Goal: Transaction & Acquisition: Purchase product/service

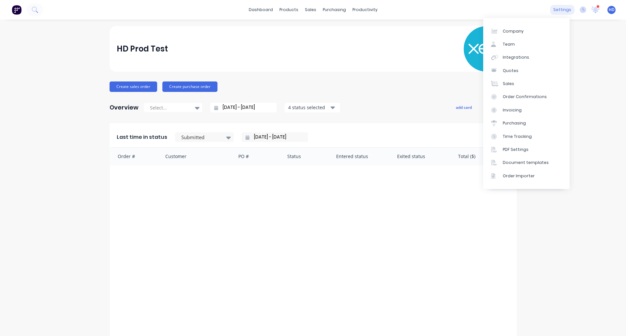
click at [567, 6] on div "settings" at bounding box center [562, 10] width 24 height 10
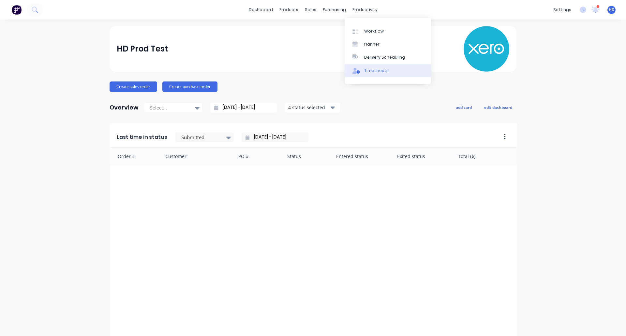
click at [382, 68] on div "Timesheets" at bounding box center [376, 71] width 24 height 6
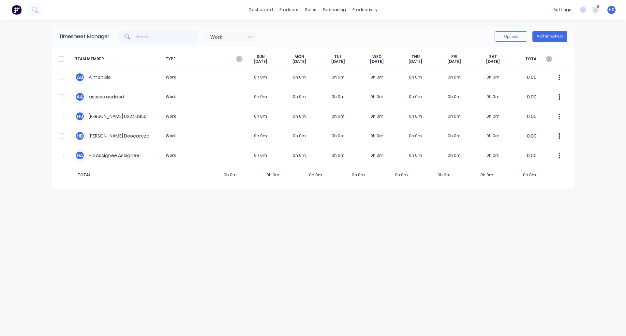
click at [321, 263] on div "Timesheet Manager Work Options Add timesheet TEAM MEMBER TYPE SUN Sep 28th MON …" at bounding box center [313, 178] width 522 height 304
drag, startPoint x: 219, startPoint y: 173, endPoint x: 583, endPoint y: 178, distance: 363.4
click at [583, 178] on div "dashboard products sales purchasing productivity dashboard products Product Cat…" at bounding box center [313, 168] width 626 height 336
click at [542, 225] on div "Timesheet Manager Work Options Add timesheet TEAM MEMBER TYPE [DATE] [DATE] [DA…" at bounding box center [313, 178] width 522 height 304
click at [265, 12] on link "dashboard" at bounding box center [261, 10] width 31 height 10
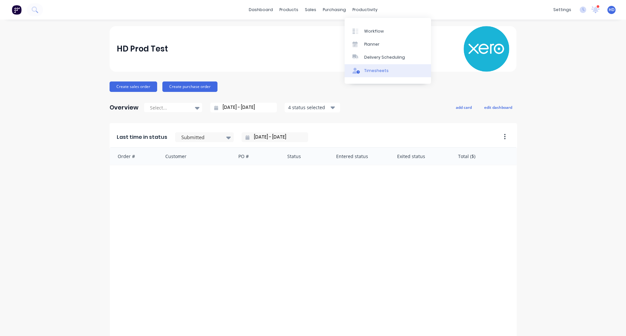
click at [388, 69] on link "Timesheets" at bounding box center [388, 70] width 86 height 13
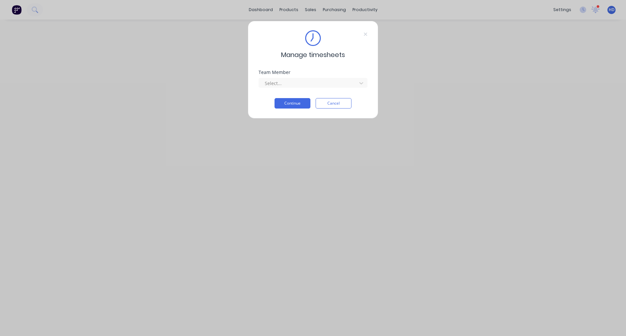
click at [346, 109] on div "Manage timesheets Team Member Select... Continue Cancel" at bounding box center [313, 70] width 130 height 98
click at [341, 106] on button "Cancel" at bounding box center [334, 103] width 36 height 10
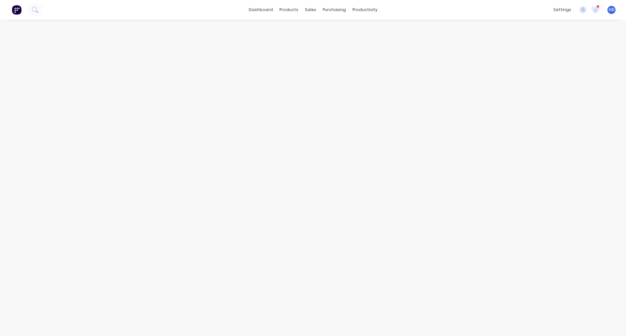
click at [504, 98] on div at bounding box center [313, 172] width 522 height 304
click at [263, 11] on link "dashboard" at bounding box center [261, 10] width 31 height 10
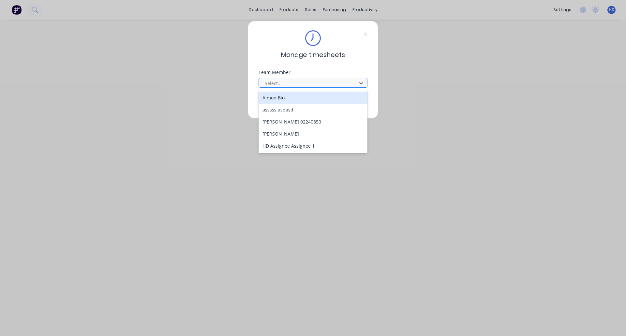
click at [279, 85] on div at bounding box center [308, 83] width 89 height 8
click at [301, 101] on div "Aimon Bio" at bounding box center [313, 98] width 109 height 12
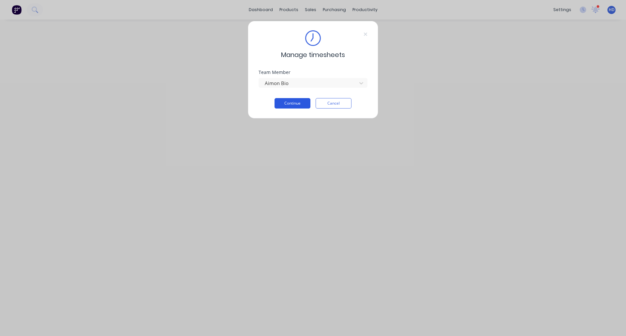
click at [293, 100] on button "Continue" at bounding box center [293, 103] width 36 height 10
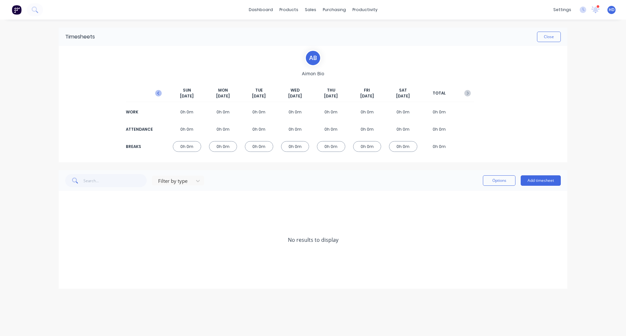
click at [159, 92] on icon "button" at bounding box center [158, 93] width 2 height 3
click at [67, 201] on icon at bounding box center [67, 201] width 4 height 4
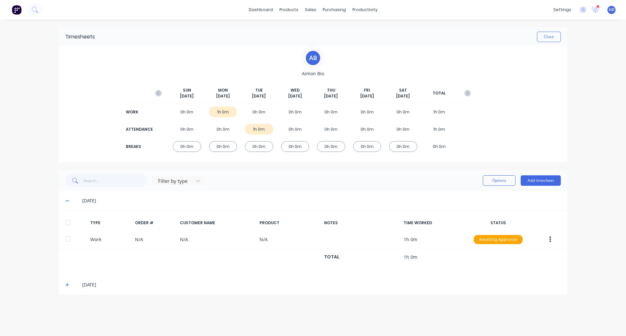
click at [67, 224] on div at bounding box center [67, 222] width 13 height 13
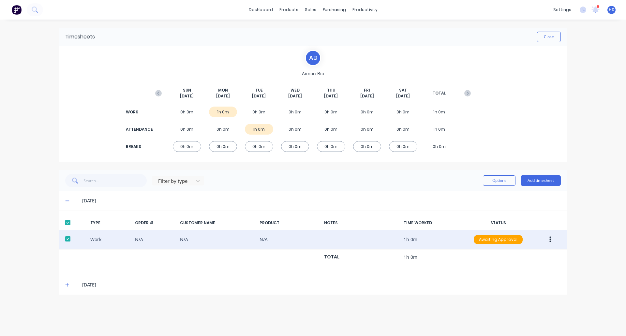
click at [551, 240] on icon "button" at bounding box center [551, 239] width 2 height 7
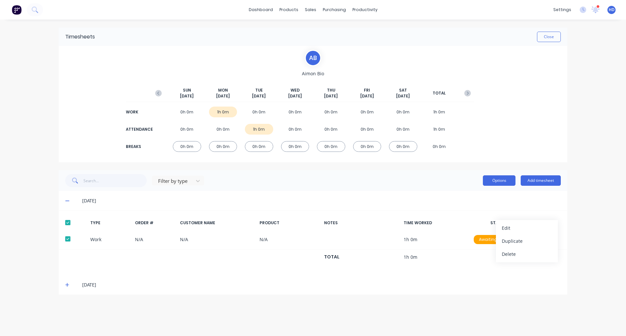
click at [502, 181] on button "Options" at bounding box center [499, 180] width 33 height 10
click at [475, 194] on div "Approve" at bounding box center [485, 197] width 50 height 9
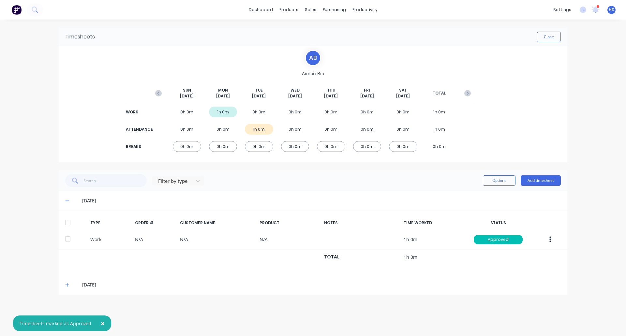
click at [67, 224] on div at bounding box center [67, 222] width 13 height 13
click at [503, 180] on button "Options" at bounding box center [499, 180] width 33 height 10
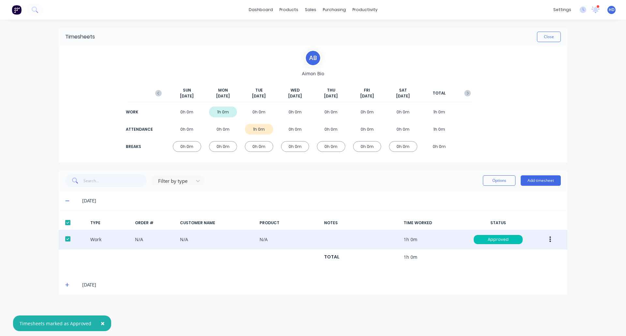
click at [554, 241] on button "button" at bounding box center [550, 240] width 15 height 12
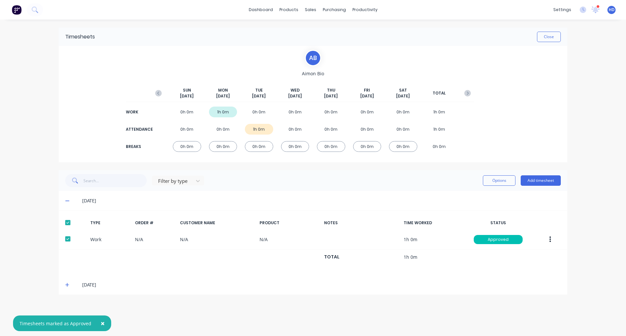
click at [582, 203] on div "× Timesheets marked as Approved dashboard products sales purchasing productivit…" at bounding box center [313, 168] width 626 height 336
click at [545, 40] on button "Close" at bounding box center [549, 37] width 24 height 10
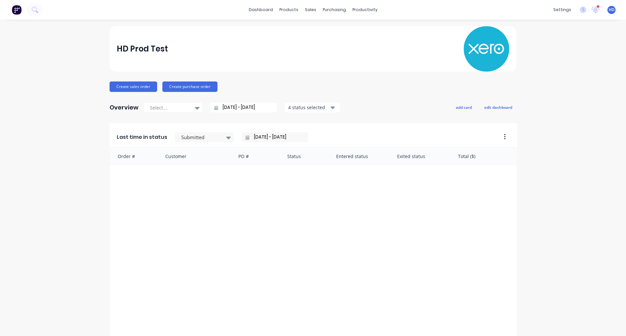
drag, startPoint x: 551, startPoint y: 43, endPoint x: 438, endPoint y: 9, distance: 118.5
click at [551, 43] on div "HD Prod Test Create sales order Create purchase order Overview Select... [DATE]…" at bounding box center [313, 196] width 626 height 340
click at [378, 71] on div "Timesheets" at bounding box center [376, 71] width 24 height 6
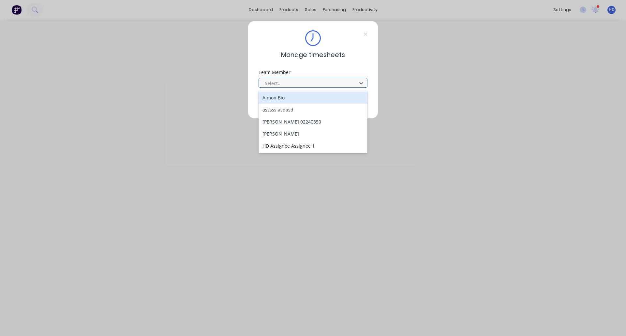
click at [321, 82] on div at bounding box center [308, 83] width 89 height 8
click at [286, 100] on div "Aimon Bio" at bounding box center [313, 98] width 109 height 12
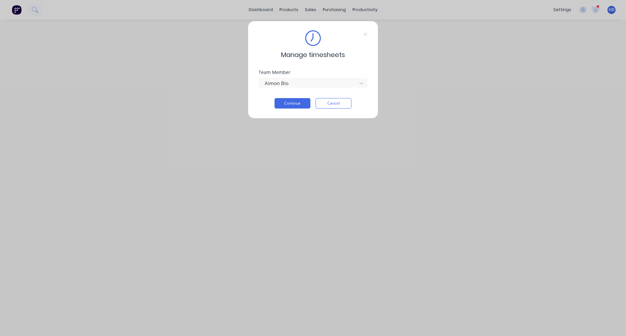
click at [286, 100] on button "Continue" at bounding box center [293, 103] width 36 height 10
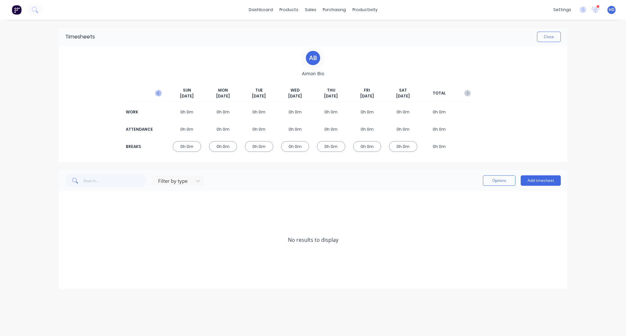
click at [160, 94] on icon "button" at bounding box center [158, 93] width 7 height 7
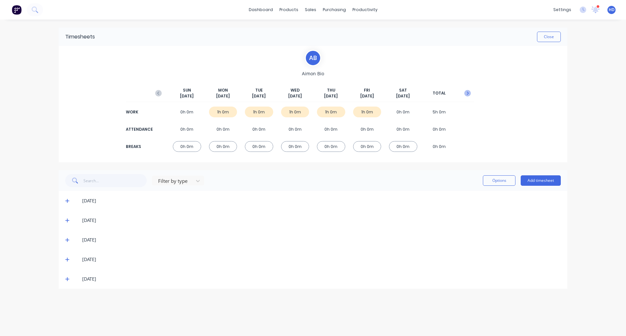
click at [467, 91] on icon "button" at bounding box center [467, 93] width 7 height 7
click at [68, 200] on icon at bounding box center [67, 201] width 4 height 5
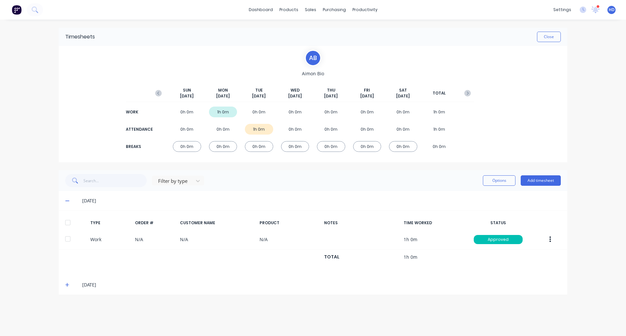
click at [68, 225] on div at bounding box center [67, 222] width 13 height 13
click at [495, 182] on button "Options" at bounding box center [499, 180] width 33 height 10
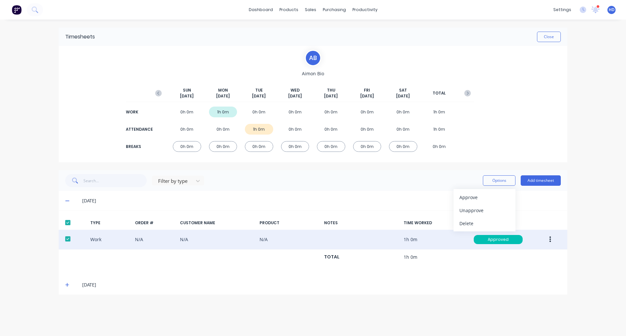
click at [552, 238] on button "button" at bounding box center [550, 240] width 15 height 12
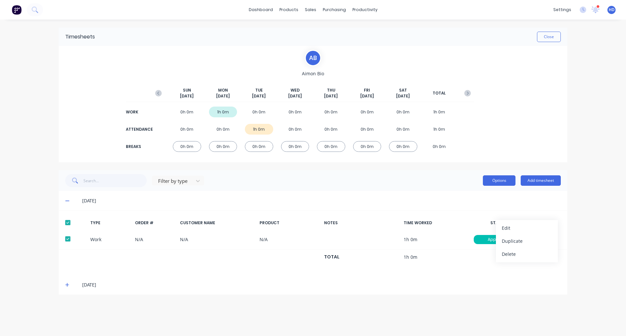
click at [509, 177] on button "Options" at bounding box center [499, 180] width 33 height 10
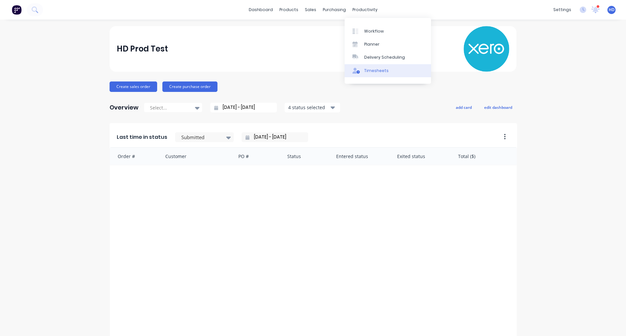
click at [392, 71] on link "Timesheets" at bounding box center [388, 70] width 86 height 13
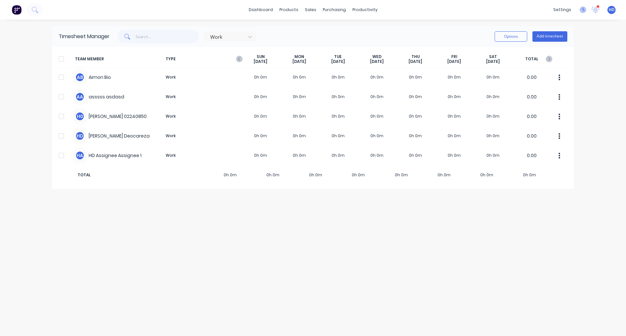
click at [583, 11] on icon at bounding box center [583, 10] width 7 height 7
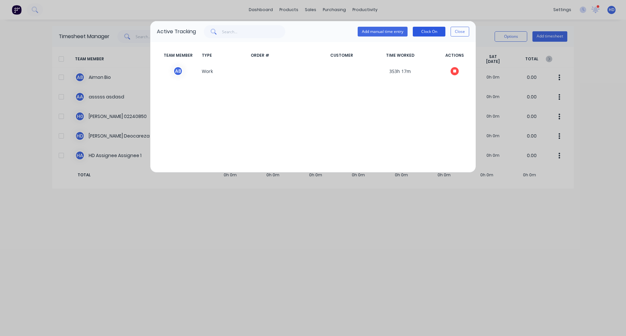
click at [427, 32] on button "Clock On" at bounding box center [429, 32] width 33 height 10
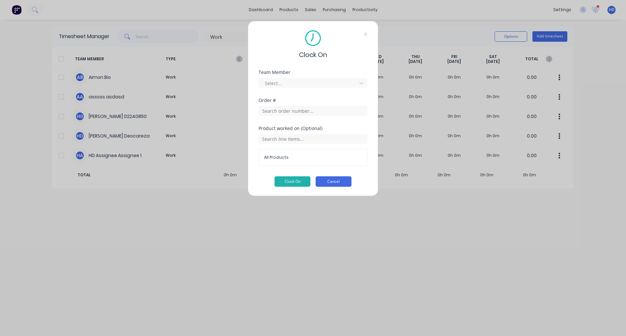
click at [328, 179] on button "Cancel" at bounding box center [334, 181] width 36 height 10
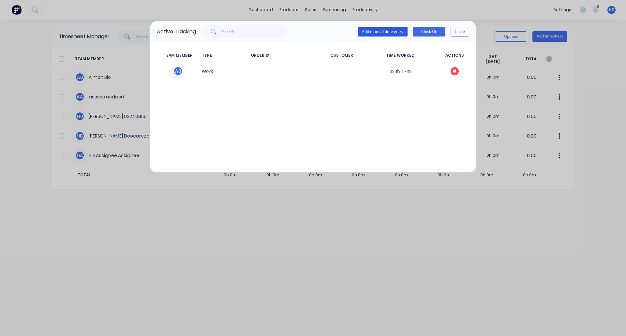
click at [398, 29] on button "Add manual time entry" at bounding box center [383, 32] width 50 height 10
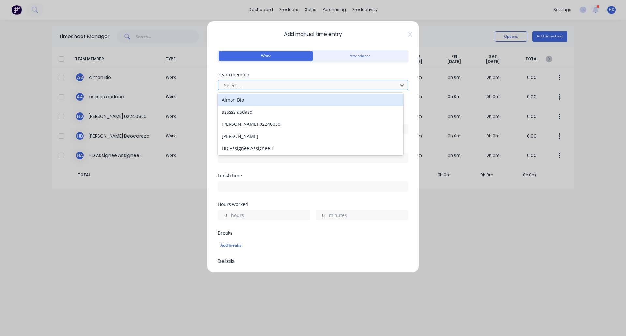
click at [319, 88] on div at bounding box center [308, 86] width 171 height 8
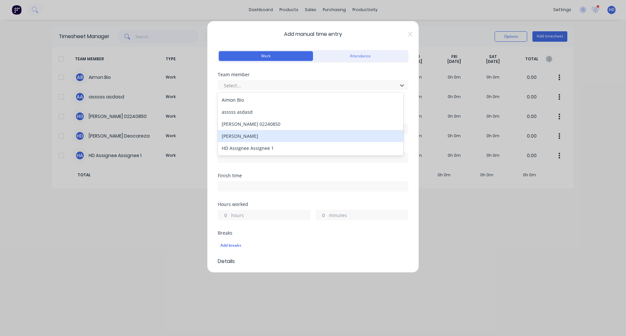
click at [279, 136] on div "[PERSON_NAME]" at bounding box center [311, 136] width 186 height 12
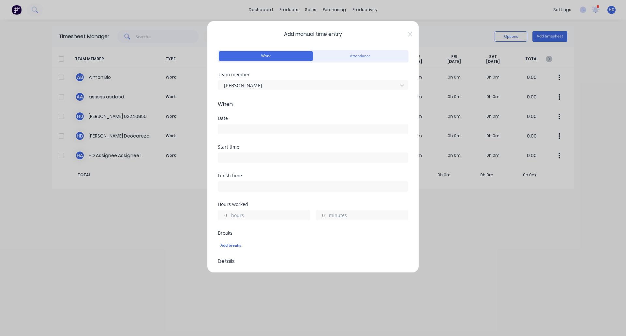
click at [307, 128] on input at bounding box center [313, 129] width 190 height 10
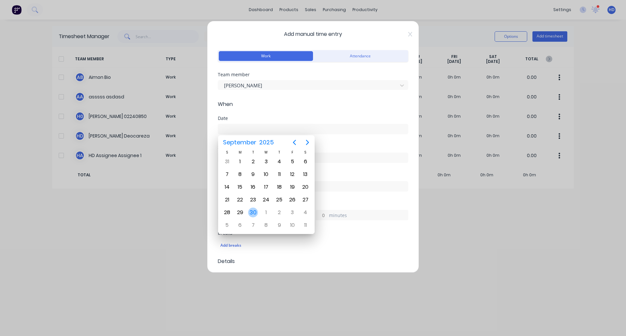
click at [252, 210] on div "30" at bounding box center [253, 213] width 10 height 10
type input "30/09/2025"
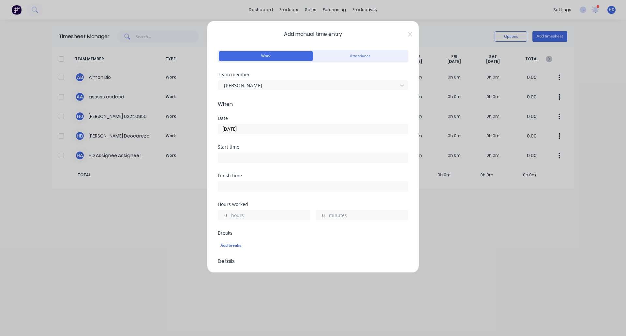
click at [260, 159] on input at bounding box center [313, 158] width 190 height 10
type input "08:40 AM"
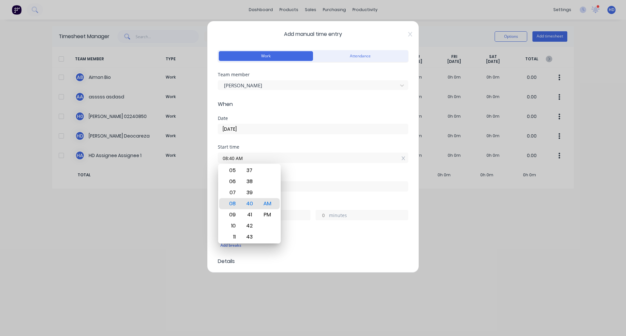
click at [322, 173] on div "Start time 08:40 AM" at bounding box center [313, 159] width 190 height 29
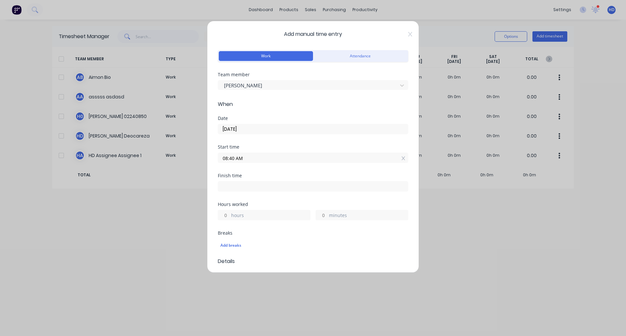
click at [225, 216] on input "hours" at bounding box center [223, 215] width 11 height 10
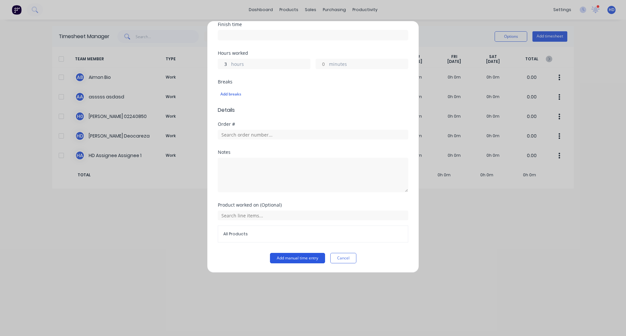
type input "3"
type input "11:40 AM"
type input "0"
click at [296, 258] on button "Add manual time entry" at bounding box center [297, 258] width 55 height 10
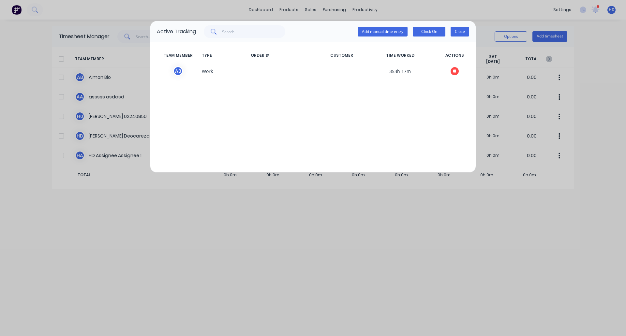
click at [462, 29] on button "Close" at bounding box center [460, 32] width 19 height 10
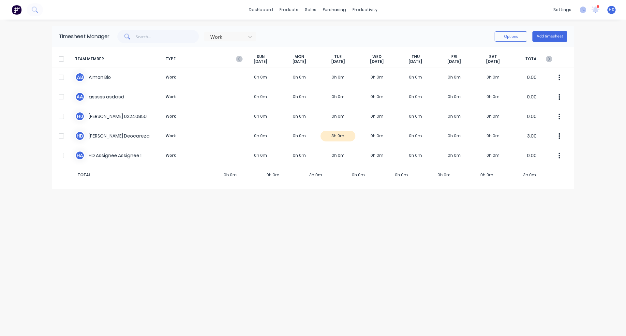
click at [581, 11] on icon at bounding box center [583, 10] width 7 height 7
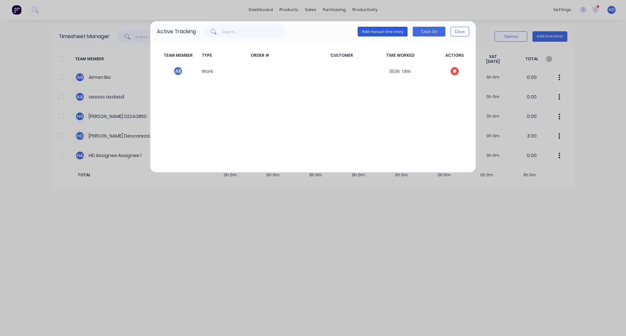
click at [389, 30] on button "Add manual time entry" at bounding box center [383, 32] width 50 height 10
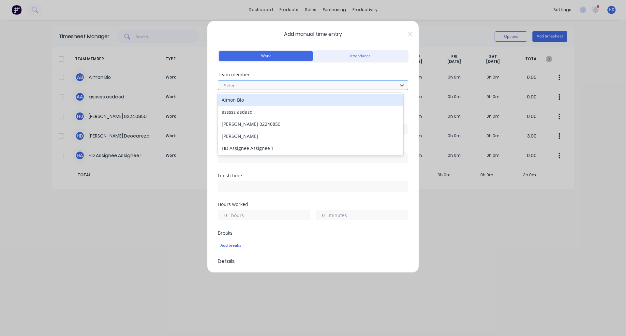
click at [304, 86] on div at bounding box center [308, 86] width 171 height 8
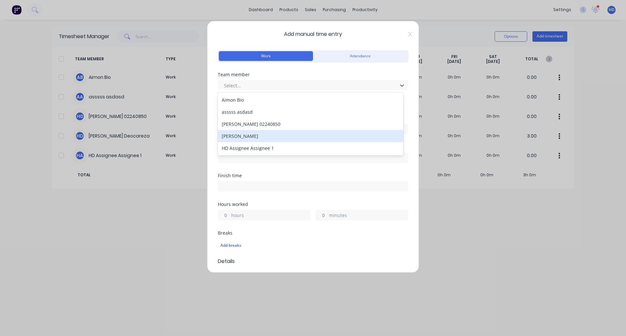
click at [279, 135] on div "[PERSON_NAME]" at bounding box center [311, 136] width 186 height 12
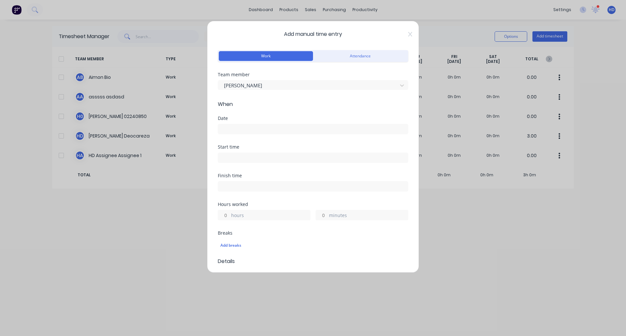
click at [304, 132] on input at bounding box center [313, 129] width 190 height 10
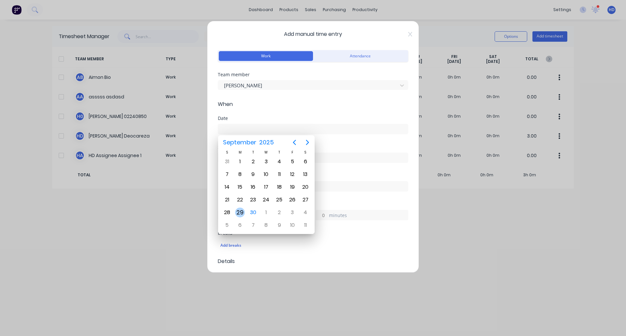
click at [241, 210] on div "29" at bounding box center [240, 213] width 10 height 10
type input "29/09/2025"
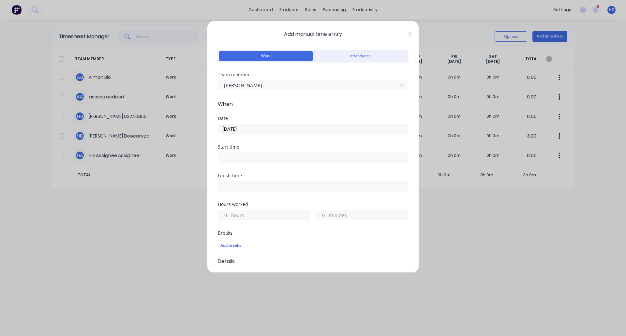
click at [253, 159] on input at bounding box center [313, 158] width 190 height 10
type input "08:41 AM"
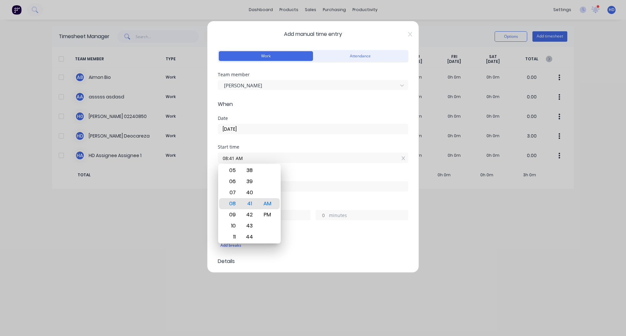
click at [303, 182] on label at bounding box center [313, 186] width 190 height 10
click at [303, 182] on input at bounding box center [313, 187] width 190 height 10
type input "08:41 AM"
type input "0"
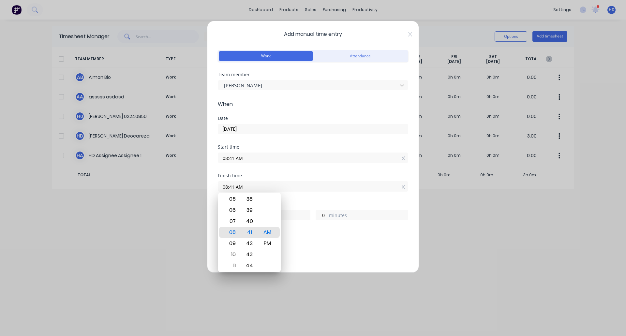
click at [310, 199] on div "Finish time 08:41 AM" at bounding box center [313, 188] width 190 height 29
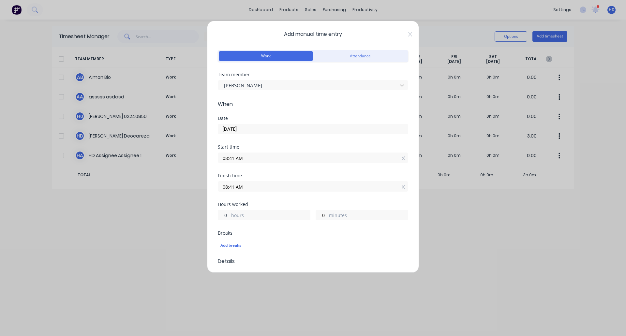
click at [228, 217] on input "0" at bounding box center [223, 215] width 11 height 10
type input "0"
type input "2"
type input "10:41 AM"
click at [295, 233] on div "Breaks" at bounding box center [313, 233] width 190 height 5
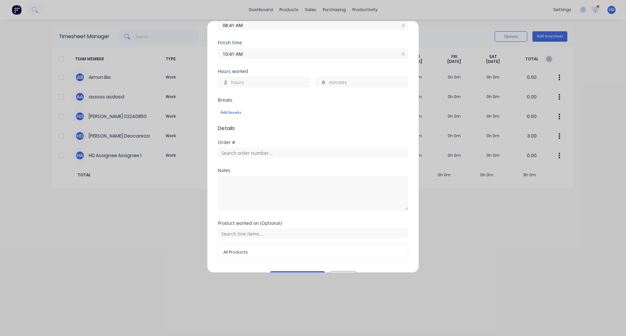
scroll to position [151, 0]
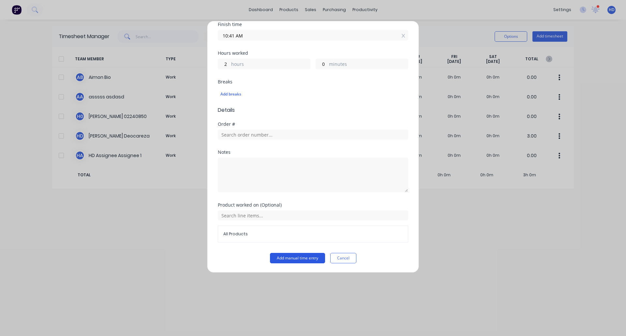
click at [281, 261] on button "Add manual time entry" at bounding box center [297, 258] width 55 height 10
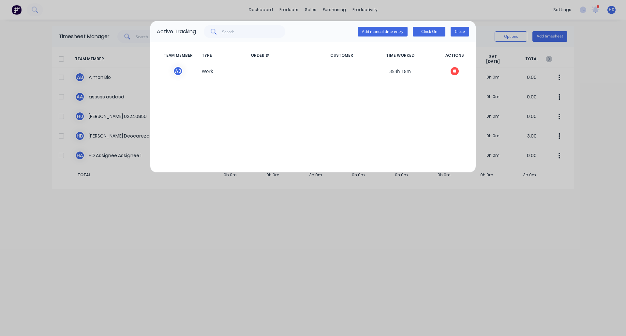
click at [457, 30] on button "Close" at bounding box center [460, 32] width 19 height 10
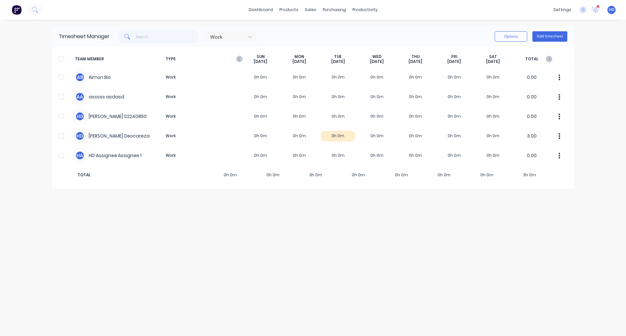
click at [396, 243] on div "Timesheet Manager Work Options Add timesheet TEAM MEMBER TYPE SUN Sep 28th MON …" at bounding box center [313, 178] width 522 height 304
click at [581, 10] on icon at bounding box center [583, 10] width 7 height 7
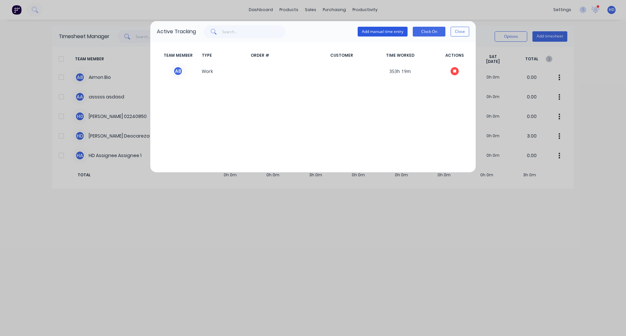
click at [397, 30] on button "Add manual time entry" at bounding box center [383, 32] width 50 height 10
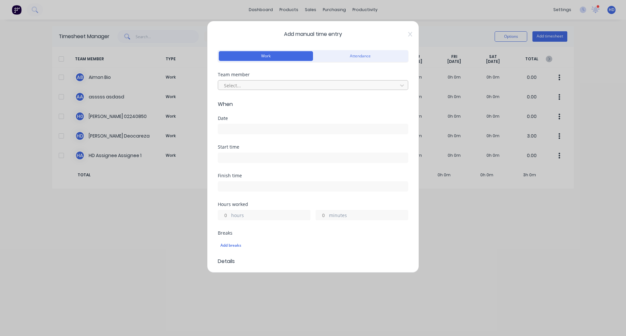
click at [302, 83] on div at bounding box center [308, 86] width 171 height 8
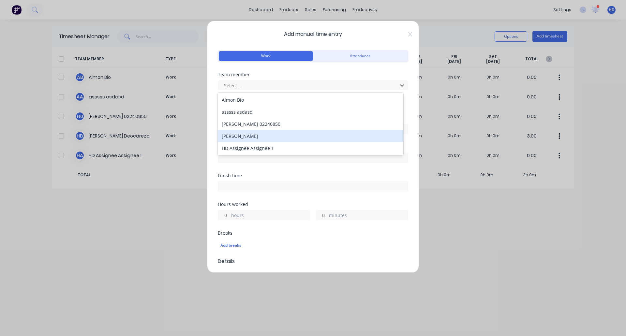
click at [282, 133] on div "[PERSON_NAME]" at bounding box center [311, 136] width 186 height 12
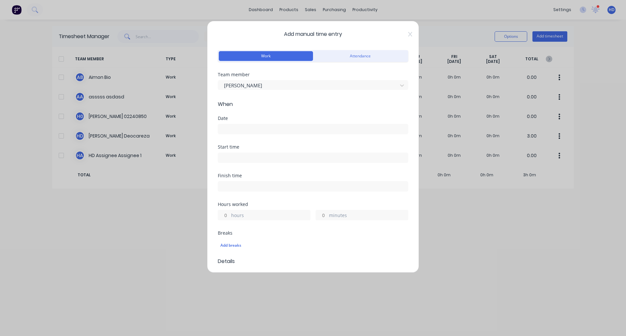
click at [294, 128] on input at bounding box center [313, 129] width 190 height 10
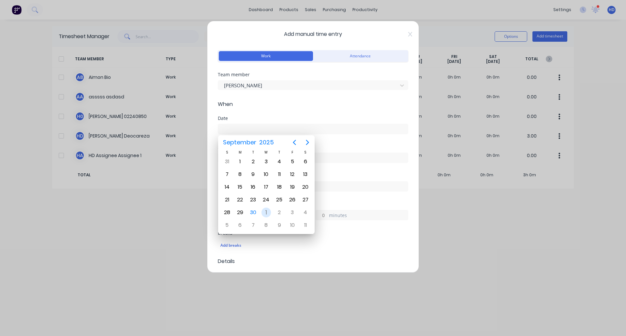
click at [269, 215] on div "1" at bounding box center [267, 213] width 10 height 10
type input "01/10/2025"
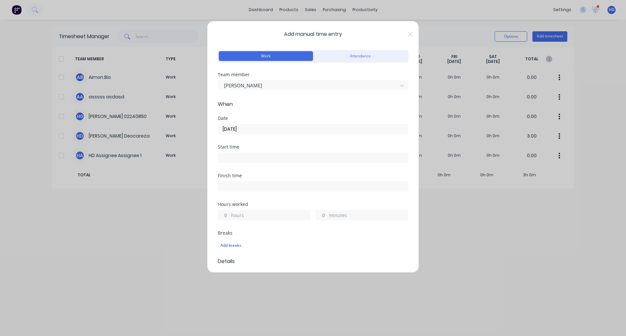
click at [262, 153] on input at bounding box center [313, 158] width 190 height 10
type input "08:42 AM"
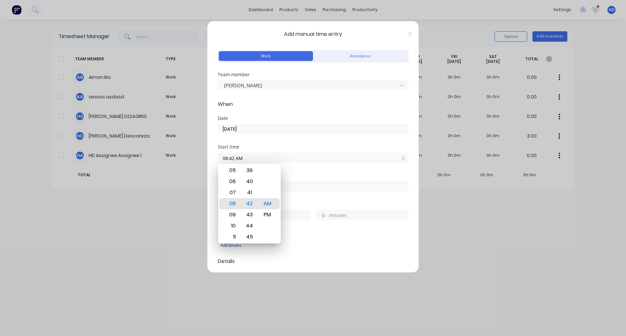
click at [308, 177] on div "Finish time" at bounding box center [313, 176] width 190 height 5
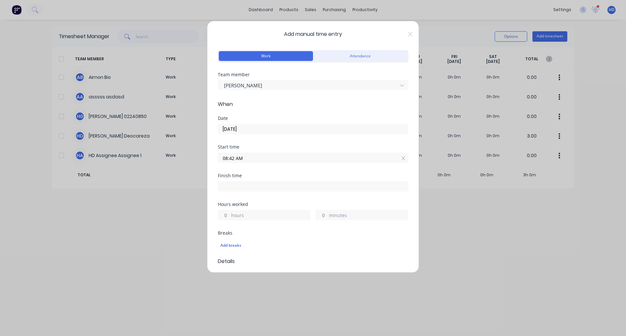
click at [222, 212] on input "hours" at bounding box center [223, 215] width 11 height 10
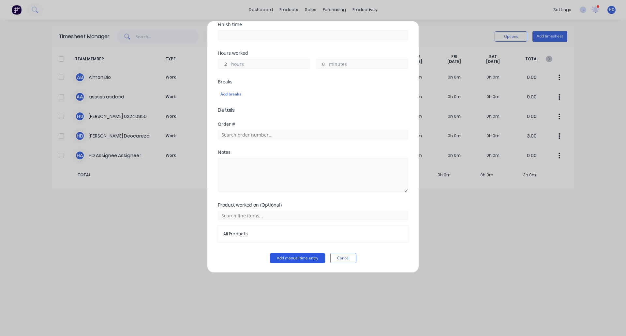
type input "2"
type input "10:42 AM"
type input "0"
click at [288, 257] on button "Add manual time entry" at bounding box center [297, 258] width 55 height 10
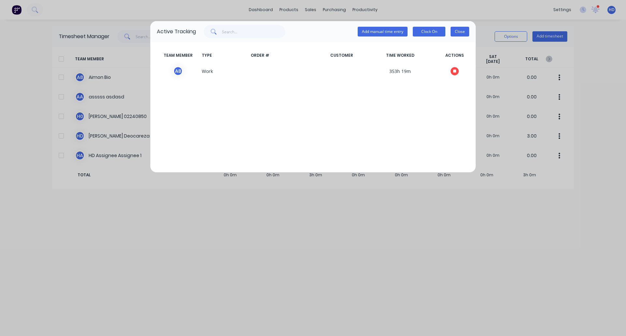
click at [458, 33] on button "Close" at bounding box center [460, 32] width 19 height 10
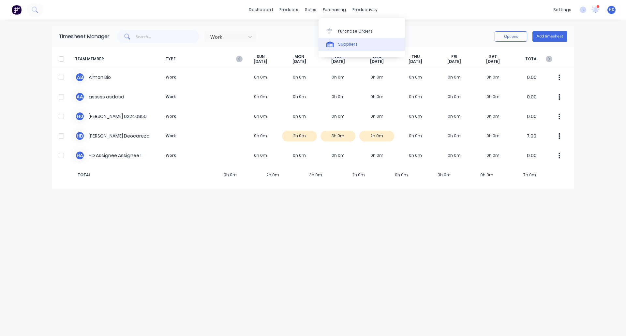
click at [346, 47] on link "Suppliers" at bounding box center [362, 44] width 86 height 13
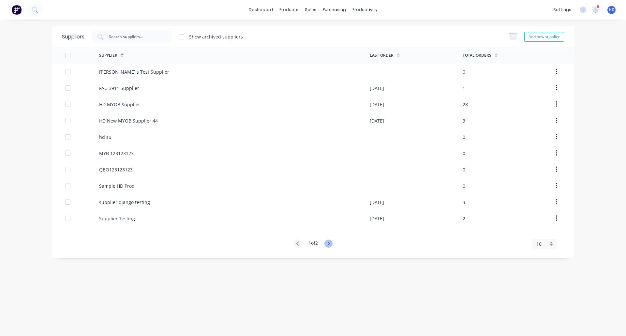
click at [332, 246] on icon at bounding box center [329, 244] width 8 height 8
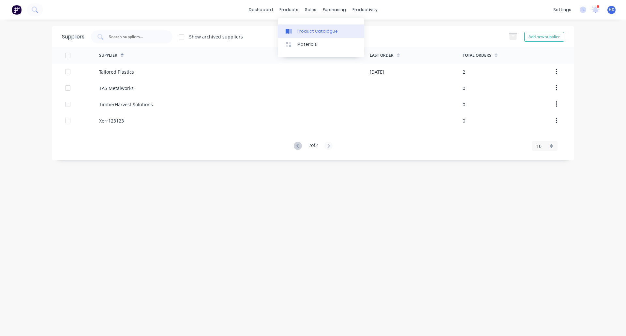
click at [321, 29] on div "Product Catalogue" at bounding box center [317, 31] width 40 height 6
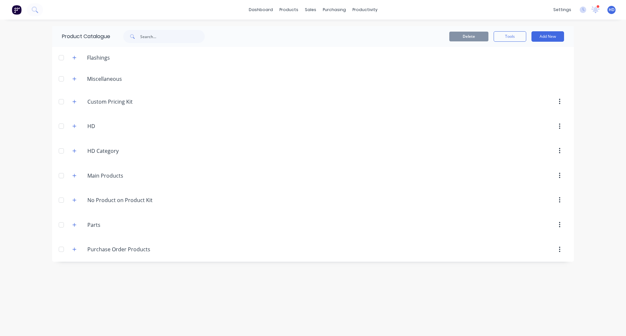
click at [79, 172] on div "Main.Products Main Products" at bounding box center [118, 176] width 102 height 12
click at [73, 174] on icon "button" at bounding box center [74, 176] width 4 height 5
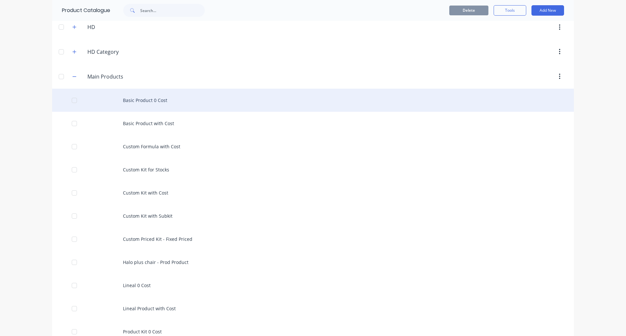
scroll to position [99, 0]
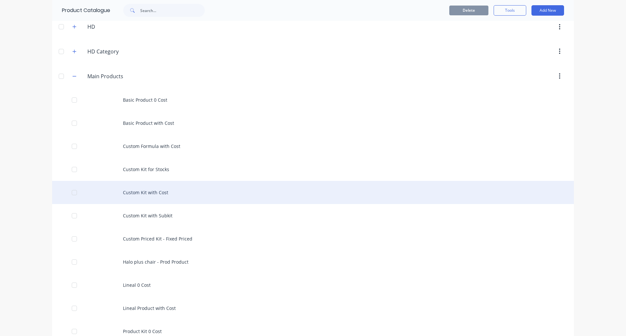
click at [234, 195] on div "Custom Kit with Cost" at bounding box center [313, 192] width 522 height 23
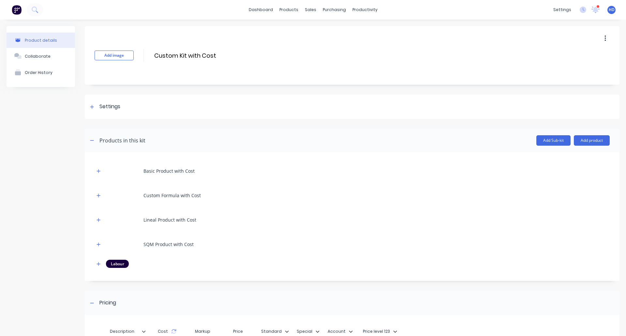
scroll to position [100, 0]
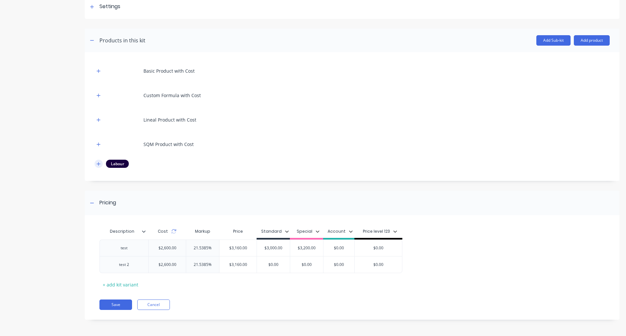
click at [99, 165] on icon "button" at bounding box center [99, 164] width 4 height 5
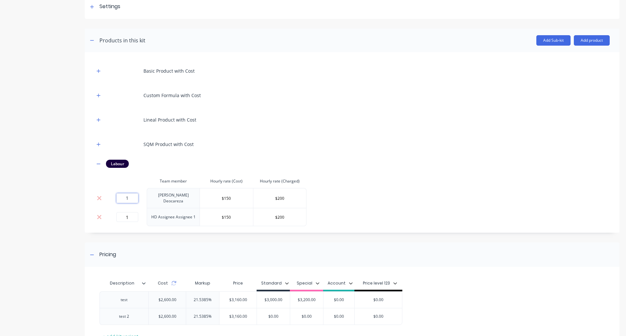
click at [129, 196] on input "1" at bounding box center [127, 198] width 22 height 10
type input "1"
type input "0"
click at [336, 197] on div "Basic Product with Cost Custom Formula with Cost Lineal Product with Cost SQM P…" at bounding box center [352, 144] width 515 height 164
click at [133, 199] on input "0" at bounding box center [127, 198] width 22 height 10
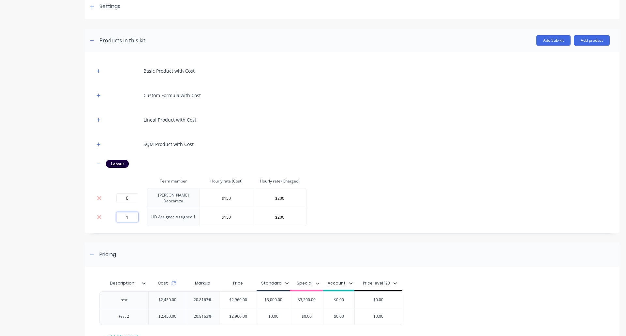
click at [134, 214] on input "1" at bounding box center [127, 217] width 22 height 10
type input "0"
click at [505, 163] on div "Labour" at bounding box center [352, 164] width 515 height 8
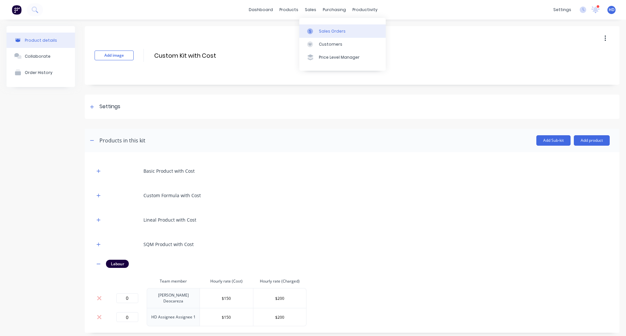
click at [328, 34] on div "Sales Orders" at bounding box center [332, 31] width 27 height 6
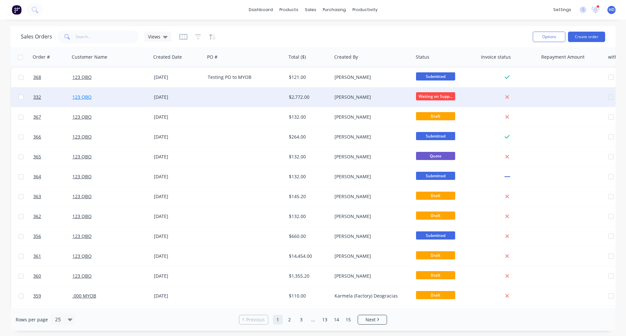
click at [83, 96] on link "123 QBO" at bounding box center [81, 97] width 19 height 6
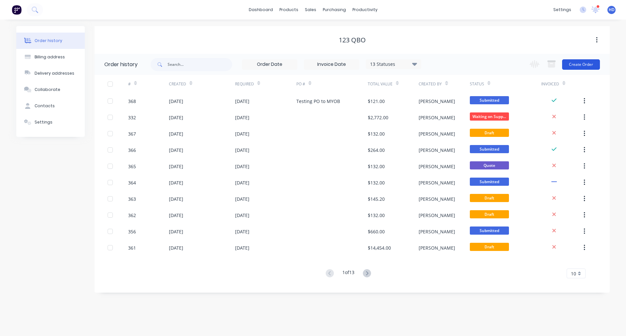
click at [580, 65] on button "Create Order" at bounding box center [581, 64] width 38 height 10
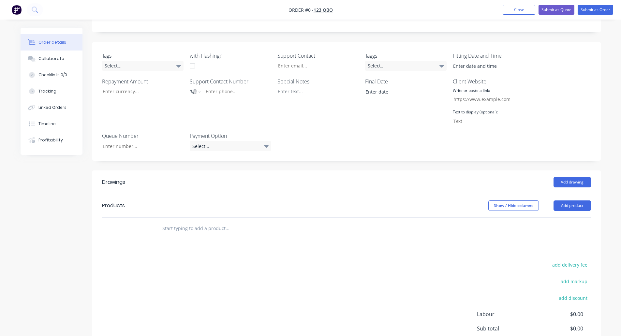
scroll to position [160, 0]
click at [219, 220] on input "text" at bounding box center [227, 226] width 130 height 13
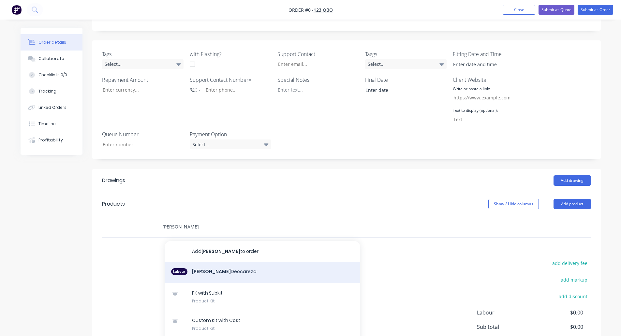
type input "[PERSON_NAME]"
click at [220, 262] on div "Labour Harry Deocareza" at bounding box center [263, 273] width 196 height 22
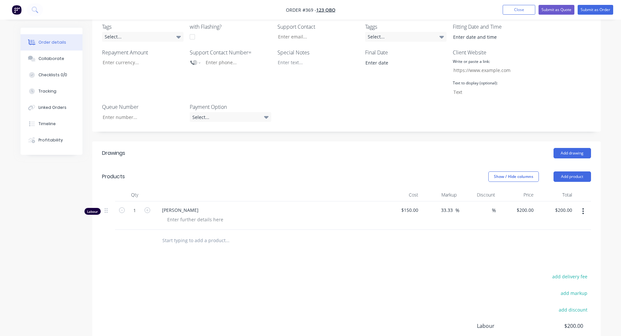
scroll to position [190, 0]
click at [204, 232] on input "text" at bounding box center [227, 238] width 130 height 13
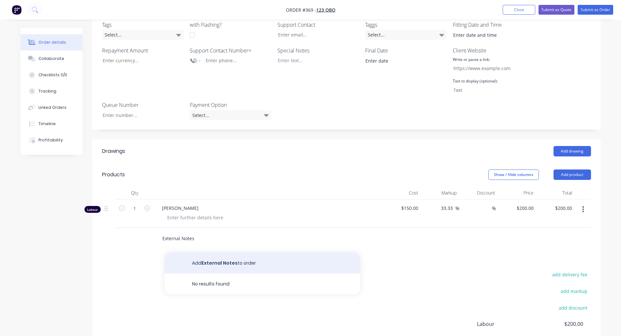
type input "External Notes"
click at [226, 253] on button "Add External Notes to order" at bounding box center [263, 263] width 196 height 21
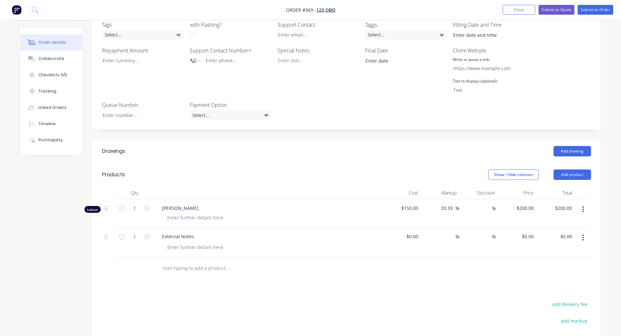
click at [583, 234] on icon "button" at bounding box center [583, 237] width 2 height 7
click at [542, 289] on div "Delete" at bounding box center [560, 293] width 50 height 9
click at [577, 170] on button "Add product" at bounding box center [573, 175] width 38 height 10
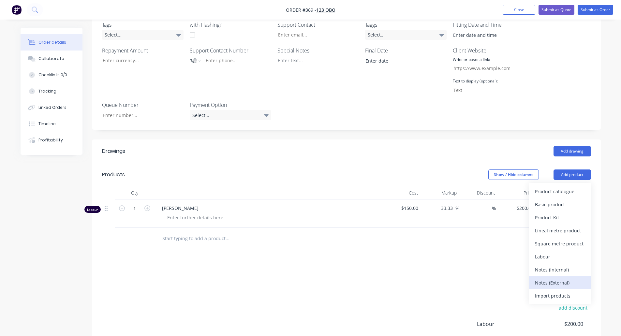
click at [567, 278] on div "Notes (External)" at bounding box center [560, 282] width 50 height 9
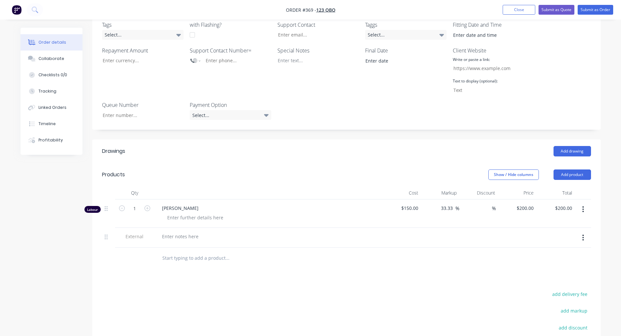
click at [580, 232] on button "button" at bounding box center [583, 238] width 15 height 12
click at [556, 263] on div "Delete" at bounding box center [560, 267] width 50 height 9
click at [199, 232] on input "text" at bounding box center [227, 238] width 130 height 13
type input "N"
click at [521, 5] on button "Close" at bounding box center [519, 10] width 33 height 10
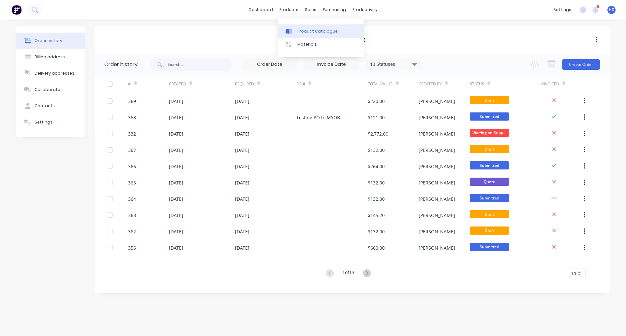
click at [326, 33] on div "Product Catalogue" at bounding box center [317, 31] width 40 height 6
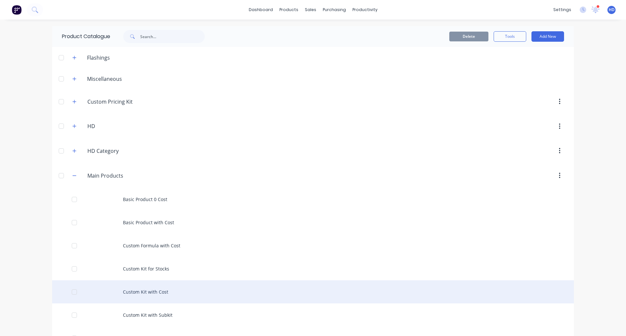
click at [169, 286] on div "Custom Kit with Cost" at bounding box center [313, 291] width 522 height 23
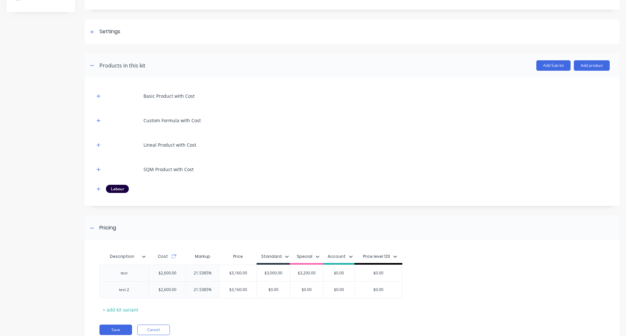
scroll to position [75, 0]
click at [585, 67] on button "Add product" at bounding box center [592, 65] width 36 height 10
click at [559, 123] on div "Notes (External)" at bounding box center [579, 120] width 50 height 9
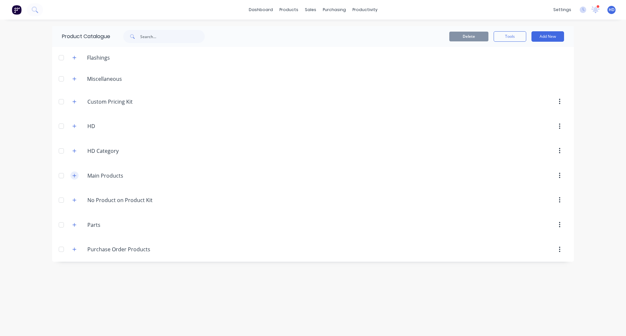
click at [75, 179] on button "button" at bounding box center [74, 176] width 8 height 8
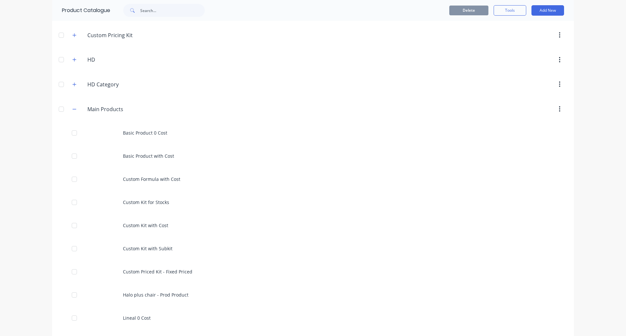
scroll to position [67, 0]
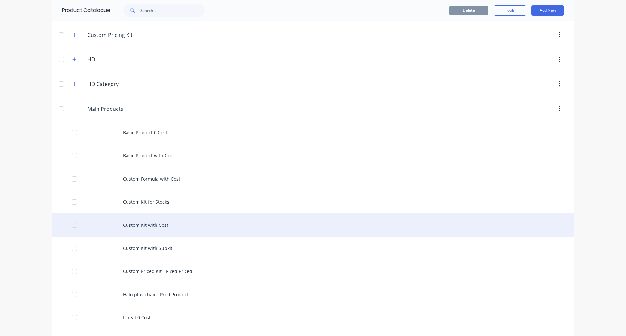
click at [190, 223] on div "Custom Kit with Cost" at bounding box center [313, 225] width 522 height 23
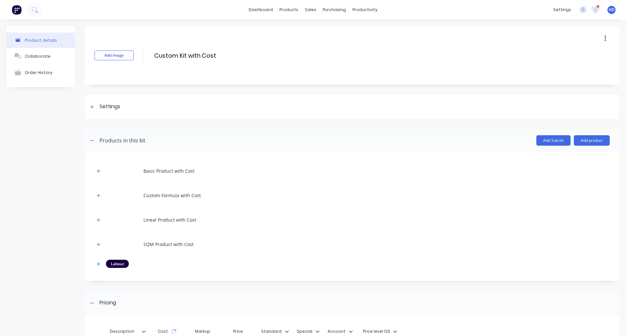
scroll to position [20, 0]
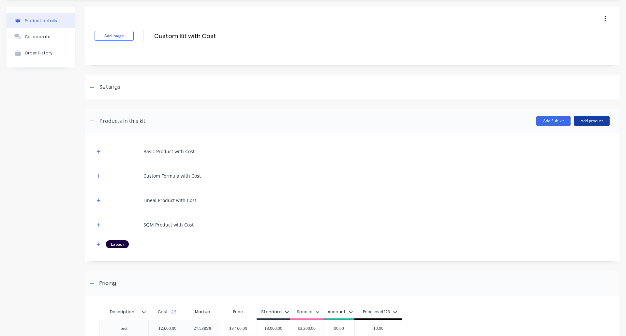
click at [588, 123] on button "Add product" at bounding box center [592, 121] width 36 height 10
click at [563, 176] on div "Notes (External)" at bounding box center [579, 176] width 50 height 9
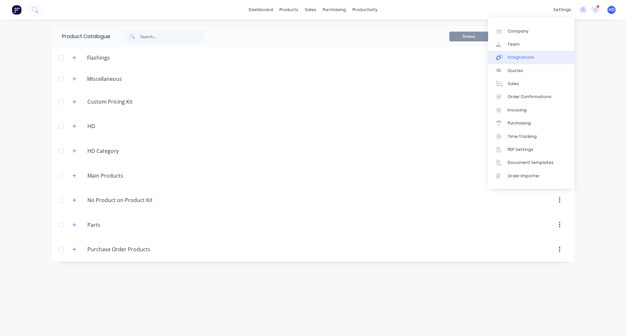
click at [528, 58] on div "Integrations" at bounding box center [521, 57] width 26 height 6
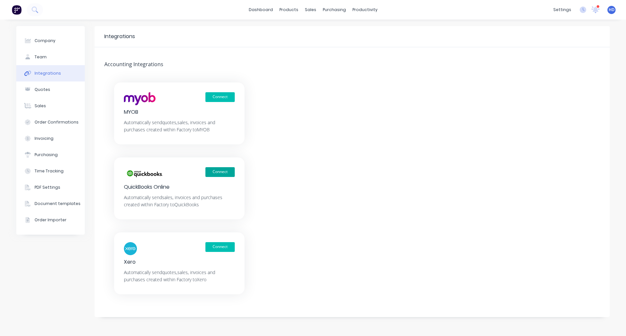
click at [218, 175] on button "Connect" at bounding box center [219, 172] width 29 height 10
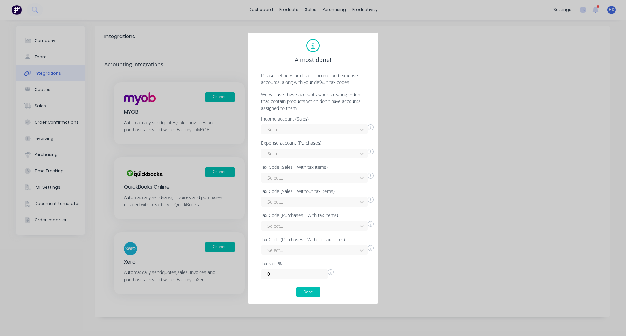
click at [317, 123] on div "Select..." at bounding box center [317, 128] width 113 height 11
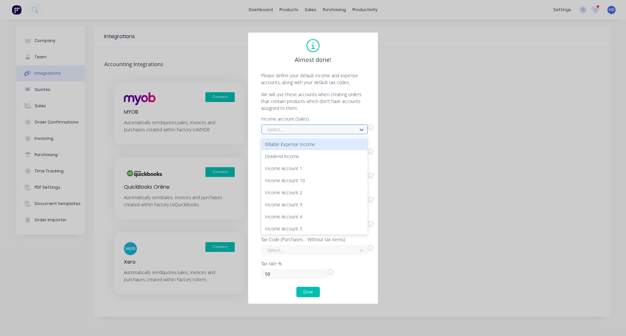
click at [309, 126] on div at bounding box center [310, 130] width 87 height 8
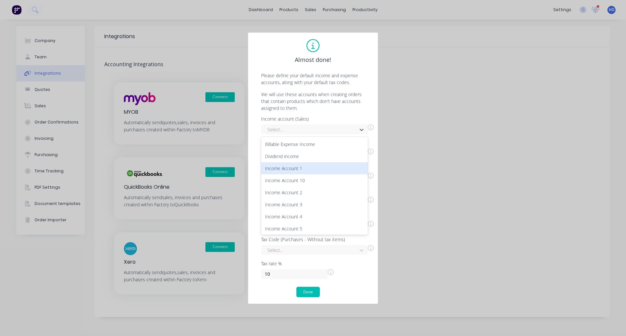
click at [304, 171] on div "Income Account 1" at bounding box center [314, 168] width 107 height 12
click at [328, 159] on div "Income account (Sales) Income Account 1 Expense account (Purchases) Select... T…" at bounding box center [313, 198] width 117 height 162
click at [339, 153] on div at bounding box center [310, 154] width 87 height 8
click at [309, 170] on div "Amortisation expense" at bounding box center [314, 168] width 107 height 12
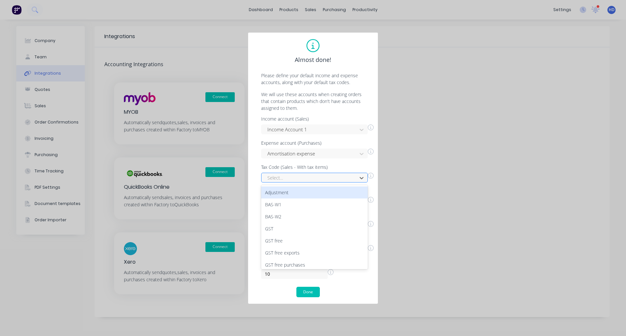
click at [291, 180] on div at bounding box center [310, 178] width 87 height 8
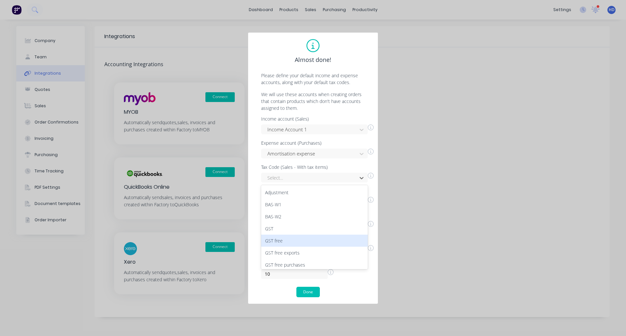
click at [306, 240] on div "GST free" at bounding box center [314, 241] width 107 height 12
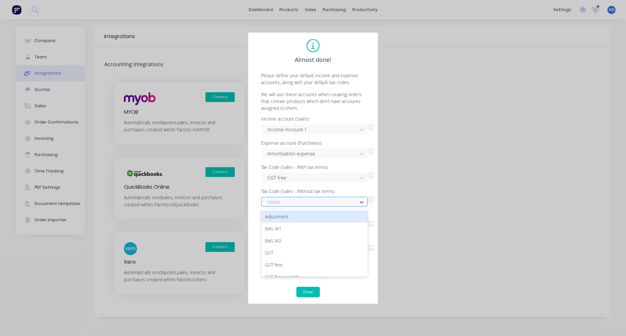
click at [318, 200] on div at bounding box center [310, 202] width 87 height 8
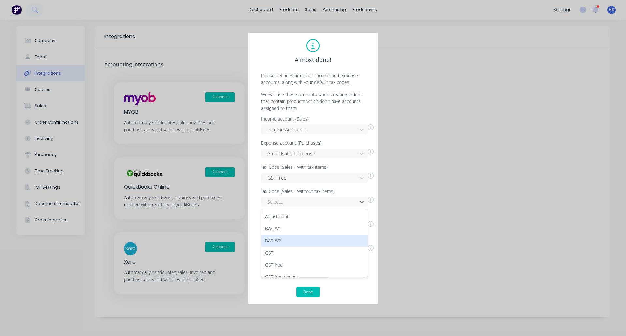
click at [303, 242] on div "BAS-W2" at bounding box center [314, 241] width 107 height 12
click at [316, 228] on div at bounding box center [310, 226] width 87 height 8
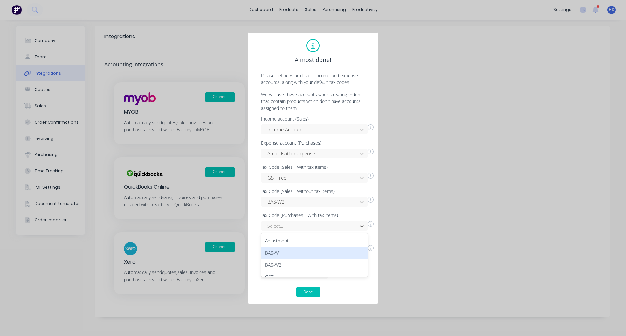
click at [307, 255] on div "BAS-W1" at bounding box center [314, 253] width 107 height 12
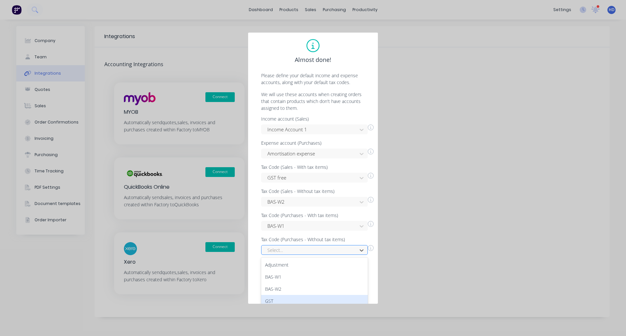
scroll to position [52, 0]
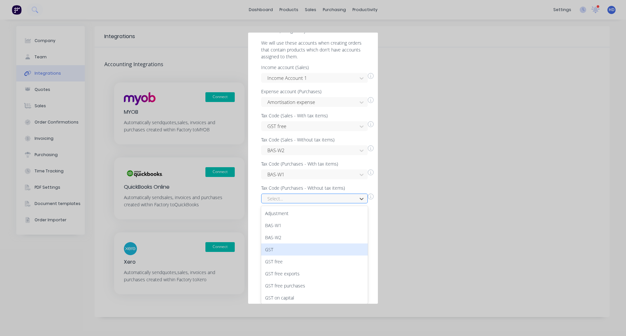
click at [319, 204] on div "14 results available. Use Up and Down to choose options, press Enter to select …" at bounding box center [314, 199] width 107 height 10
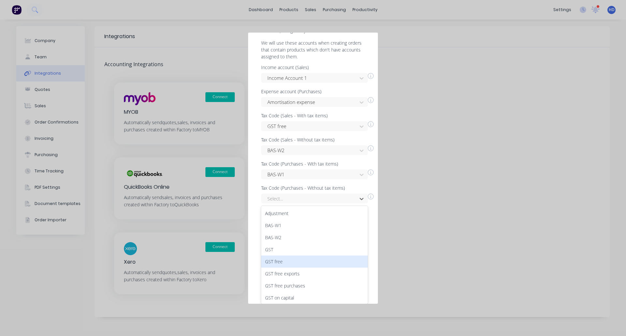
click at [298, 261] on div "GST free" at bounding box center [314, 262] width 107 height 12
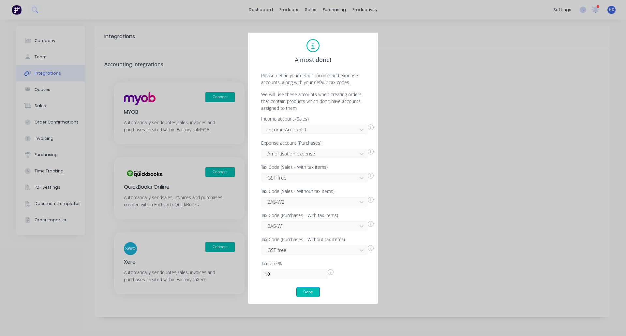
click at [311, 295] on button "Done" at bounding box center [307, 292] width 23 height 10
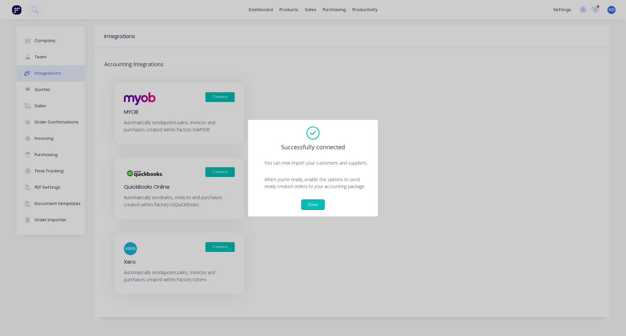
click at [311, 203] on button "Done" at bounding box center [312, 205] width 23 height 10
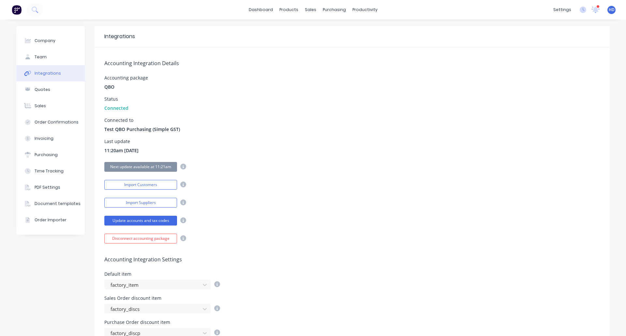
click at [409, 257] on h5 "Accounting Integration Settings" at bounding box center [352, 260] width 496 height 6
click at [350, 45] on div "Suppliers" at bounding box center [346, 44] width 20 height 6
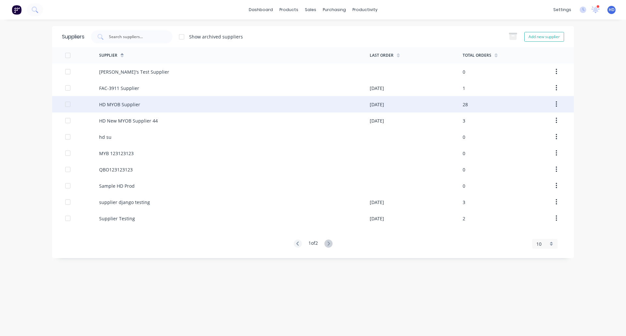
click at [153, 102] on div "HD MYOB Supplier" at bounding box center [234, 104] width 271 height 16
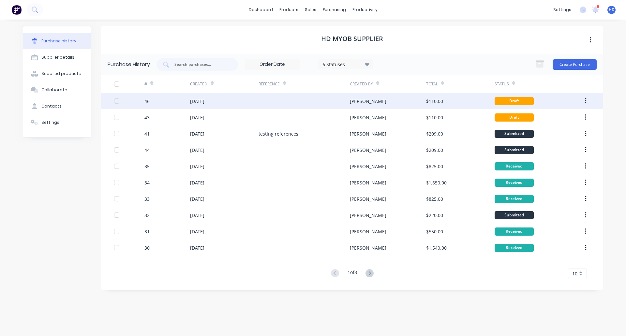
click at [202, 95] on div "[DATE]" at bounding box center [224, 101] width 68 height 16
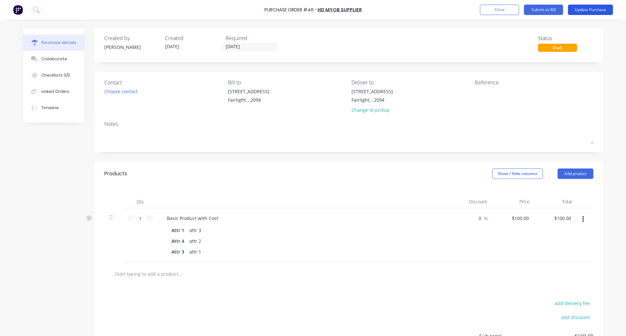
click at [596, 9] on button "Update Purchase" at bounding box center [590, 10] width 45 height 10
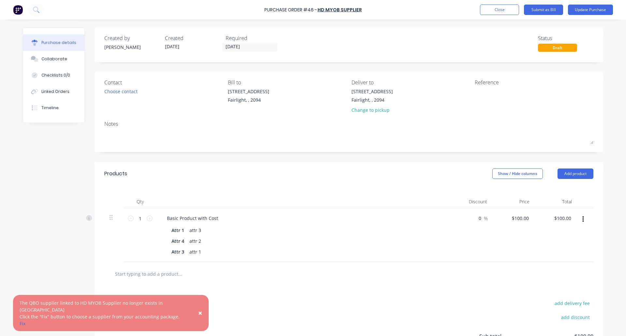
click at [282, 160] on div "Created by [PERSON_NAME] Created [DATE] Required [DATE] Status Draft Contact Ch…" at bounding box center [349, 211] width 509 height 366
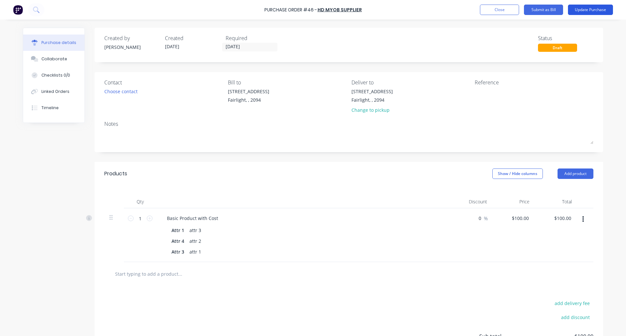
click at [586, 7] on button "Update Purchase" at bounding box center [590, 10] width 45 height 10
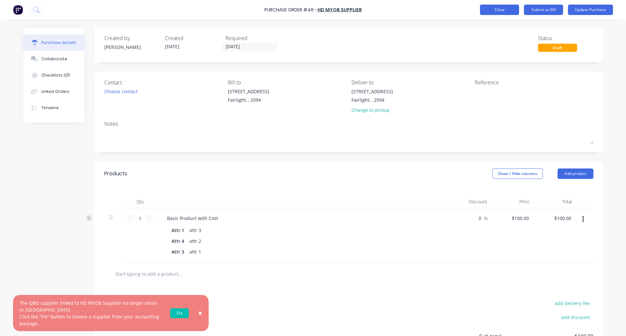
click at [500, 12] on button "Close" at bounding box center [499, 10] width 39 height 10
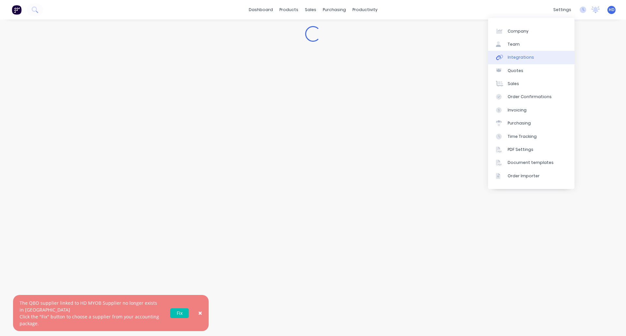
click at [531, 60] on div "Integrations" at bounding box center [521, 57] width 26 height 6
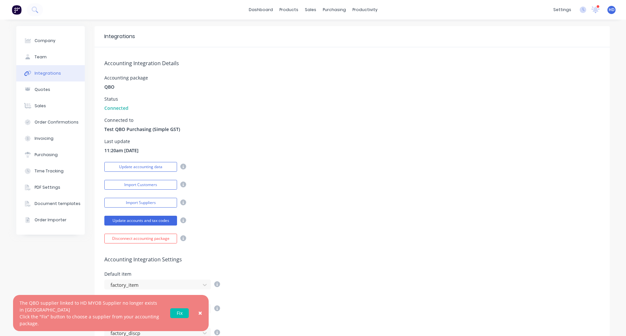
click at [199, 312] on span "×" at bounding box center [200, 313] width 4 height 9
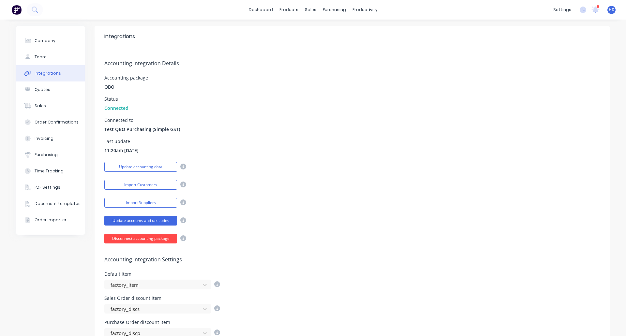
click at [156, 242] on button "Disconnect accounting package" at bounding box center [140, 239] width 73 height 10
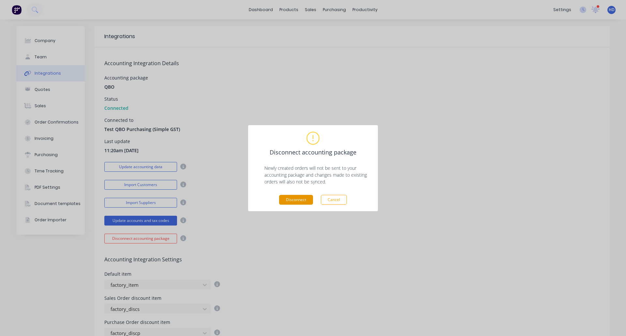
click at [290, 202] on button "Disconnect" at bounding box center [296, 200] width 34 height 10
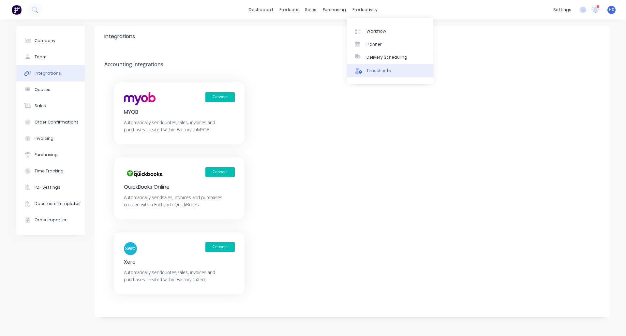
click at [370, 71] on div "Timesheets" at bounding box center [379, 71] width 24 height 6
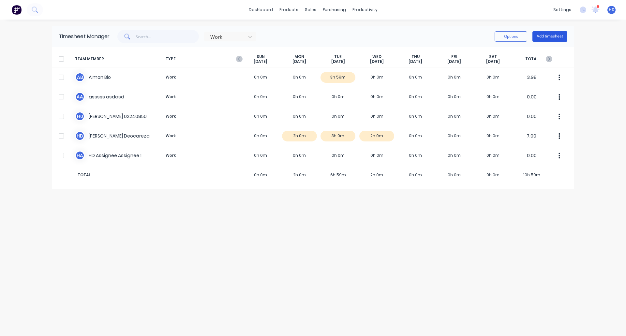
click at [558, 38] on button "Add timesheet" at bounding box center [550, 36] width 35 height 10
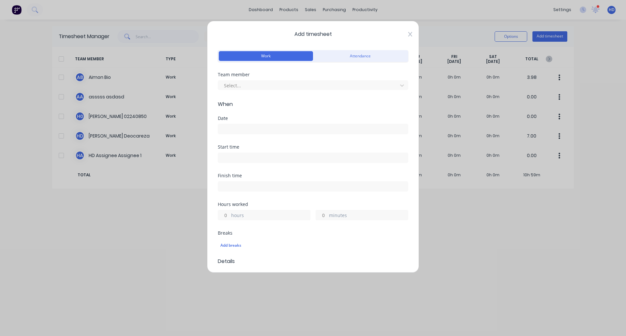
click at [408, 33] on icon at bounding box center [410, 34] width 4 height 5
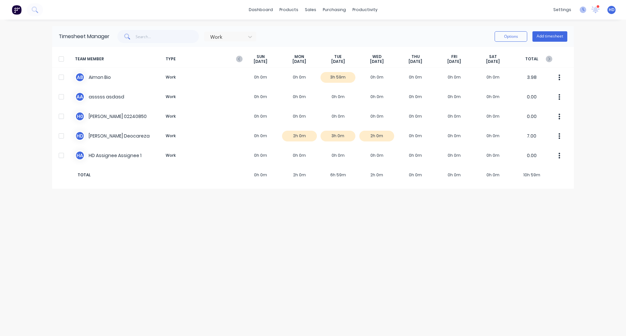
click at [582, 10] on icon at bounding box center [583, 10] width 7 height 7
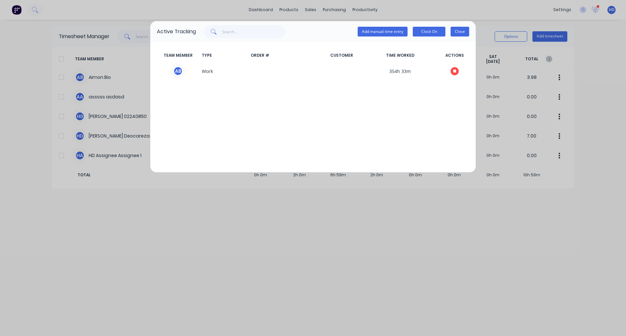
click at [464, 31] on button "Close" at bounding box center [460, 32] width 19 height 10
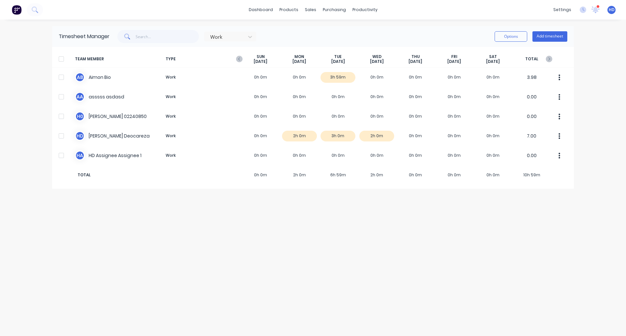
click at [585, 13] on div "settings 10 new notifications Mark all as read Harry mentioned you in a message…" at bounding box center [588, 10] width 76 height 10
click at [585, 8] on icon at bounding box center [583, 10] width 7 height 7
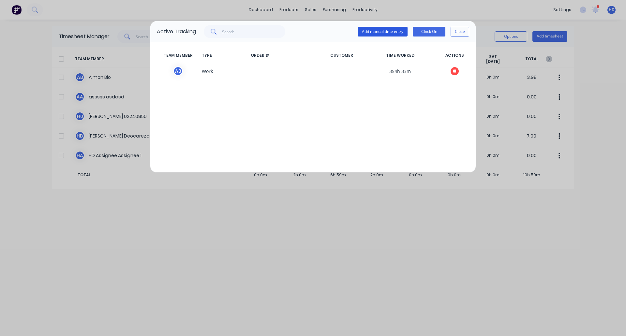
click at [384, 29] on button "Add manual time entry" at bounding box center [383, 32] width 50 height 10
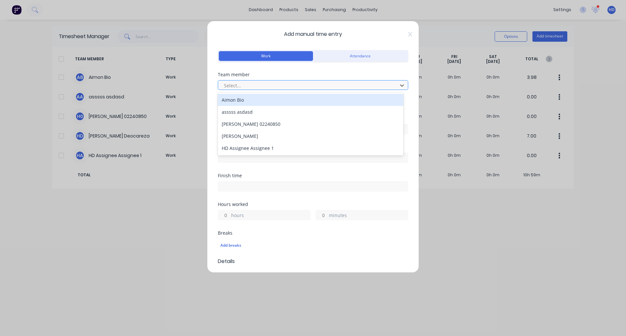
click at [271, 85] on div at bounding box center [308, 86] width 171 height 8
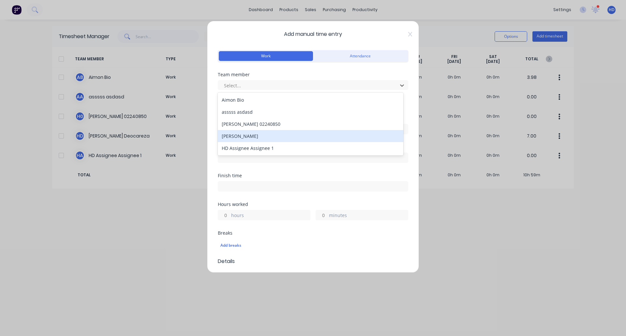
click at [269, 137] on div "[PERSON_NAME]" at bounding box center [311, 136] width 186 height 12
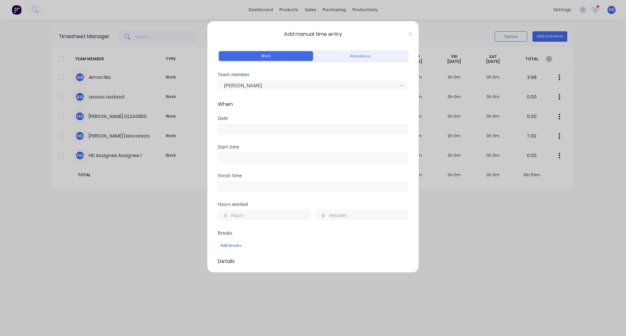
click at [293, 134] on label at bounding box center [313, 129] width 190 height 10
click at [293, 134] on input at bounding box center [313, 129] width 190 height 10
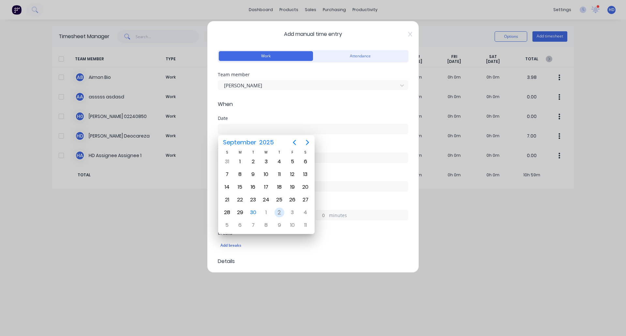
click at [280, 214] on div "2" at bounding box center [280, 213] width 10 height 10
type input "02/10/2025"
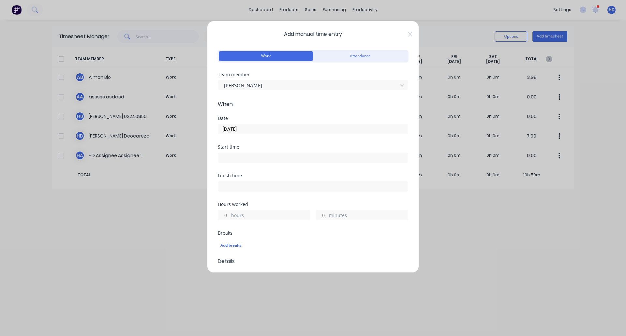
click at [252, 157] on input at bounding box center [313, 158] width 190 height 10
type input "09:57 AM"
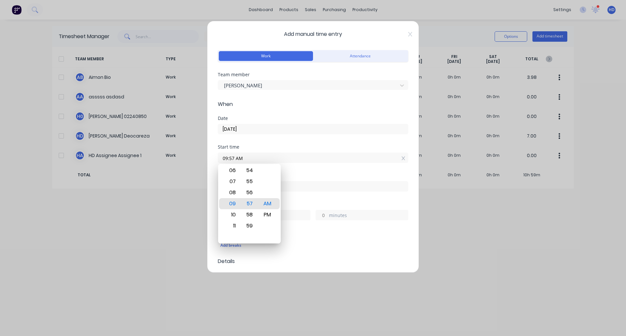
click at [318, 174] on div "Finish time" at bounding box center [313, 176] width 190 height 5
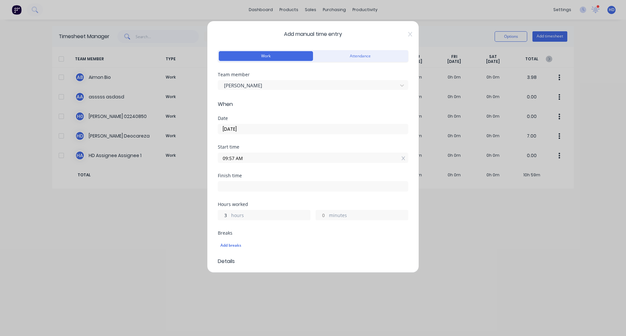
click at [227, 216] on input "3" at bounding box center [223, 215] width 11 height 10
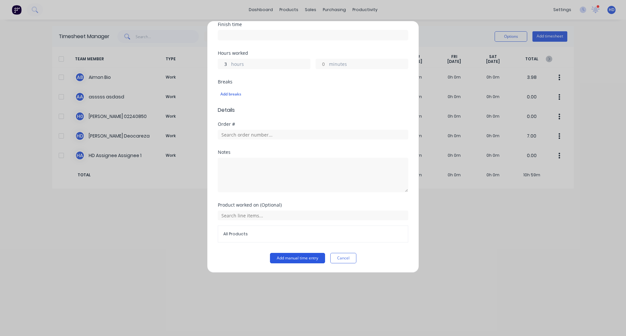
type input "3"
type input "12:57 PM"
type input "0"
click at [297, 258] on button "Add manual time entry" at bounding box center [297, 258] width 55 height 10
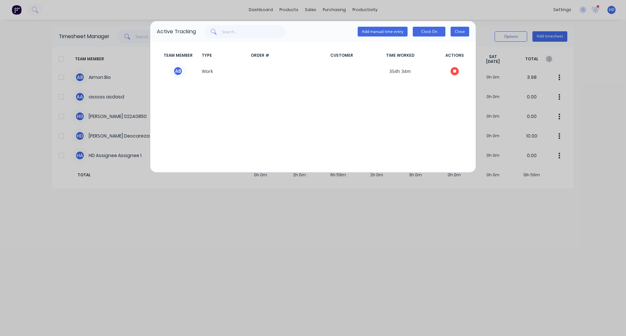
click at [455, 33] on button "Close" at bounding box center [460, 32] width 19 height 10
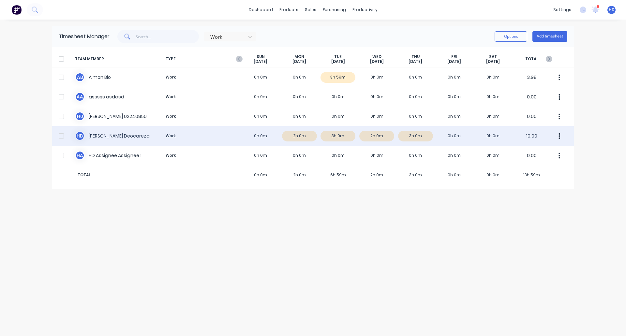
click at [560, 138] on icon "button" at bounding box center [560, 136] width 2 height 6
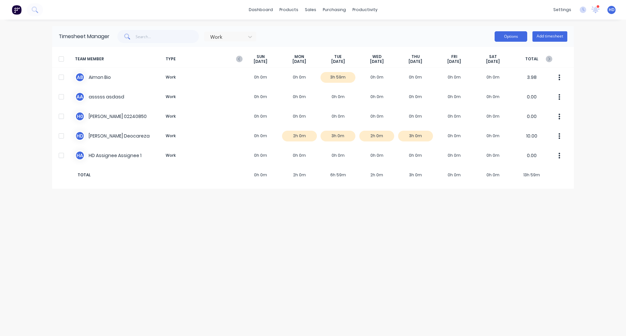
click at [511, 38] on button "Options" at bounding box center [511, 36] width 33 height 10
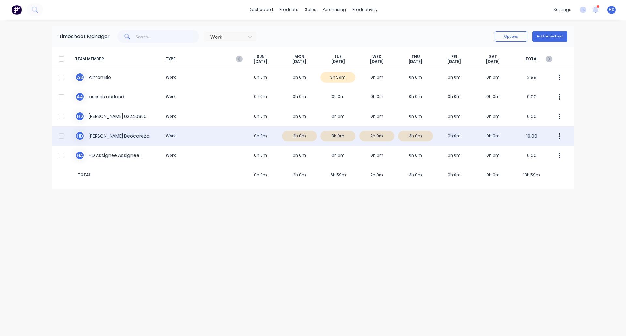
click at [61, 135] on div at bounding box center [61, 135] width 13 height 13
click at [558, 135] on button "button" at bounding box center [560, 135] width 14 height 13
click at [540, 152] on div "Approve" at bounding box center [535, 153] width 50 height 9
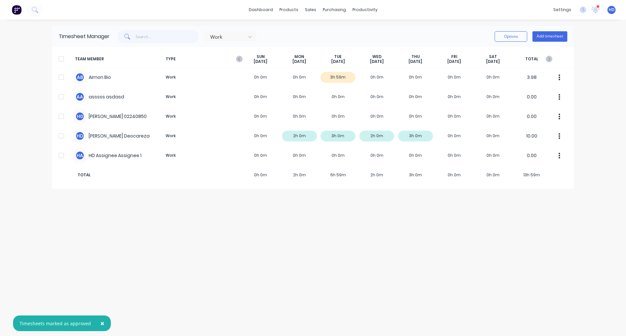
click at [614, 10] on span "HD" at bounding box center [612, 10] width 6 height 6
click at [262, 256] on div "Timesheet Manager Work Options Add timesheet TEAM MEMBER TYPE [DATE] [DATE] [DA…" at bounding box center [313, 178] width 522 height 304
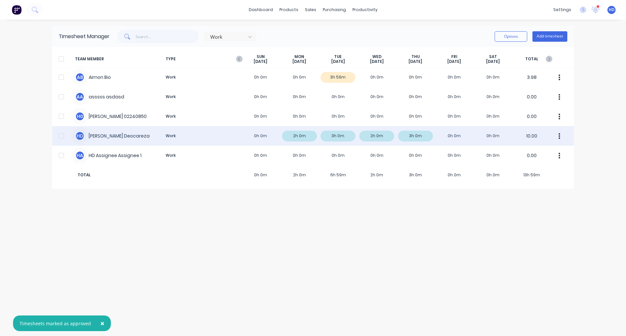
click at [62, 138] on div at bounding box center [61, 135] width 13 height 13
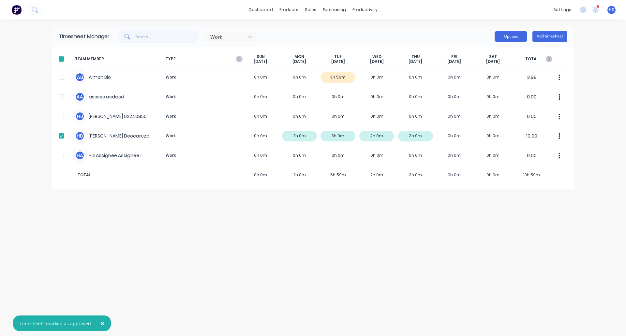
click at [509, 35] on button "Options" at bounding box center [511, 36] width 33 height 10
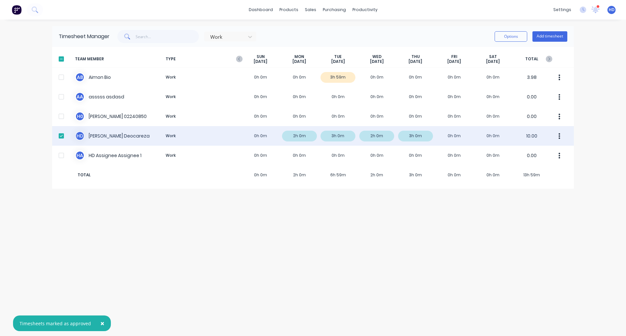
click at [562, 138] on button "button" at bounding box center [560, 135] width 14 height 13
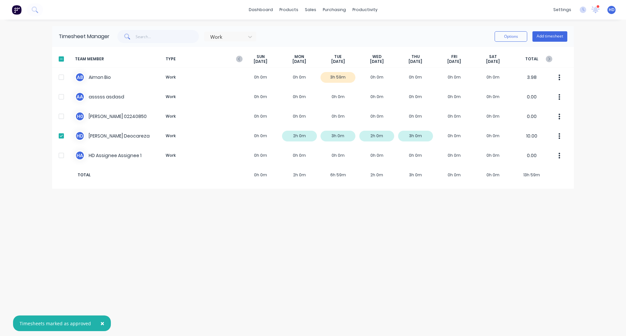
click at [415, 252] on div "Timesheet Manager Work Options Add timesheet TEAM MEMBER TYPE SUN Sep 28th MON …" at bounding box center [313, 178] width 522 height 304
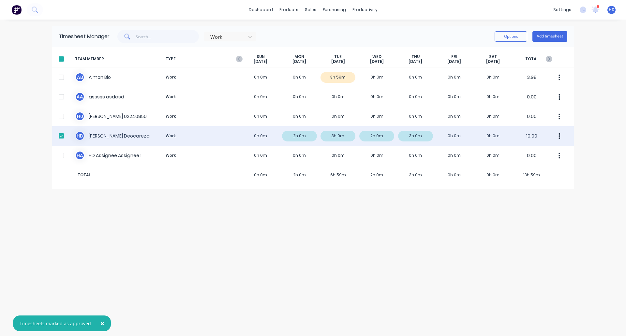
click at [239, 129] on div "H D Harry Deocareza Work 0h 0m 2h 0m 3h 0m 2h 0m 3h 0m 0h 0m 0h 0m 10.00" at bounding box center [313, 136] width 522 height 20
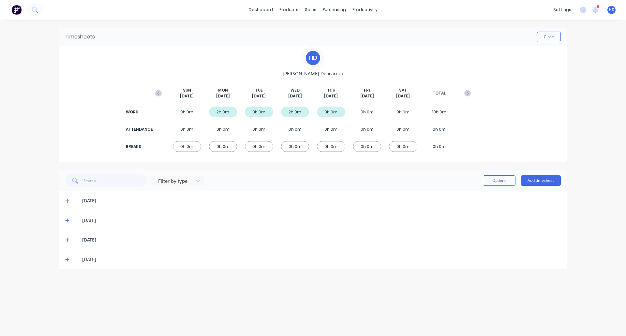
click at [70, 199] on span at bounding box center [68, 201] width 7 height 7
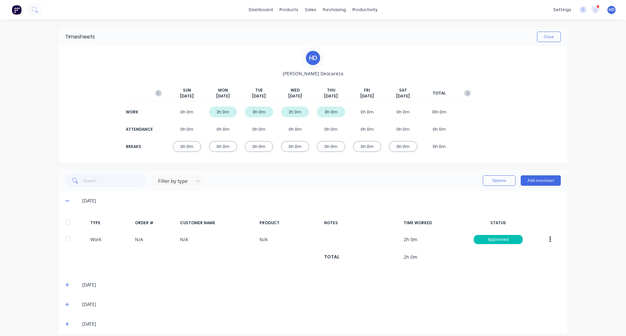
click at [65, 222] on div at bounding box center [67, 222] width 13 height 13
click at [491, 179] on button "Options" at bounding box center [499, 180] width 33 height 10
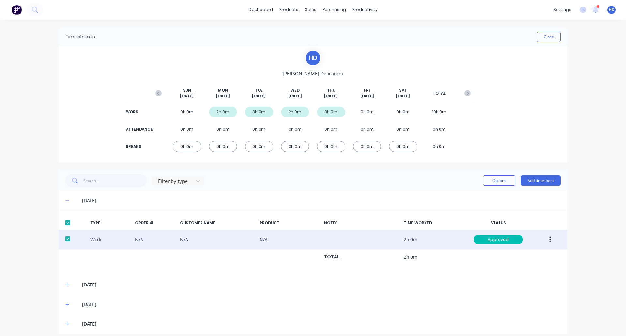
click at [551, 236] on button "button" at bounding box center [550, 240] width 15 height 12
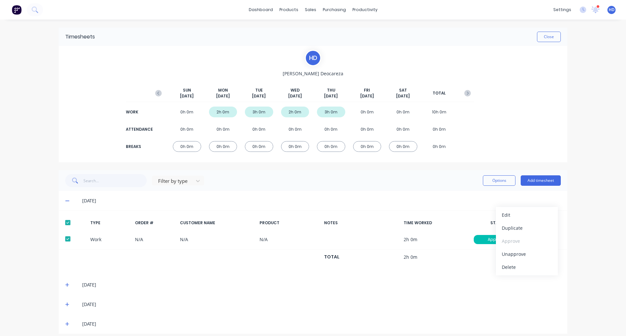
click at [619, 63] on div "dashboard products sales purchasing productivity dashboard products Product Cat…" at bounding box center [313, 168] width 626 height 336
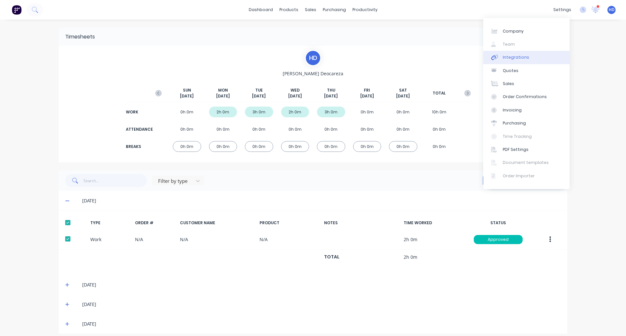
click at [521, 55] on div "Integrations" at bounding box center [516, 57] width 26 height 6
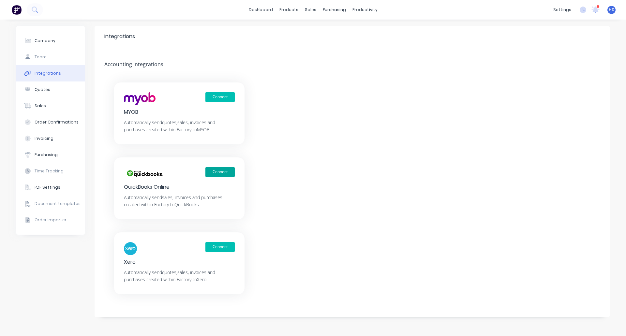
click at [224, 171] on button "Connect" at bounding box center [219, 172] width 29 height 10
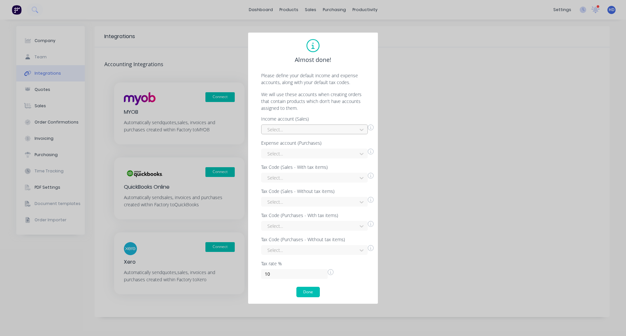
click at [302, 131] on div at bounding box center [310, 130] width 87 height 8
click at [317, 169] on div "Income Account 1" at bounding box center [314, 168] width 107 height 12
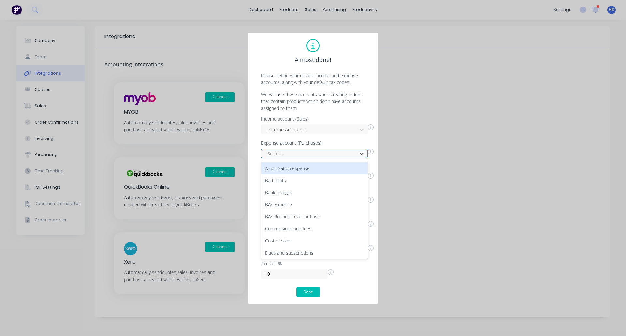
click at [337, 156] on div at bounding box center [310, 154] width 87 height 8
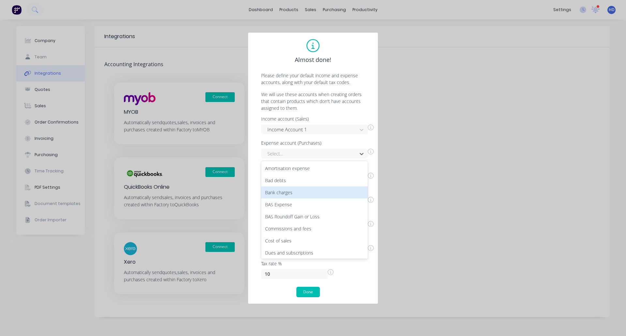
click at [319, 190] on div "Bank charges" at bounding box center [314, 193] width 107 height 12
click at [333, 178] on div at bounding box center [310, 178] width 87 height 8
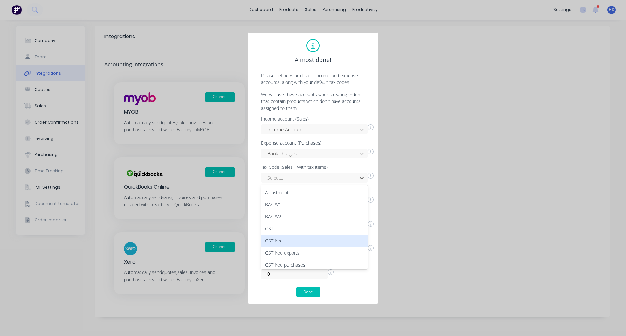
click at [301, 239] on div "GST free" at bounding box center [314, 241] width 107 height 12
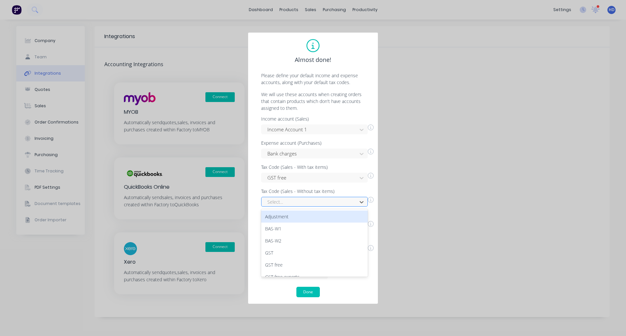
click at [309, 202] on div at bounding box center [310, 202] width 87 height 8
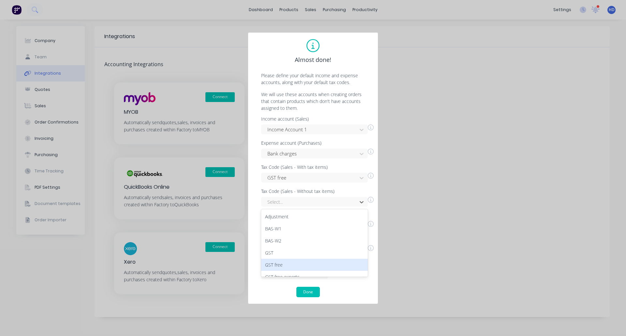
click at [306, 264] on div "GST free" at bounding box center [314, 265] width 107 height 12
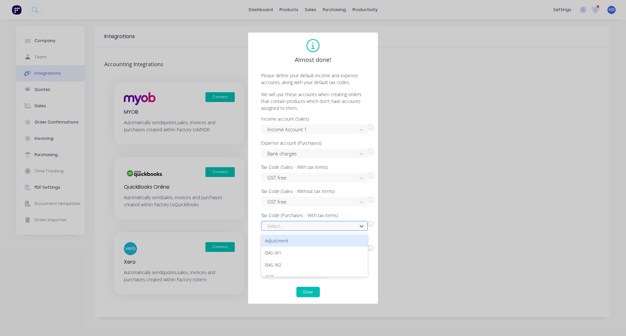
click at [333, 226] on div at bounding box center [310, 226] width 87 height 8
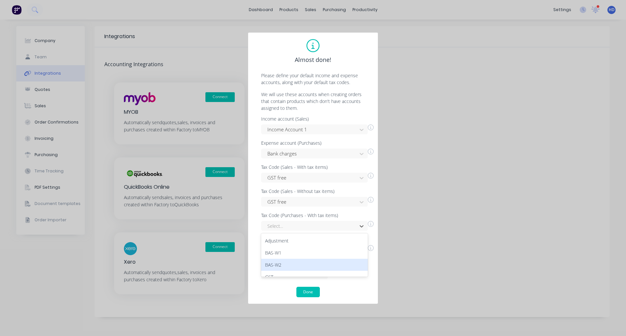
click at [312, 265] on div "BAS-W2" at bounding box center [314, 265] width 107 height 12
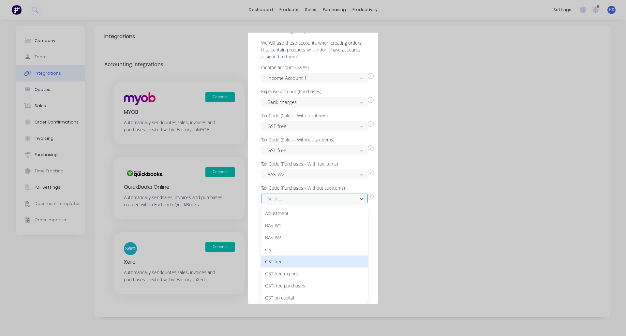
click at [334, 204] on div "14 results available. Use Up and Down to choose options, press Enter to select …" at bounding box center [314, 199] width 107 height 10
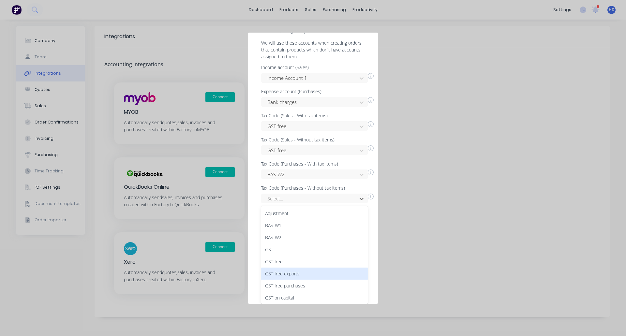
click at [303, 274] on div "GST free exports" at bounding box center [314, 274] width 107 height 12
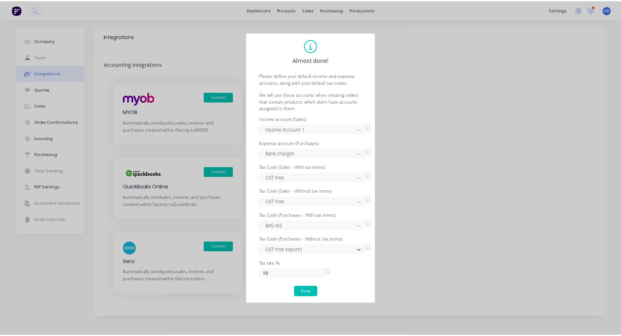
scroll to position [0, 0]
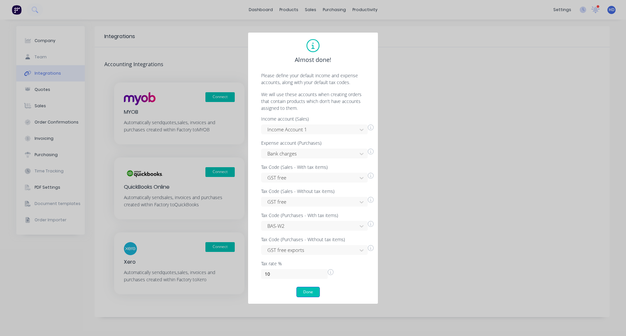
click at [312, 294] on button "Done" at bounding box center [307, 292] width 23 height 10
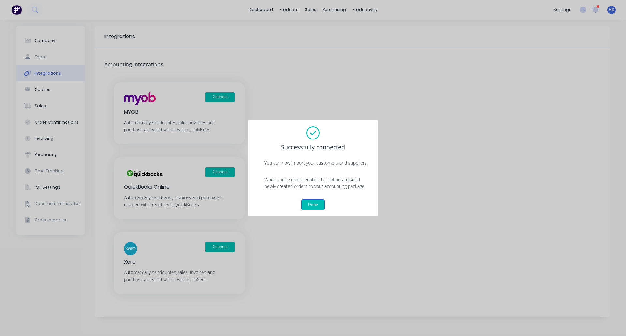
click at [315, 208] on button "Done" at bounding box center [312, 205] width 23 height 10
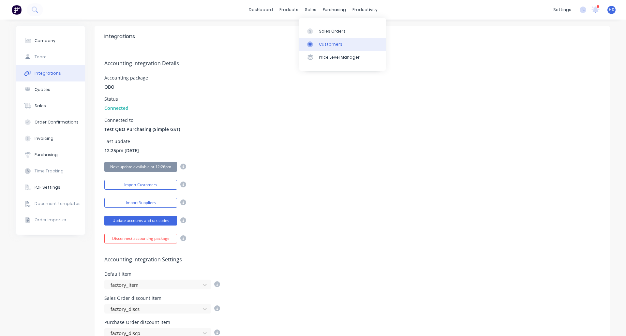
click at [331, 38] on link "Customers" at bounding box center [342, 44] width 86 height 13
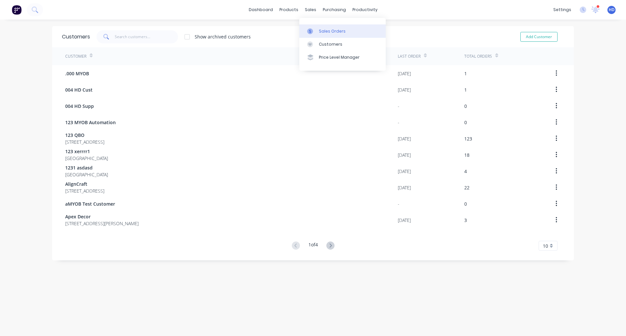
click at [333, 27] on link "Sales Orders" at bounding box center [342, 30] width 86 height 13
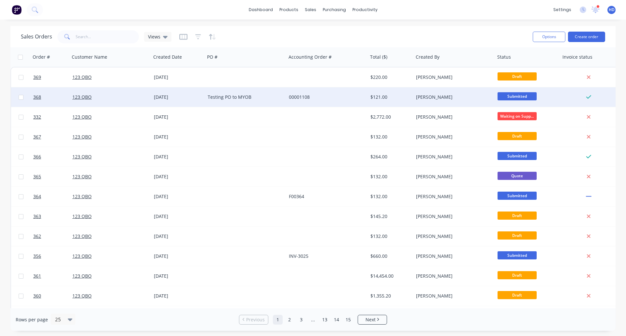
click at [105, 95] on div "123 QBO" at bounding box center [108, 97] width 72 height 7
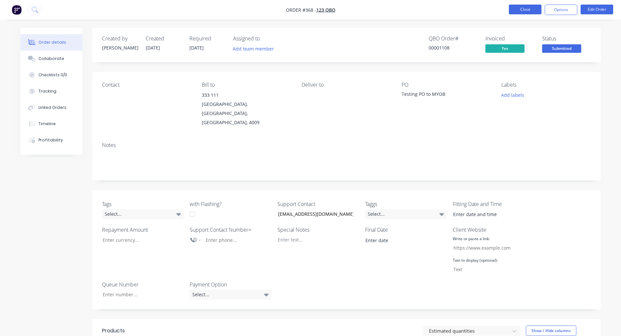
click at [536, 10] on button "Close" at bounding box center [525, 10] width 33 height 10
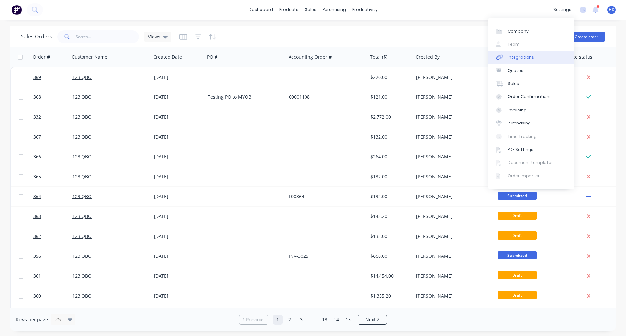
click at [526, 61] on link "Integrations" at bounding box center [531, 57] width 86 height 13
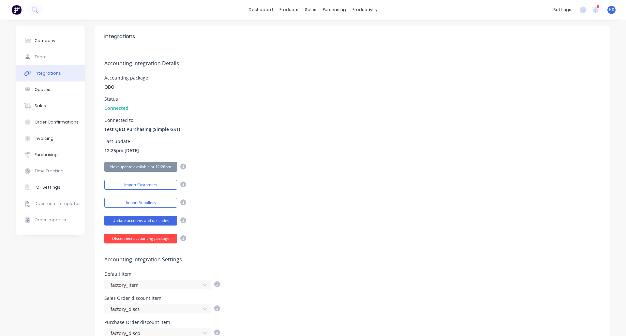
click at [137, 241] on button "Disconnect accounting package" at bounding box center [140, 239] width 73 height 10
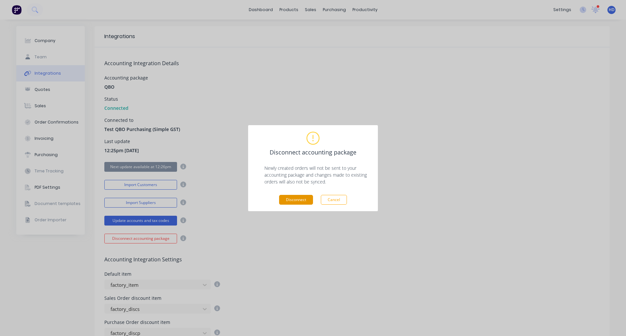
click at [300, 203] on button "Disconnect" at bounding box center [296, 200] width 34 height 10
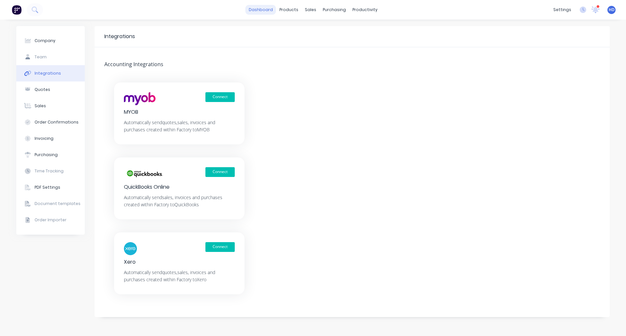
click at [269, 9] on link "dashboard" at bounding box center [261, 10] width 31 height 10
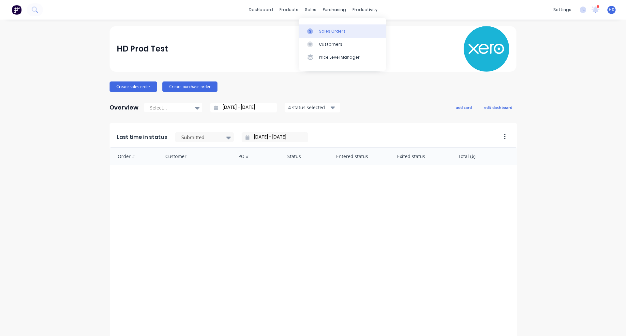
click at [326, 30] on div "Sales Orders" at bounding box center [332, 31] width 27 height 6
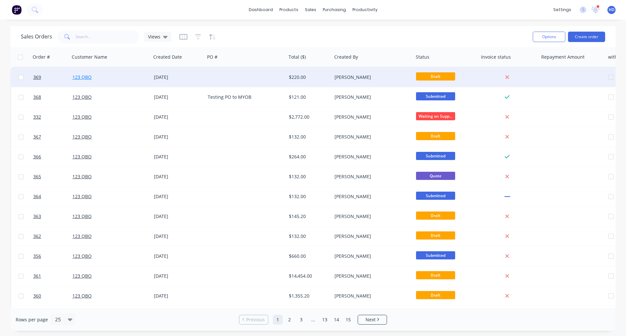
click at [84, 79] on link "123 QBO" at bounding box center [81, 77] width 19 height 6
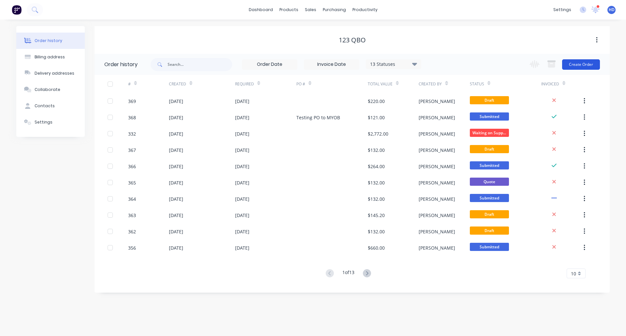
click at [581, 66] on button "Create Order" at bounding box center [581, 64] width 38 height 10
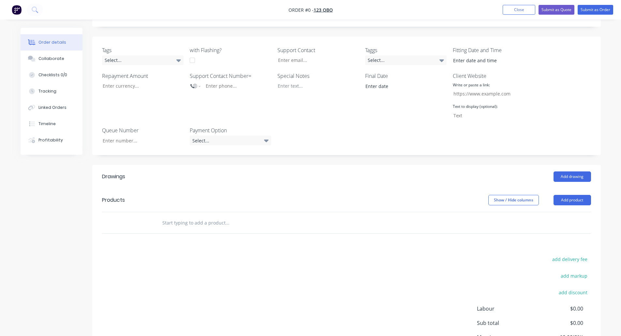
scroll to position [165, 0]
click at [584, 195] on button "Add product" at bounding box center [573, 200] width 38 height 10
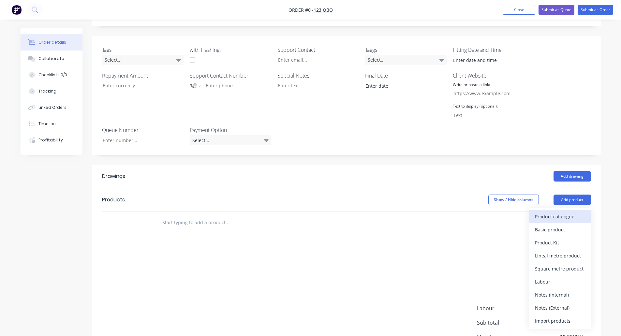
click at [556, 212] on div "Product catalogue" at bounding box center [560, 216] width 50 height 9
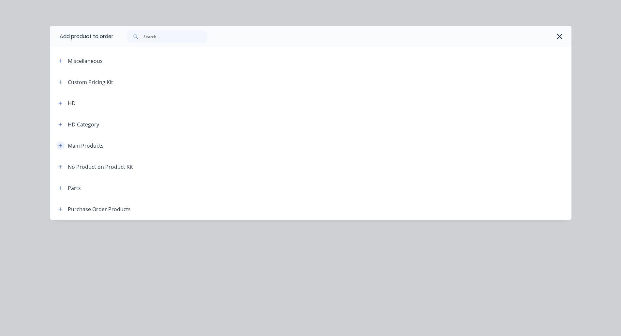
click at [61, 149] on button "button" at bounding box center [60, 146] width 8 height 8
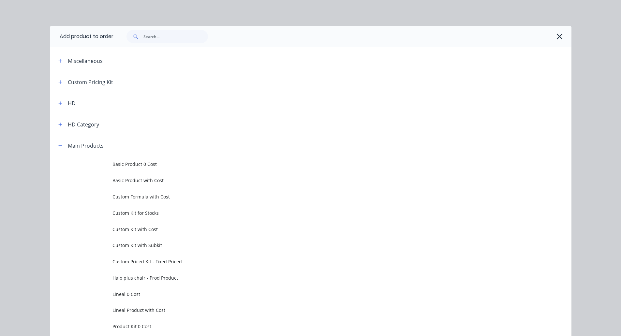
scroll to position [5, 0]
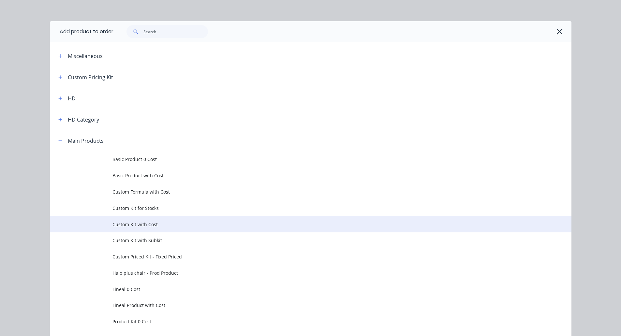
click at [135, 227] on span "Custom Kit with Cost" at bounding box center [296, 224] width 367 height 7
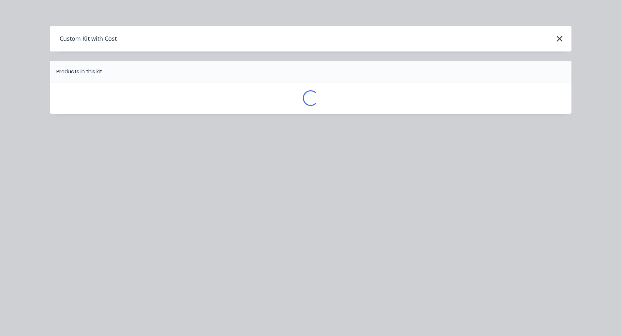
scroll to position [0, 0]
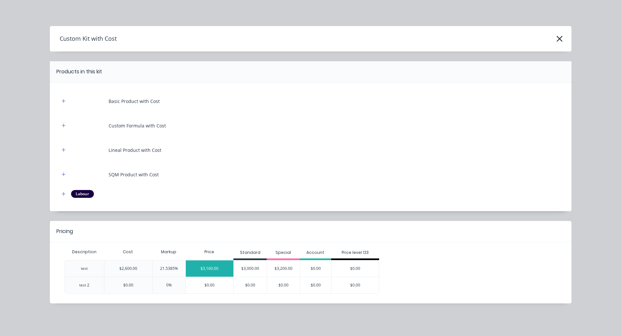
click at [209, 267] on div "$3,160.00" at bounding box center [210, 269] width 48 height 16
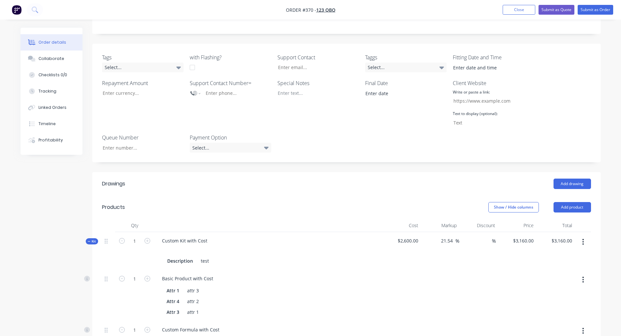
scroll to position [144, 0]
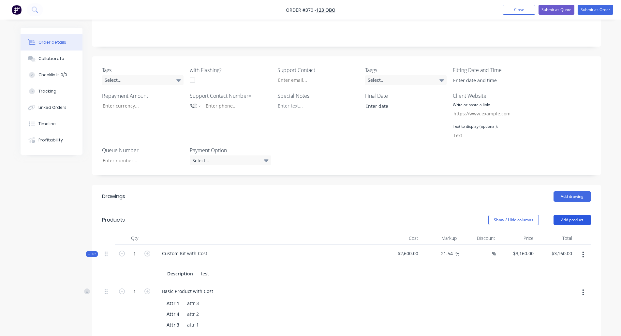
click at [582, 215] on button "Add product" at bounding box center [573, 220] width 38 height 10
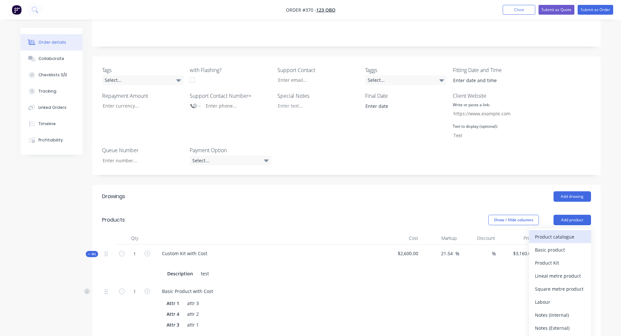
click at [570, 232] on div "Product catalogue" at bounding box center [560, 236] width 50 height 9
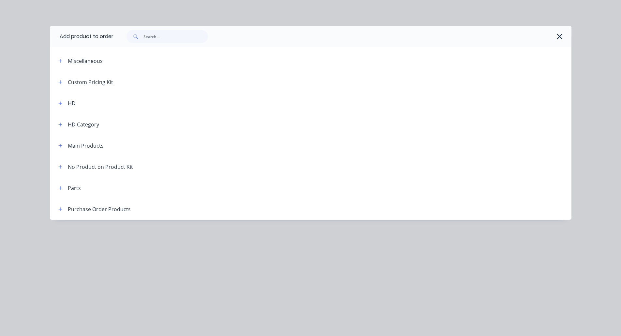
click at [63, 149] on span at bounding box center [60, 146] width 8 height 8
click at [58, 147] on icon "button" at bounding box center [60, 145] width 4 height 5
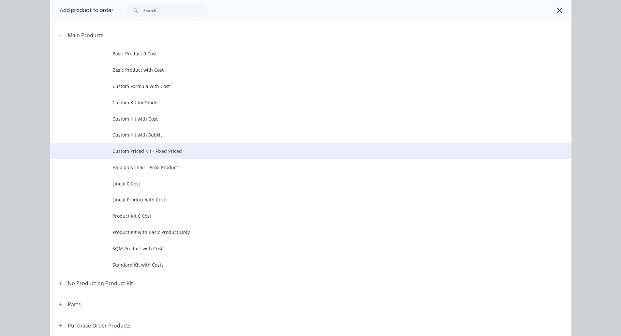
scroll to position [111, 0]
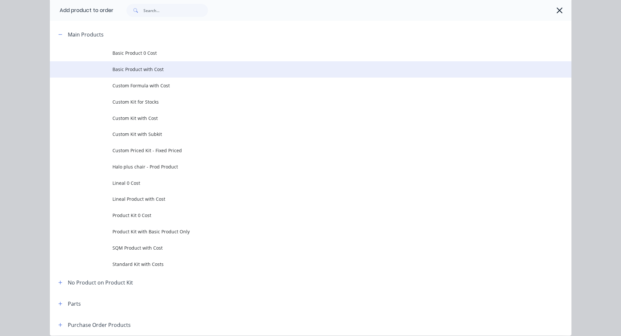
click at [196, 70] on span "Basic Product with Cost" at bounding box center [296, 69] width 367 height 7
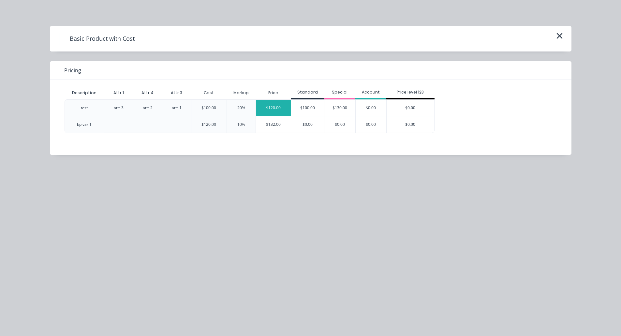
click at [273, 110] on div "$120.00" at bounding box center [273, 108] width 35 height 16
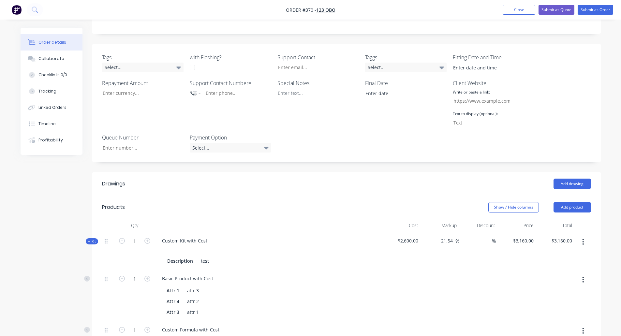
scroll to position [158, 0]
click at [581, 202] on button "Add product" at bounding box center [573, 207] width 38 height 10
click at [585, 101] on div "Tags Select... with Flashing? Support Contact Taggs Select... Fitting Date and …" at bounding box center [346, 102] width 509 height 119
click at [61, 142] on button "Profitability" at bounding box center [52, 140] width 62 height 16
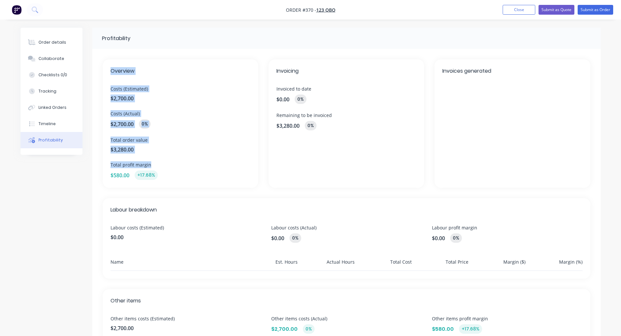
drag, startPoint x: 106, startPoint y: 55, endPoint x: 218, endPoint y: 158, distance: 152.1
click at [218, 158] on div "Overview Costs (Estimated) $2,700.00 Costs (Actual) $2,700.00 0% Total order va…" at bounding box center [346, 237] width 509 height 377
click at [210, 148] on span "$3,280.00" at bounding box center [181, 150] width 140 height 8
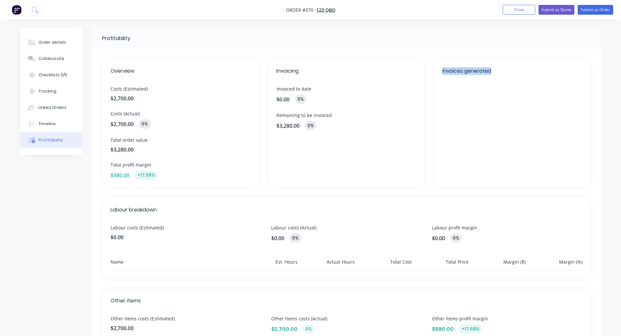
drag, startPoint x: 442, startPoint y: 69, endPoint x: 526, endPoint y: 107, distance: 92.1
click at [526, 107] on div "Invoices generated" at bounding box center [513, 123] width 156 height 128
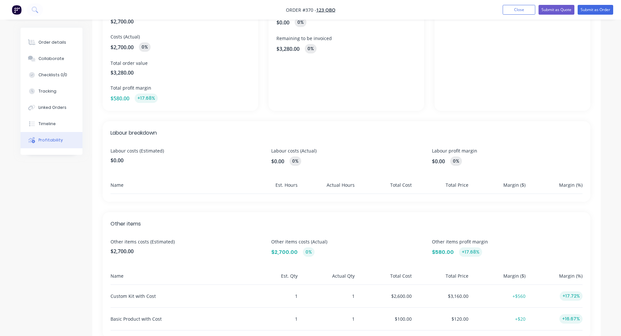
scroll to position [86, 0]
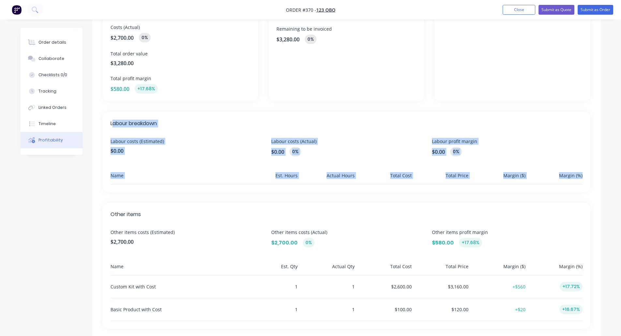
drag, startPoint x: 112, startPoint y: 124, endPoint x: 583, endPoint y: 172, distance: 473.4
click at [583, 172] on div "Labour breakdown Labour costs (Estimated) $0.00 Labour costs (Actual) $0.00 0% …" at bounding box center [347, 152] width 488 height 81
click at [596, 166] on div "Overview Costs (Estimated) $2,700.00 Costs (Actual) $2,700.00 0% Total order va…" at bounding box center [346, 150] width 509 height 377
drag, startPoint x: 108, startPoint y: 125, endPoint x: 343, endPoint y: 217, distance: 252.2
click at [343, 217] on div "Overview Costs (Estimated) $2,700.00 Costs (Actual) $2,700.00 0% Total order va…" at bounding box center [346, 150] width 509 height 377
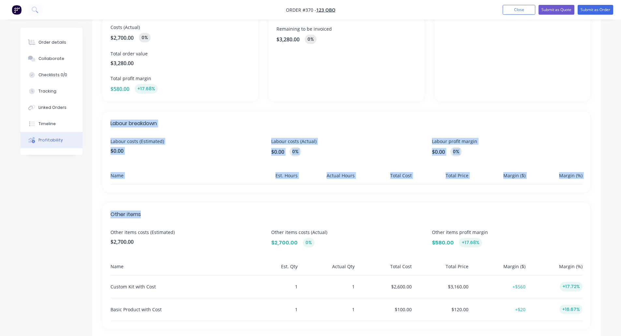
click at [465, 172] on div "Labour breakdown Labour costs (Estimated) $0.00 Labour costs (Actual) $0.00 0% …" at bounding box center [347, 152] width 488 height 81
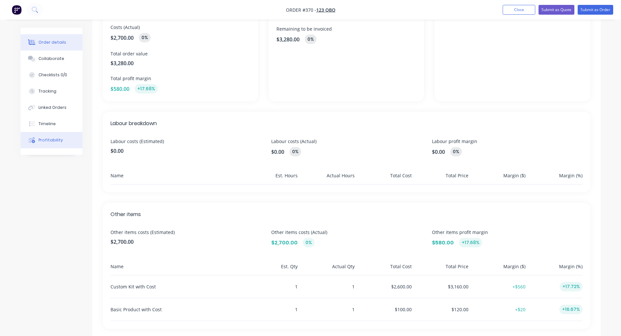
click at [49, 39] on button "Order details" at bounding box center [52, 42] width 62 height 16
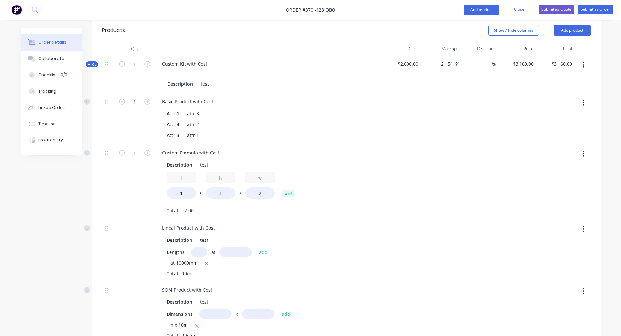
scroll to position [334, 0]
click at [49, 140] on div "Profitability" at bounding box center [50, 140] width 24 height 6
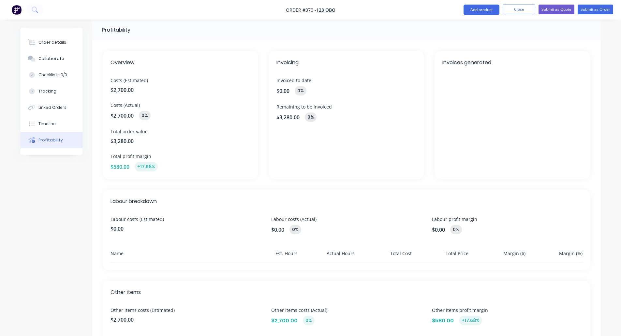
scroll to position [33, 0]
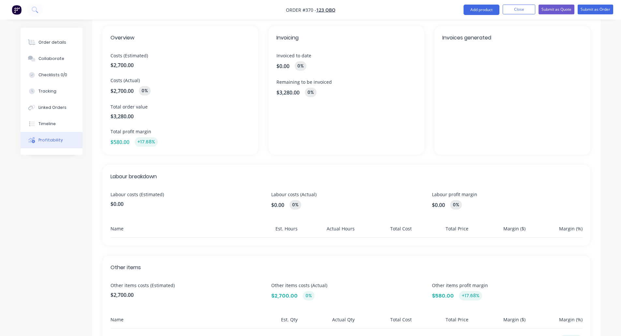
click at [115, 83] on span "Costs (Actual)" at bounding box center [181, 80] width 140 height 7
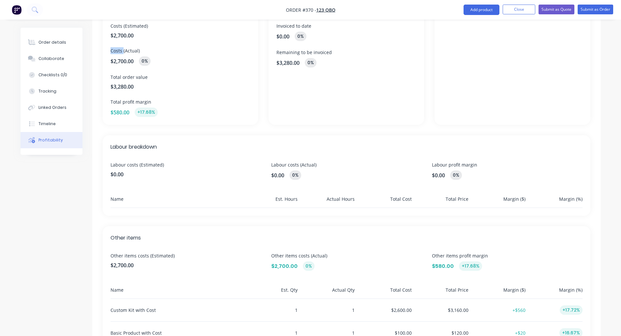
scroll to position [100, 0]
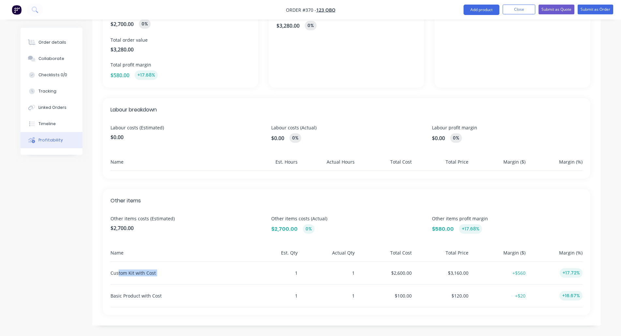
drag, startPoint x: 118, startPoint y: 273, endPoint x: 259, endPoint y: 268, distance: 141.3
click at [259, 268] on div "Custom Kit with Cost 1 1 $2,600.00 $3,160.00 +$560 +17.72%" at bounding box center [347, 273] width 472 height 23
click at [259, 268] on div "1" at bounding box center [271, 273] width 54 height 23
click at [117, 216] on span "Other items costs (Estimated)" at bounding box center [186, 218] width 150 height 7
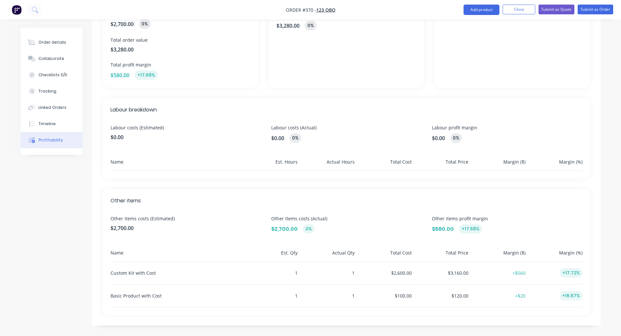
click at [451, 267] on div "$3,160.00" at bounding box center [442, 273] width 54 height 23
drag, startPoint x: 451, startPoint y: 267, endPoint x: 458, endPoint y: 275, distance: 10.4
click at [458, 275] on div "$3,160.00" at bounding box center [442, 273] width 54 height 23
click at [455, 297] on div "$120.00" at bounding box center [442, 296] width 54 height 23
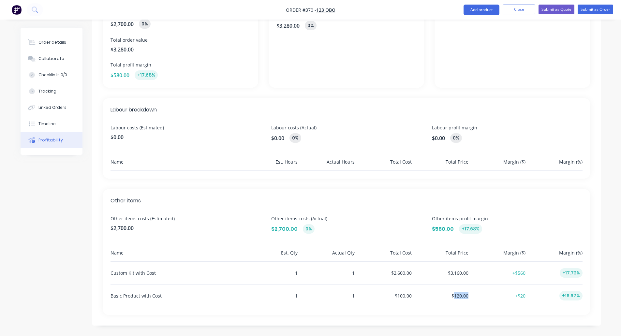
click at [455, 297] on div "$120.00" at bounding box center [442, 296] width 54 height 23
click at [398, 270] on div "$2,600.00" at bounding box center [384, 273] width 54 height 23
click at [404, 294] on div "$100.00" at bounding box center [384, 296] width 54 height 23
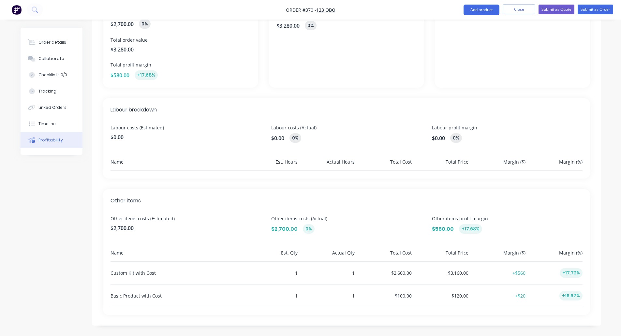
click at [307, 205] on div "Other items Other items costs (Estimated) $2,700.00 Other items costs (Actual) …" at bounding box center [347, 252] width 488 height 126
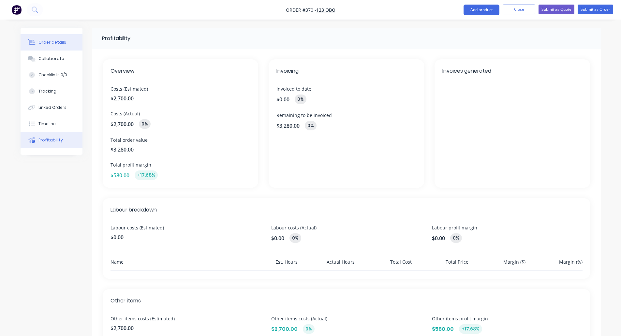
click at [62, 46] on button "Order details" at bounding box center [52, 42] width 62 height 16
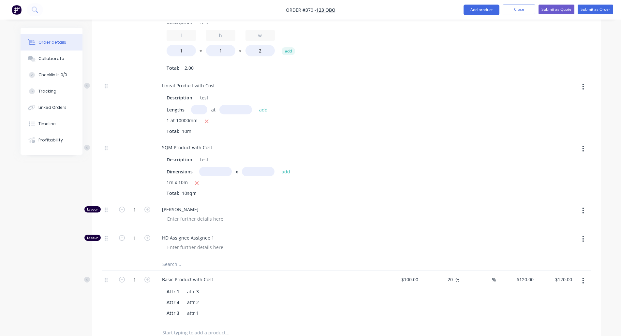
scroll to position [477, 0]
click at [527, 11] on button "Close" at bounding box center [519, 10] width 33 height 10
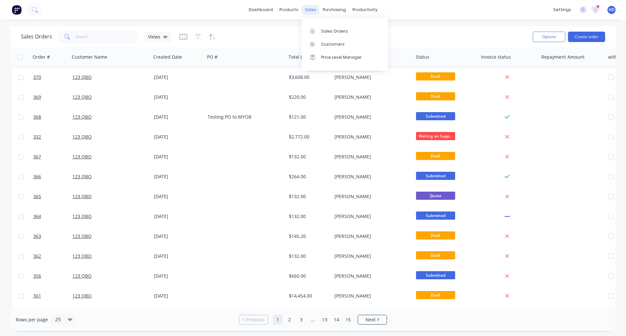
click at [309, 12] on div "sales" at bounding box center [311, 10] width 18 height 10
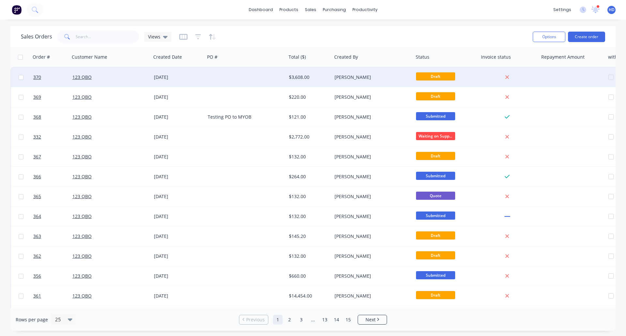
click at [173, 79] on div "[DATE]" at bounding box center [178, 77] width 49 height 7
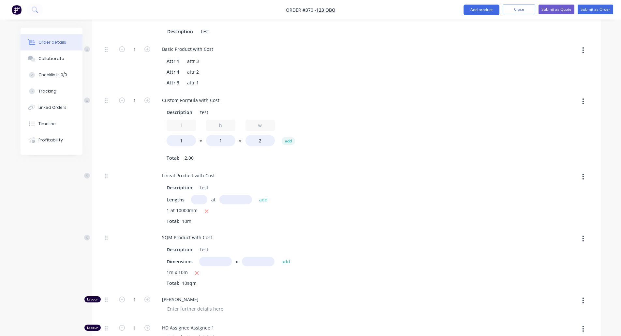
scroll to position [389, 0]
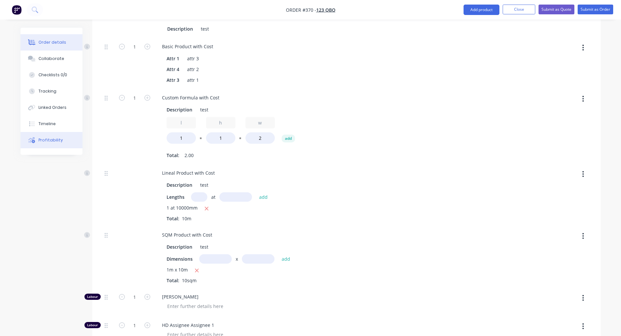
click at [61, 143] on button "Profitability" at bounding box center [52, 140] width 62 height 16
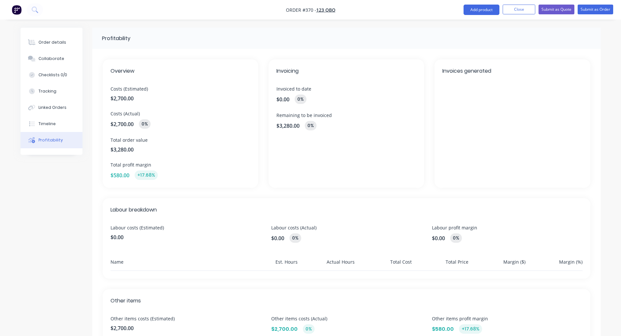
click at [55, 226] on div "Profitability Overview Costs (Estimated) $2,700.00 Costs (Actual) $2,700.00 0% …" at bounding box center [311, 232] width 581 height 409
click at [514, 9] on button "Close" at bounding box center [519, 10] width 33 height 10
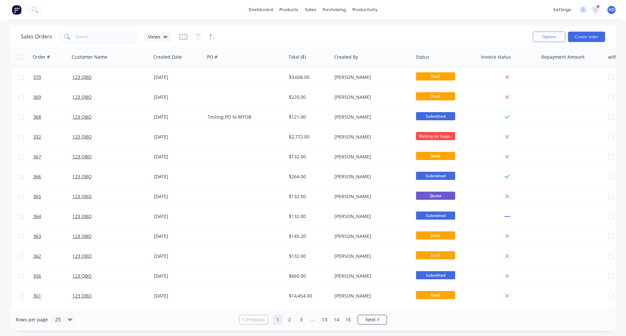
click at [227, 11] on div "dashboard products sales purchasing productivity dashboard products Product Cat…" at bounding box center [313, 10] width 626 height 20
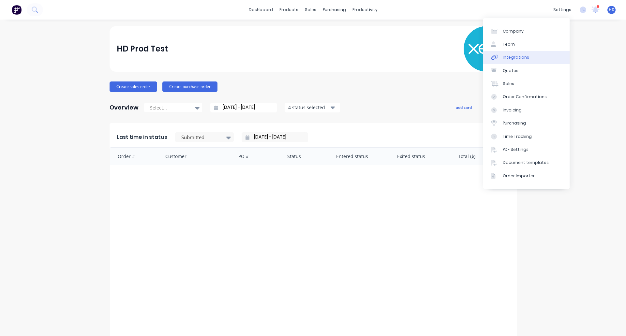
click at [520, 58] on div "Integrations" at bounding box center [516, 57] width 26 height 6
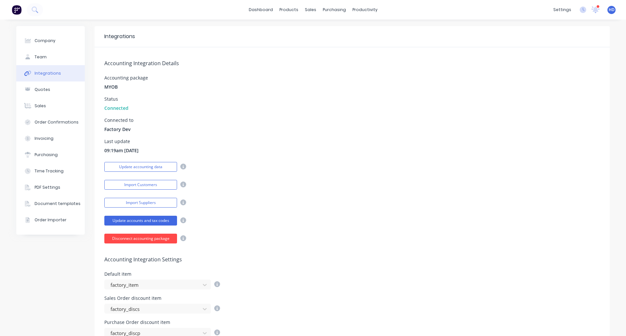
click at [148, 237] on button "Disconnect accounting package" at bounding box center [140, 239] width 73 height 10
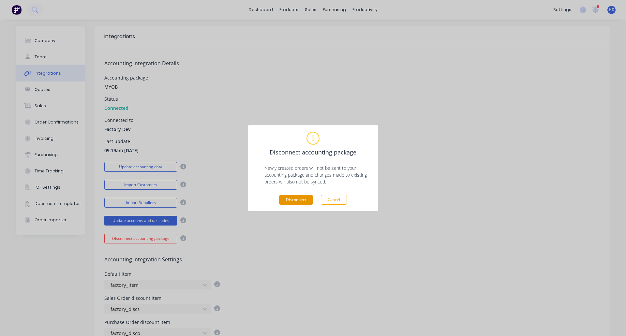
click at [298, 199] on button "Disconnect" at bounding box center [296, 200] width 34 height 10
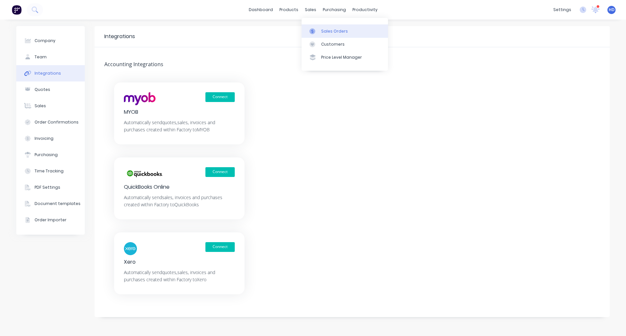
click at [341, 31] on div "Sales Orders" at bounding box center [334, 31] width 27 height 6
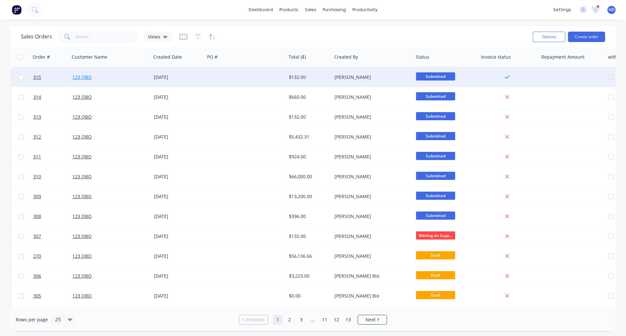
click at [86, 75] on link "123 QBO" at bounding box center [81, 77] width 19 height 6
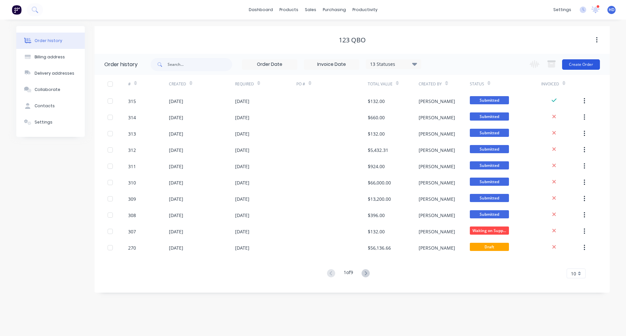
click at [578, 65] on button "Create Order" at bounding box center [581, 64] width 38 height 10
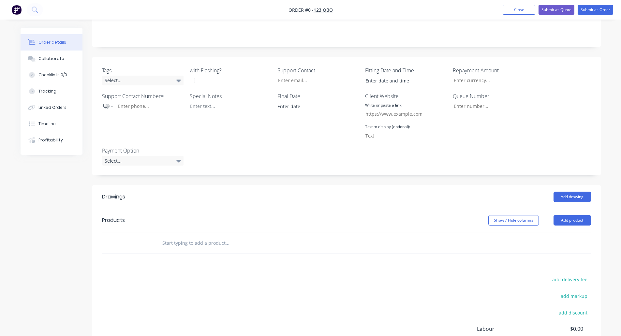
scroll to position [121, 0]
click at [566, 219] on button "Add product" at bounding box center [573, 218] width 38 height 10
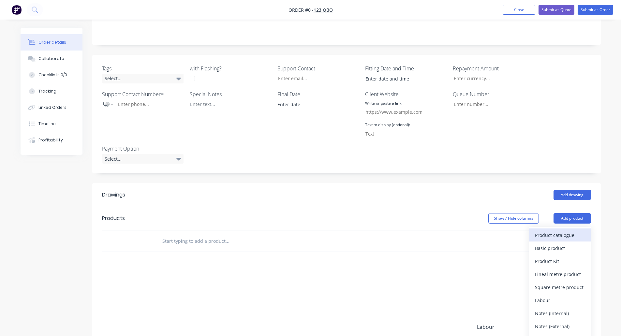
click at [542, 239] on div "Product catalogue" at bounding box center [560, 235] width 50 height 9
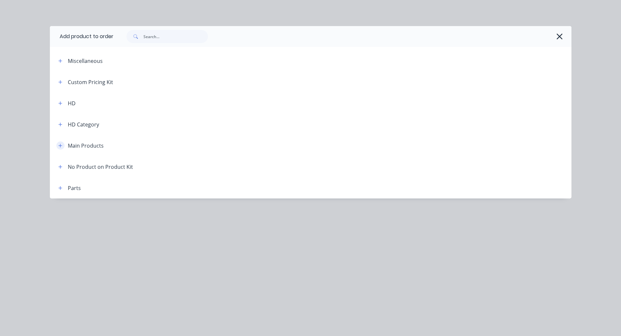
click at [62, 146] on icon "button" at bounding box center [60, 145] width 4 height 5
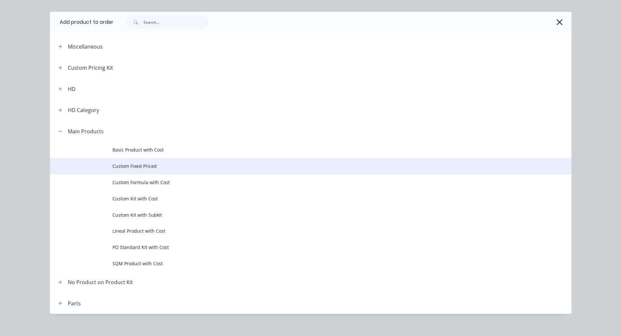
scroll to position [15, 0]
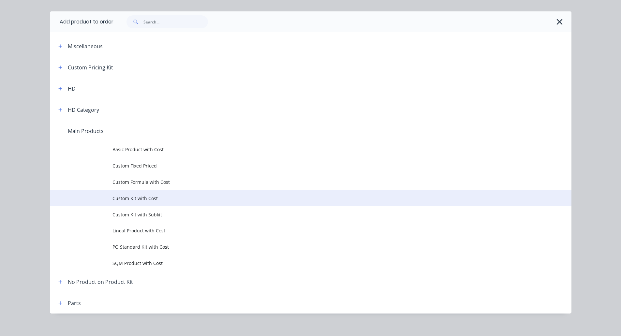
click at [144, 198] on span "Custom Kit with Cost" at bounding box center [296, 198] width 367 height 7
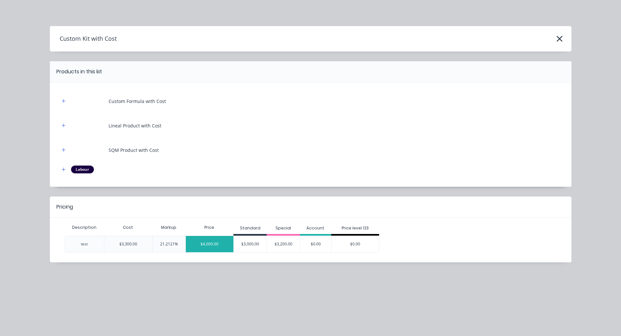
click at [212, 247] on div "$4,000.00" at bounding box center [210, 244] width 48 height 16
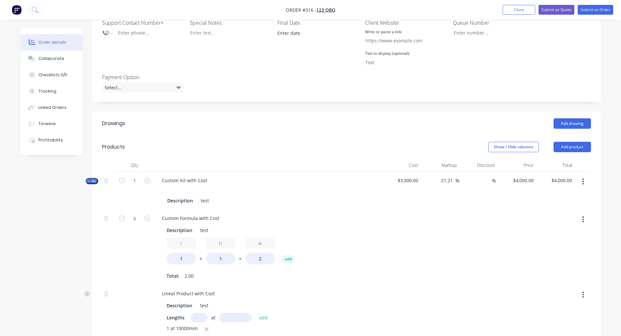
scroll to position [192, 0]
click at [566, 151] on button "Add product" at bounding box center [573, 147] width 38 height 10
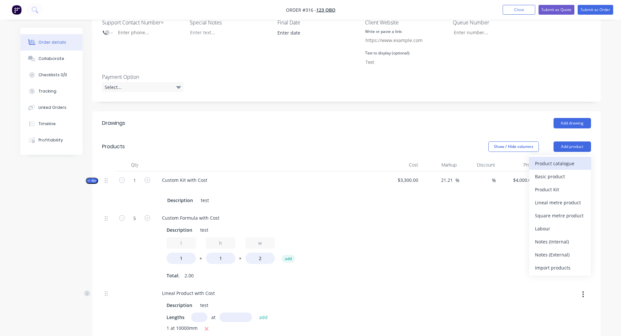
click at [556, 165] on div "Product catalogue" at bounding box center [560, 163] width 50 height 9
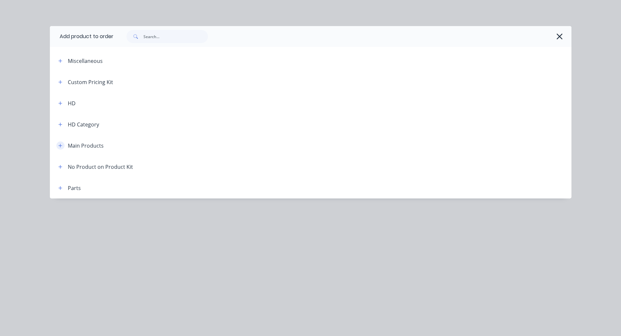
click at [61, 145] on icon "button" at bounding box center [60, 145] width 4 height 5
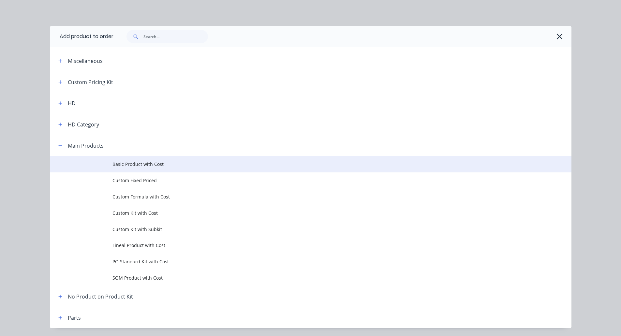
click at [140, 166] on span "Basic Product with Cost" at bounding box center [296, 164] width 367 height 7
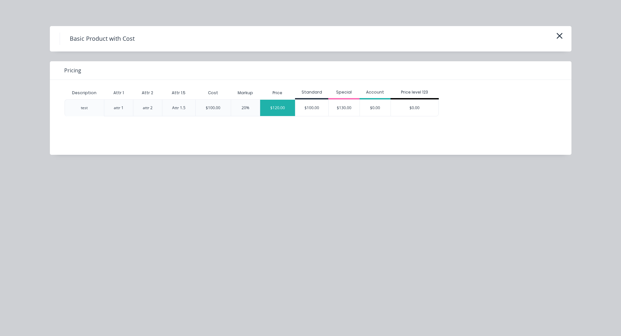
click at [276, 109] on div "$120.00" at bounding box center [277, 108] width 35 height 16
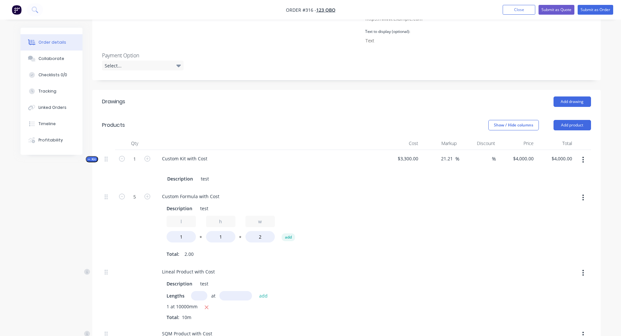
scroll to position [216, 0]
click at [582, 126] on button "Add product" at bounding box center [573, 123] width 38 height 10
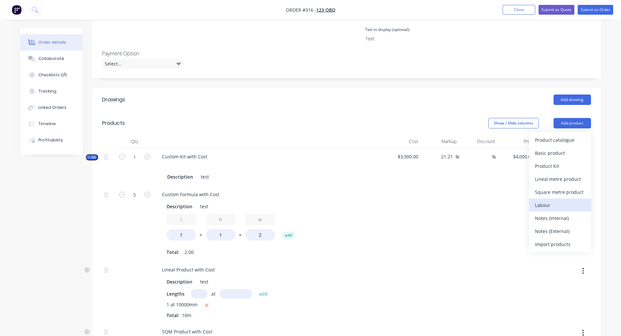
click at [553, 204] on div "Labour" at bounding box center [560, 205] width 50 height 9
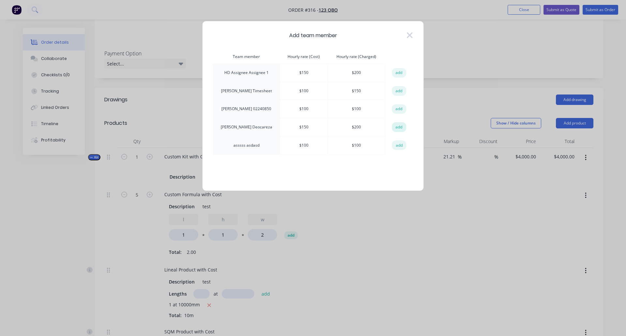
click at [397, 129] on button "add" at bounding box center [399, 127] width 14 height 10
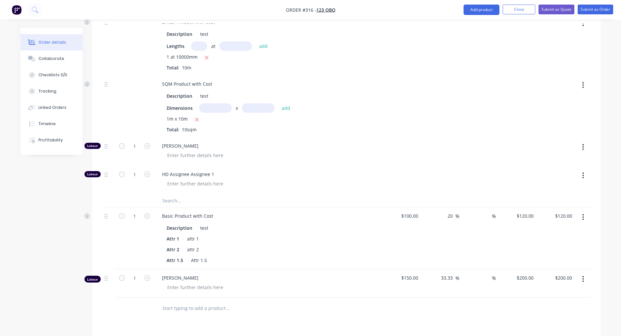
scroll to position [463, 0]
click at [54, 139] on div "Profitability" at bounding box center [50, 140] width 24 height 6
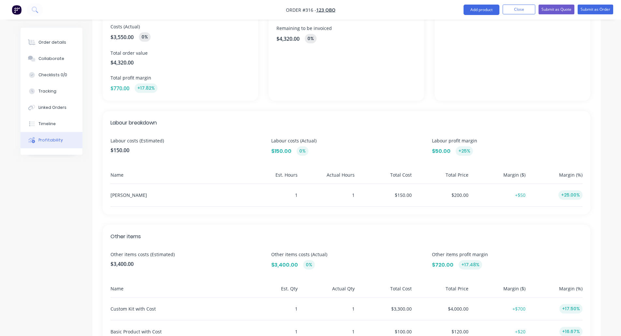
scroll to position [88, 0]
drag, startPoint x: 108, startPoint y: 195, endPoint x: 586, endPoint y: 193, distance: 477.8
click at [586, 193] on div "Labour breakdown Labour costs (Estimated) $150.00 Labour costs (Actual) $150.00…" at bounding box center [347, 161] width 488 height 103
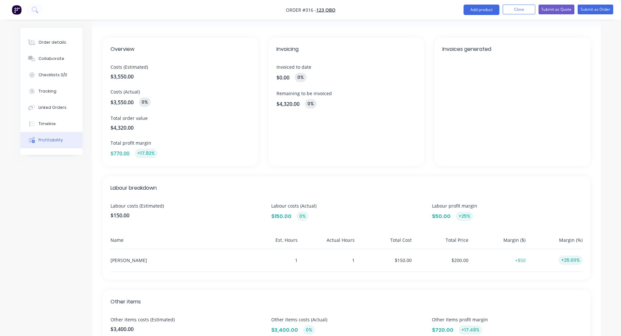
scroll to position [21, 0]
click at [57, 46] on button "Order details" at bounding box center [52, 42] width 62 height 16
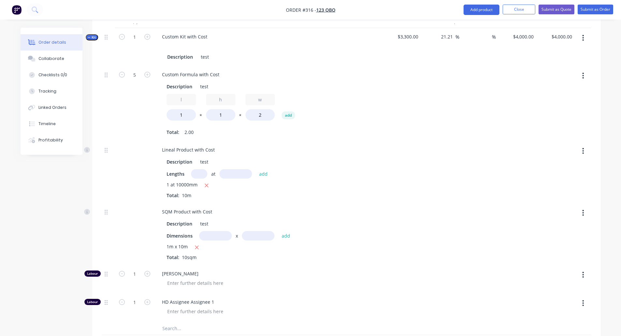
scroll to position [398, 0]
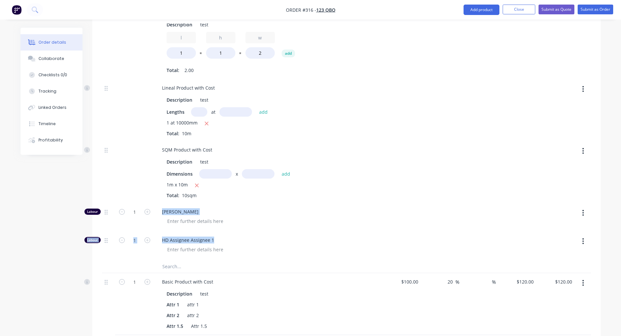
drag, startPoint x: 156, startPoint y: 209, endPoint x: 229, endPoint y: 242, distance: 80.4
click at [229, 242] on div "5 Custom Formula with Cost Description test l 1 * h 1 * w 2 add Total: 2.00 Lin…" at bounding box center [346, 132] width 489 height 256
click at [12, 219] on div "Order details Collaborate Checklists 0/0 Tracking Linked Orders Timeline Profit…" at bounding box center [310, 76] width 621 height 949
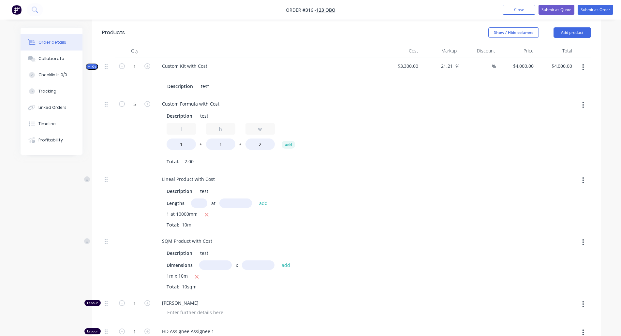
scroll to position [306, 0]
click at [61, 138] on button "Profitability" at bounding box center [52, 140] width 62 height 16
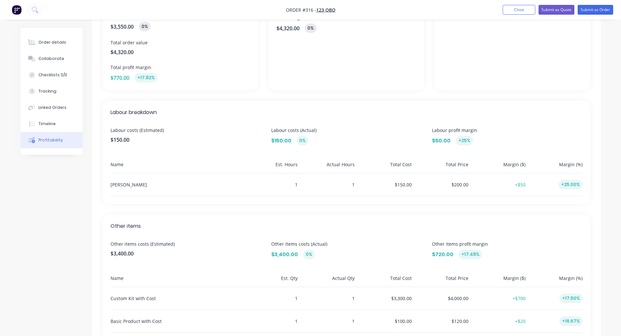
scroll to position [123, 0]
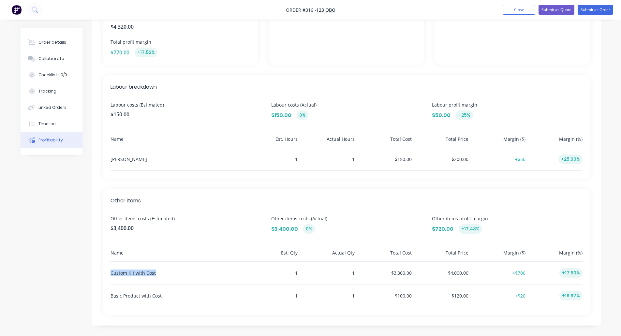
drag, startPoint x: 110, startPoint y: 272, endPoint x: 205, endPoint y: 271, distance: 95.9
click at [205, 271] on div "Other items Other items costs (Estimated) $3,400.00 Other items costs (Actual) …" at bounding box center [347, 252] width 488 height 126
click at [205, 271] on div "Custom Kit with Cost" at bounding box center [176, 273] width 130 height 23
drag, startPoint x: 159, startPoint y: 271, endPoint x: 107, endPoint y: 266, distance: 52.2
click at [107, 266] on div "Other items Other items costs (Estimated) $3,400.00 Other items costs (Actual) …" at bounding box center [347, 252] width 488 height 126
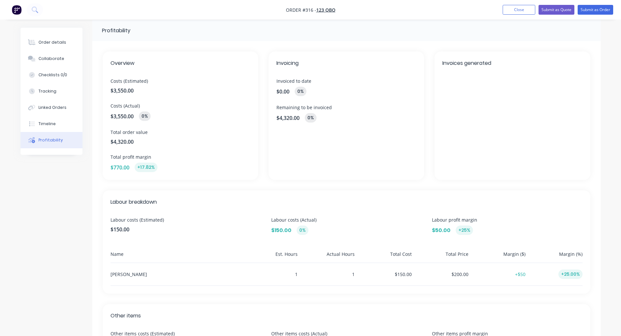
scroll to position [5, 0]
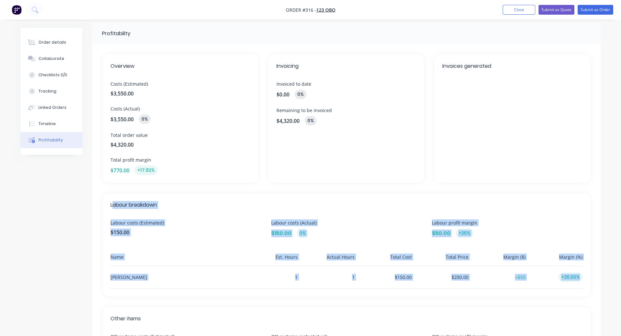
drag, startPoint x: 114, startPoint y: 204, endPoint x: 595, endPoint y: 283, distance: 487.5
click at [595, 283] on div "Overview Costs (Estimated) $3,550.00 Costs (Actual) $3,550.00 0% Total order va…" at bounding box center [346, 244] width 509 height 400
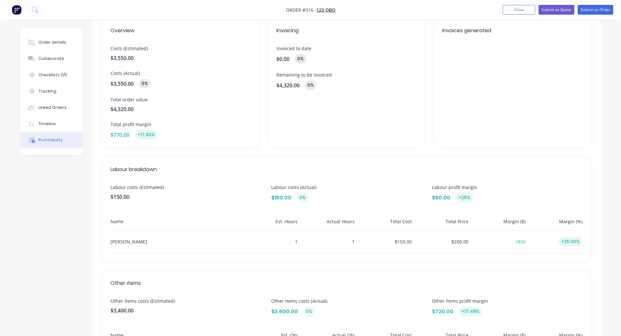
scroll to position [41, 0]
drag, startPoint x: 105, startPoint y: 234, endPoint x: 574, endPoint y: 244, distance: 469.7
click at [574, 244] on div "Labour breakdown Labour costs (Estimated) $150.00 Labour costs (Actual) $150.00…" at bounding box center [347, 209] width 488 height 103
click at [227, 218] on div "Name" at bounding box center [176, 224] width 130 height 12
drag, startPoint x: 270, startPoint y: 249, endPoint x: 310, endPoint y: 258, distance: 40.8
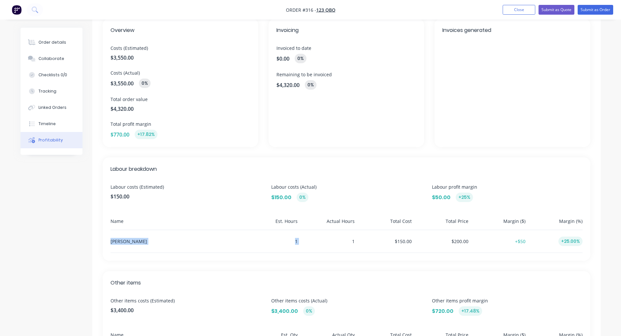
click at [310, 258] on div "Labour breakdown Labour costs (Estimated) $150.00 Labour costs (Actual) $150.00…" at bounding box center [347, 209] width 488 height 103
click at [505, 287] on div "Other items Other items costs (Estimated) $3,400.00 Other items costs (Actual) …" at bounding box center [347, 334] width 488 height 126
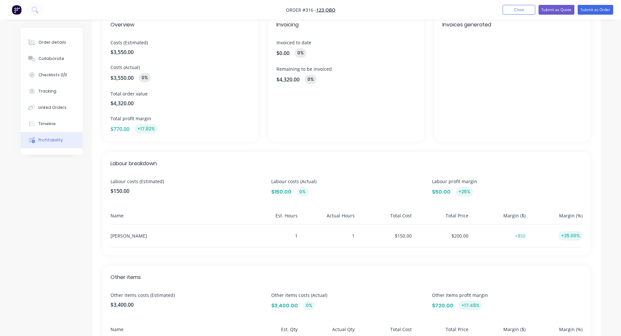
scroll to position [47, 0]
click at [68, 49] on button "Order details" at bounding box center [52, 42] width 62 height 16
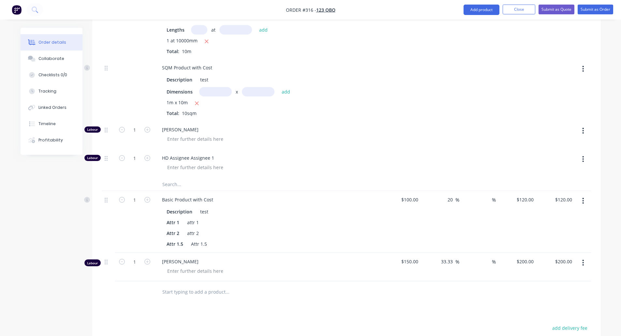
scroll to position [477, 0]
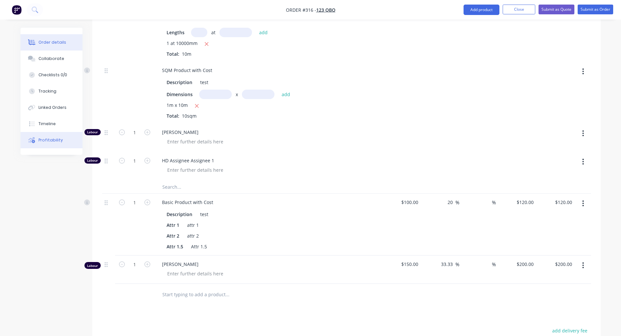
click at [53, 142] on div "Profitability" at bounding box center [50, 140] width 24 height 6
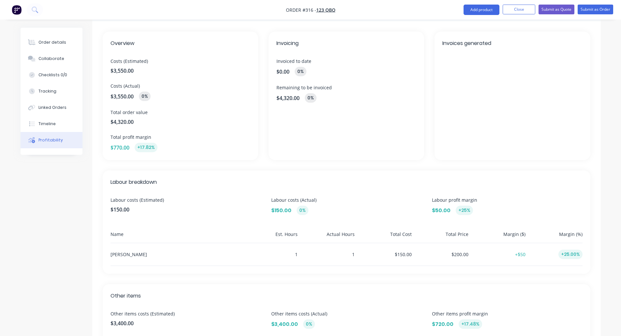
scroll to position [28, 0]
click at [50, 42] on div "Order details" at bounding box center [52, 42] width 28 height 6
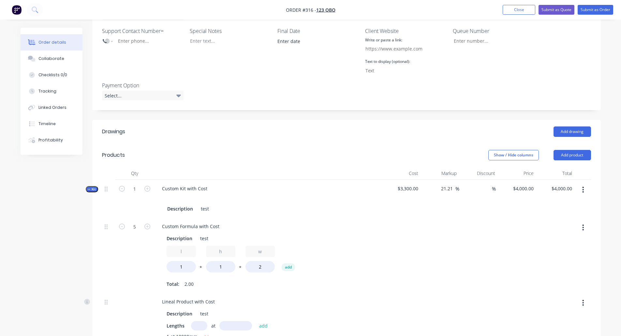
scroll to position [185, 0]
drag, startPoint x: 167, startPoint y: 186, endPoint x: 53, endPoint y: 138, distance: 123.8
click at [53, 138] on div "Order details Collaborate Checklists 0/0 Tracking Linked Orders Timeline Profit…" at bounding box center [311, 303] width 594 height 921
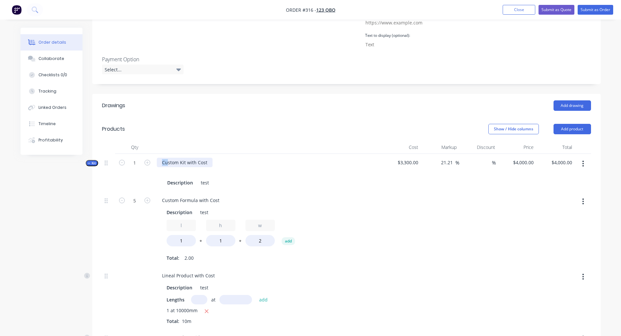
scroll to position [211, 0]
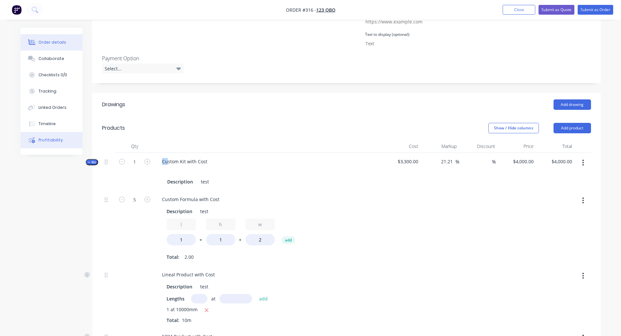
click at [50, 144] on button "Profitability" at bounding box center [52, 140] width 62 height 16
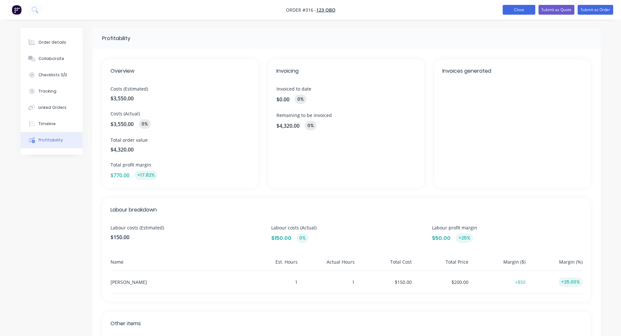
click at [509, 10] on button "Close" at bounding box center [519, 10] width 33 height 10
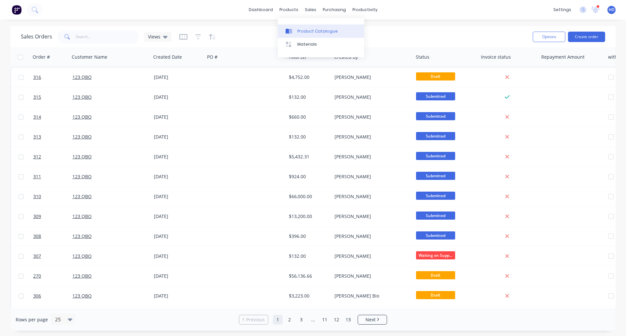
click at [318, 36] on link "Product Catalogue" at bounding box center [321, 30] width 86 height 13
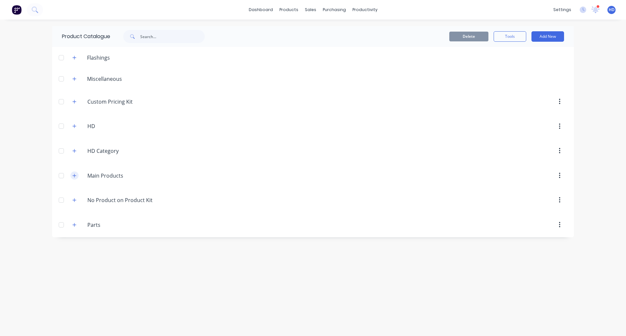
click at [74, 177] on icon "button" at bounding box center [74, 176] width 4 height 5
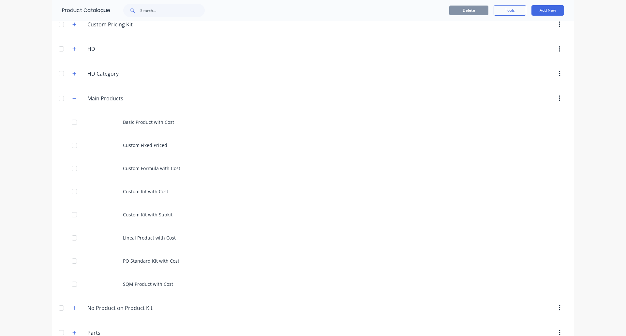
scroll to position [78, 0]
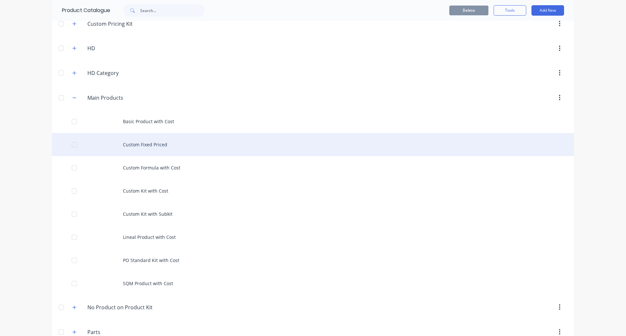
click at [182, 147] on div "Custom Fixed Priced" at bounding box center [313, 144] width 522 height 23
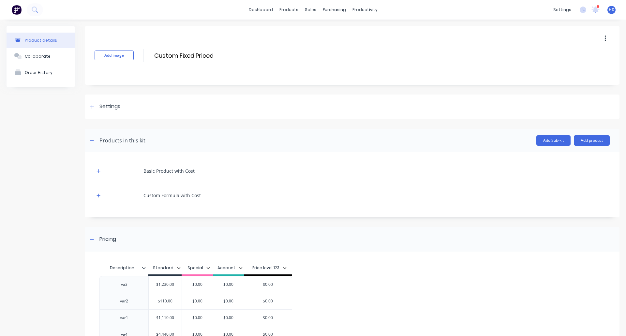
scroll to position [70, 0]
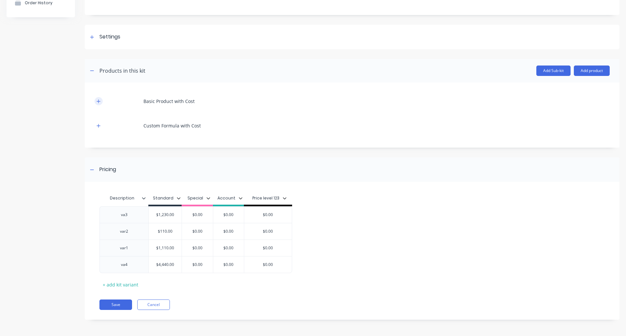
click at [100, 99] on icon "button" at bounding box center [99, 101] width 4 height 5
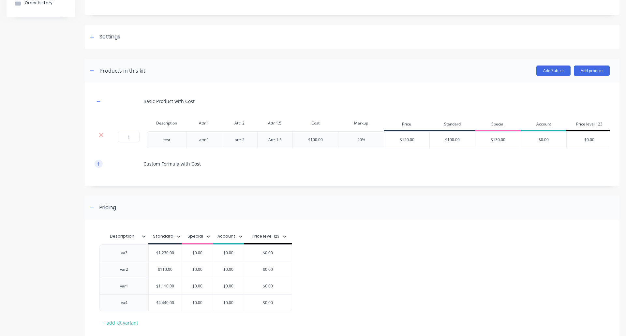
click at [98, 166] on icon "button" at bounding box center [99, 164] width 4 height 5
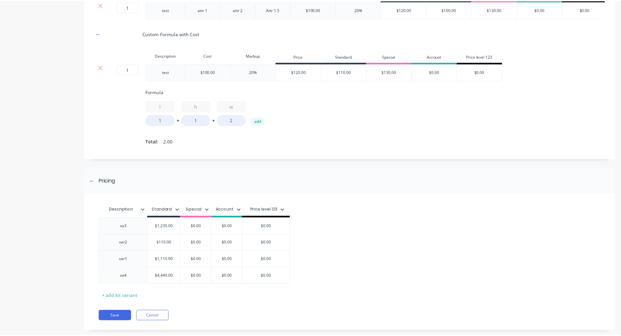
scroll to position [201, 0]
click at [173, 229] on input "$1,230.00" at bounding box center [165, 226] width 33 height 6
type input "$10000"
click at [414, 255] on div "va3 $10,000.00 $10000 $0.00 $0.00 $0.00 var2 $110.00 $0.00 $0.00 $0.00 var1 $1,…" at bounding box center [349, 251] width 500 height 67
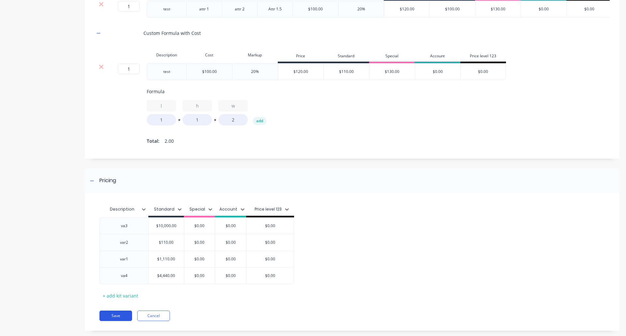
click at [111, 321] on button "Save" at bounding box center [115, 316] width 33 height 10
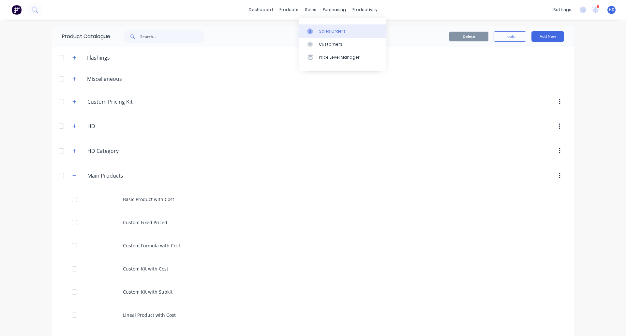
click at [329, 32] on div "Sales Orders" at bounding box center [332, 31] width 27 height 6
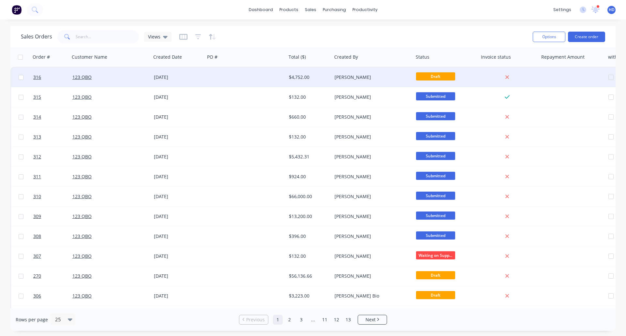
click at [110, 76] on div "123 QBO" at bounding box center [108, 77] width 72 height 7
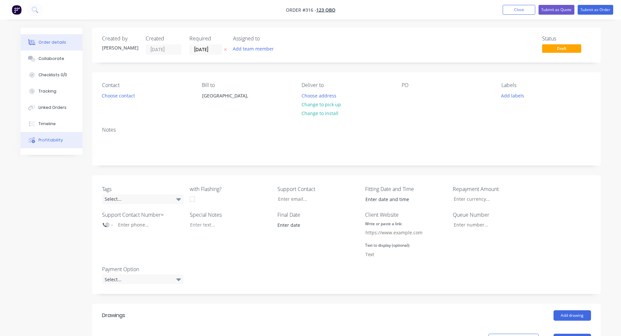
click at [57, 146] on button "Profitability" at bounding box center [52, 140] width 62 height 16
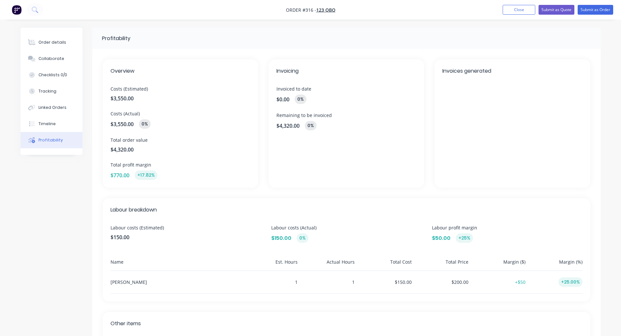
scroll to position [123, 0]
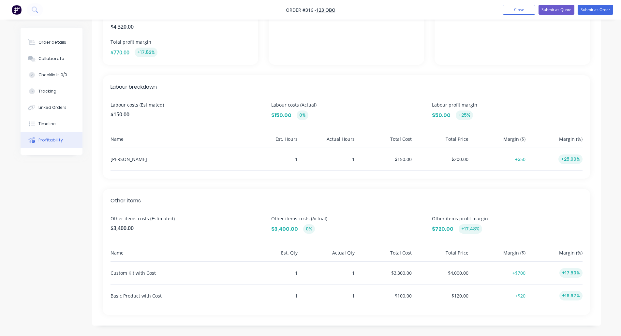
drag, startPoint x: 110, startPoint y: 162, endPoint x: 151, endPoint y: 161, distance: 41.1
click at [151, 161] on div "Labour breakdown Labour costs (Estimated) $150.00 Labour costs (Actual) $150.00…" at bounding box center [347, 126] width 488 height 103
click at [178, 167] on div "[PERSON_NAME]" at bounding box center [176, 159] width 130 height 23
drag, startPoint x: 280, startPoint y: 157, endPoint x: 340, endPoint y: 171, distance: 61.3
click at [340, 171] on div "Labour breakdown Labour costs (Estimated) $150.00 Labour costs (Actual) $150.00…" at bounding box center [347, 126] width 488 height 103
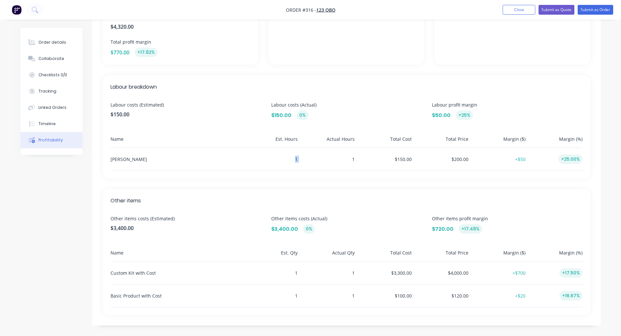
click at [319, 170] on div "1" at bounding box center [327, 159] width 54 height 23
drag, startPoint x: 271, startPoint y: 149, endPoint x: 344, endPoint y: 159, distance: 74.1
click at [344, 159] on div "Harry Deocareza 1 1 $150.00 $200.00 +$50 +25.00%" at bounding box center [347, 159] width 472 height 23
click at [318, 160] on div "1" at bounding box center [327, 159] width 54 height 23
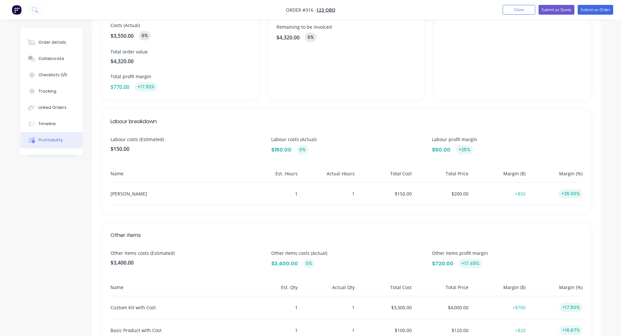
scroll to position [88, 0]
click at [65, 41] on button "Order details" at bounding box center [52, 42] width 62 height 16
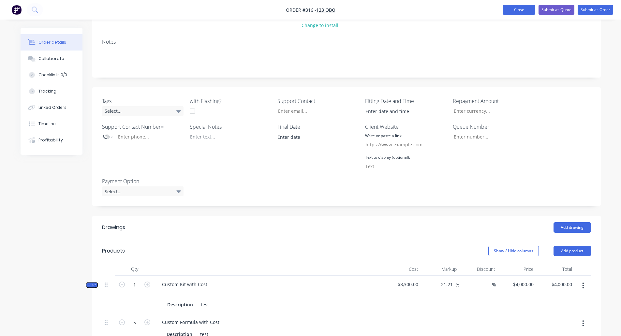
click at [522, 12] on button "Close" at bounding box center [519, 10] width 33 height 10
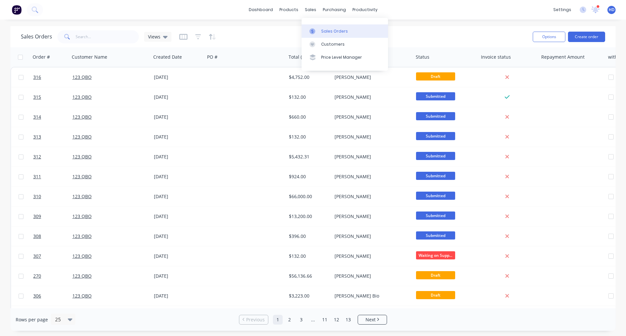
click at [342, 33] on div "Sales Orders" at bounding box center [334, 31] width 27 height 6
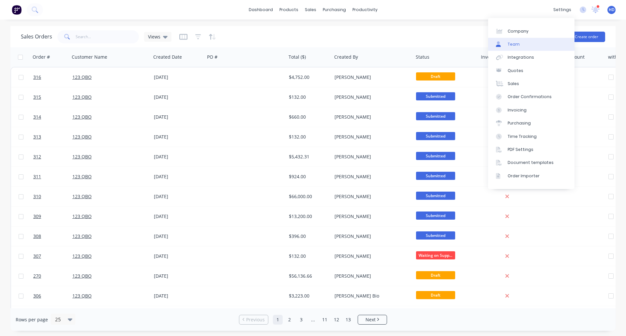
click at [534, 45] on link "Team" at bounding box center [531, 44] width 86 height 13
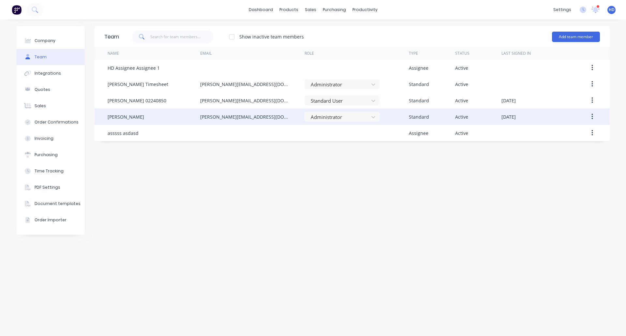
click at [590, 116] on button "button" at bounding box center [592, 117] width 15 height 12
click at [556, 137] on div "Edit" at bounding box center [569, 133] width 50 height 9
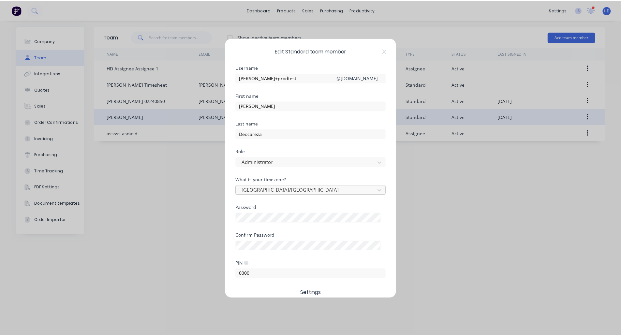
scroll to position [80, 0]
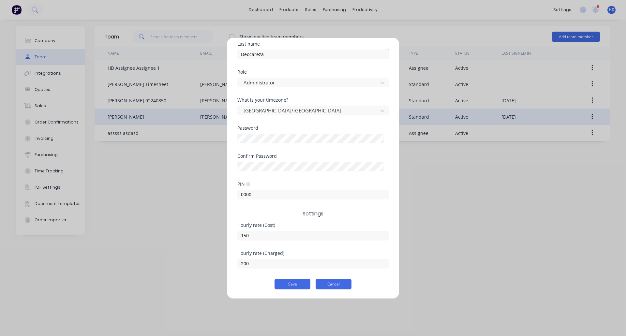
click at [332, 283] on button "Cancel" at bounding box center [334, 284] width 36 height 10
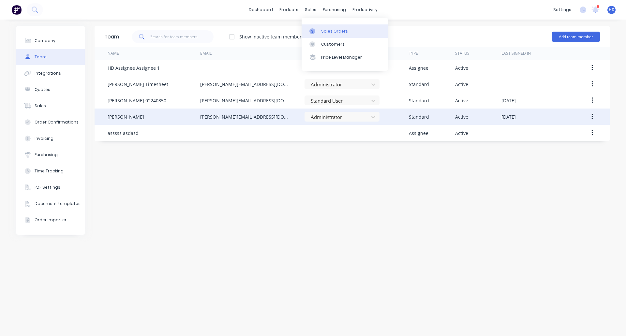
click at [333, 32] on div "Sales Orders" at bounding box center [334, 31] width 27 height 6
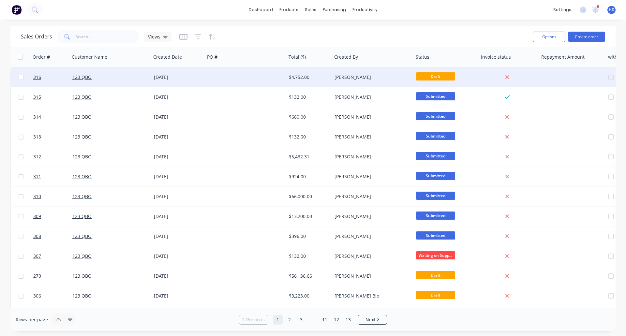
click at [174, 76] on div "[DATE]" at bounding box center [178, 77] width 49 height 7
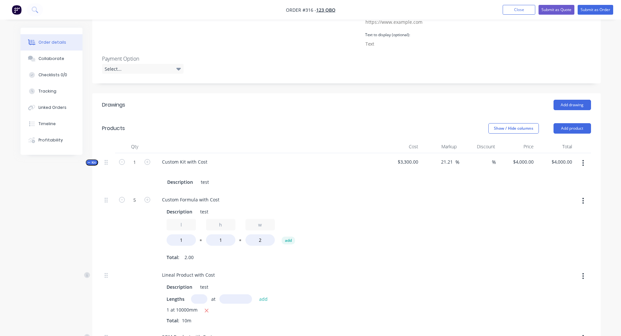
scroll to position [241, 0]
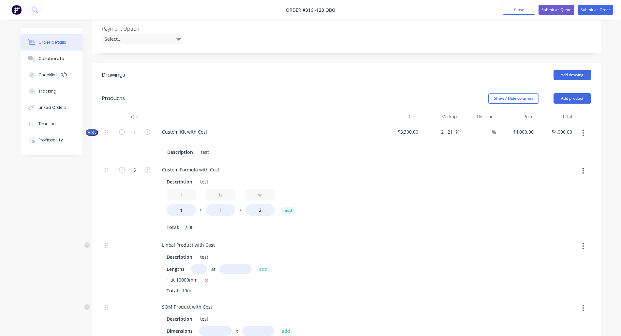
click at [582, 131] on button "button" at bounding box center [583, 133] width 15 height 12
click at [549, 201] on div "Delete" at bounding box center [560, 202] width 50 height 9
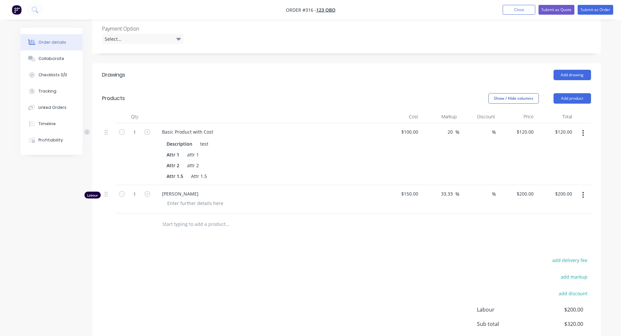
click at [583, 131] on icon "button" at bounding box center [583, 132] width 2 height 7
click at [559, 190] on div "Delete" at bounding box center [560, 189] width 50 height 9
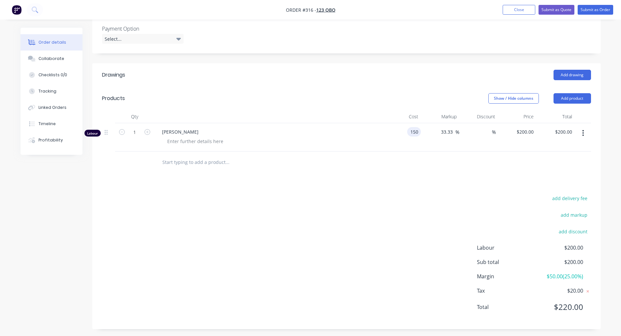
click at [405, 133] on div "150 150" at bounding box center [402, 137] width 38 height 28
click at [424, 159] on div at bounding box center [346, 162] width 489 height 21
type input "$150.00"
click at [566, 100] on button "Add product" at bounding box center [573, 98] width 38 height 10
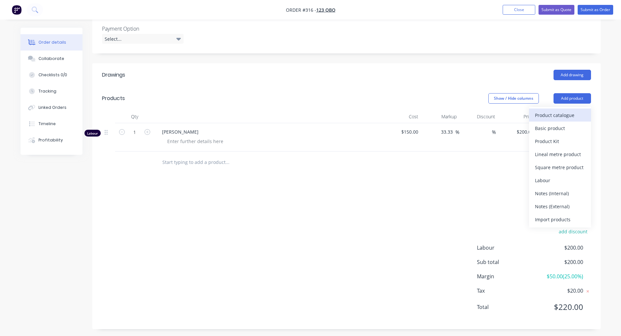
click at [551, 118] on div "Product catalogue" at bounding box center [560, 115] width 50 height 9
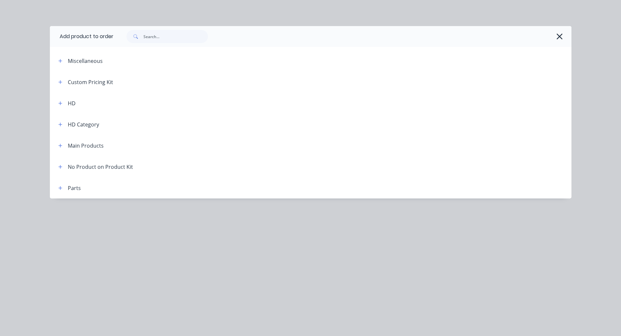
click at [63, 149] on span at bounding box center [60, 146] width 8 height 8
click at [60, 146] on icon "button" at bounding box center [60, 145] width 4 height 5
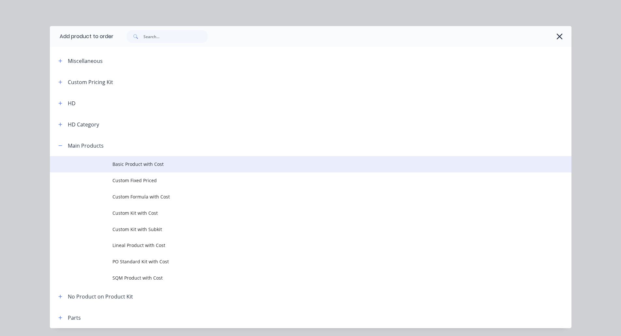
scroll to position [21, 0]
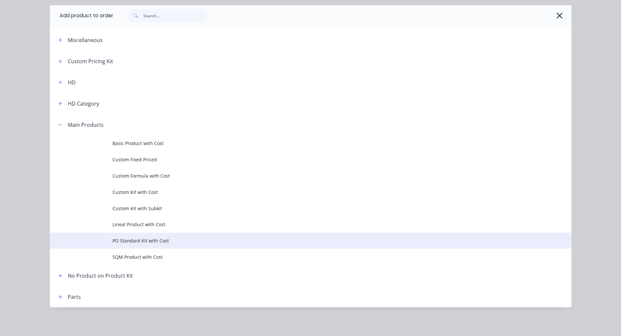
click at [151, 239] on span "PO Standard Kit with Cost" at bounding box center [296, 240] width 367 height 7
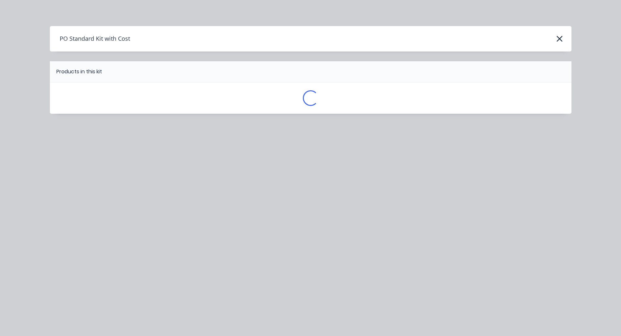
scroll to position [0, 0]
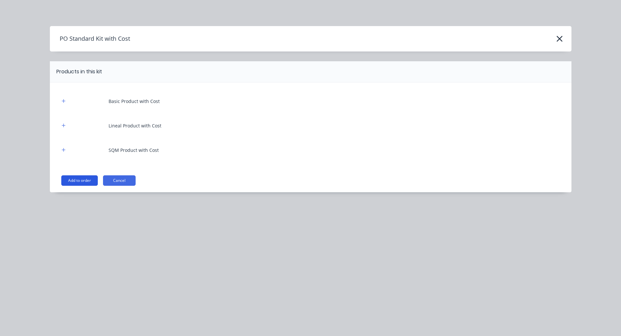
click at [80, 180] on button "Add to order" at bounding box center [79, 180] width 37 height 10
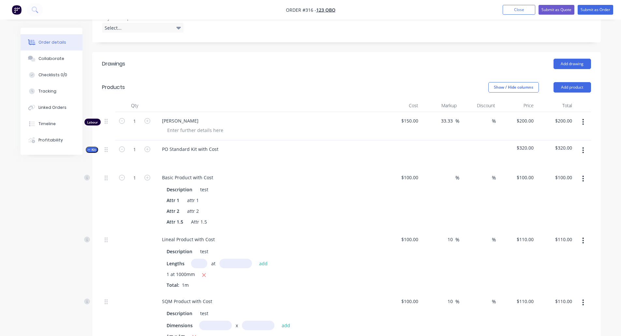
scroll to position [252, 0]
click at [583, 151] on icon "button" at bounding box center [583, 149] width 2 height 7
click at [566, 162] on div "Add product to kit" at bounding box center [560, 166] width 50 height 9
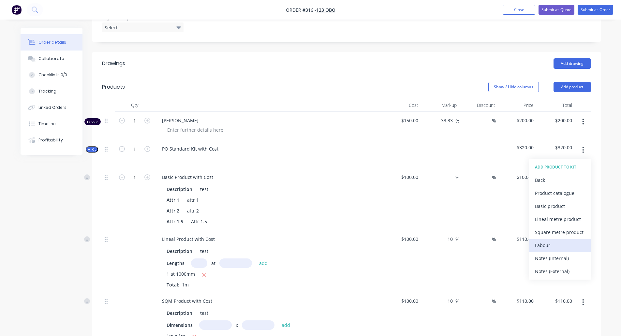
click at [556, 242] on div "Labour" at bounding box center [560, 245] width 50 height 9
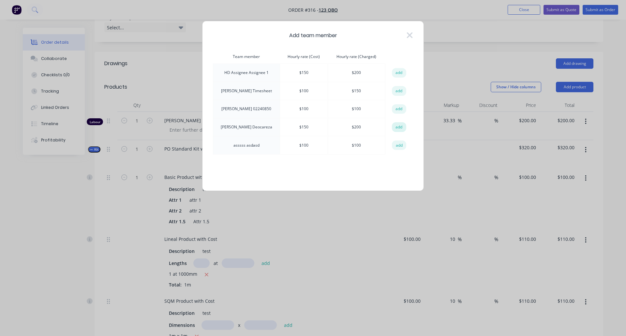
click at [398, 126] on button "add" at bounding box center [399, 127] width 14 height 10
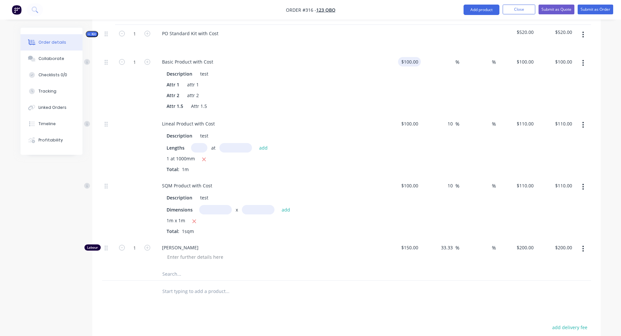
scroll to position [368, 0]
click at [408, 249] on div "150 $150.00" at bounding box center [402, 252] width 38 height 28
click at [408, 249] on div "$150.00 150" at bounding box center [402, 252] width 38 height 28
click at [406, 245] on div "150 $150.00" at bounding box center [402, 252] width 38 height 28
type input "$150.00"
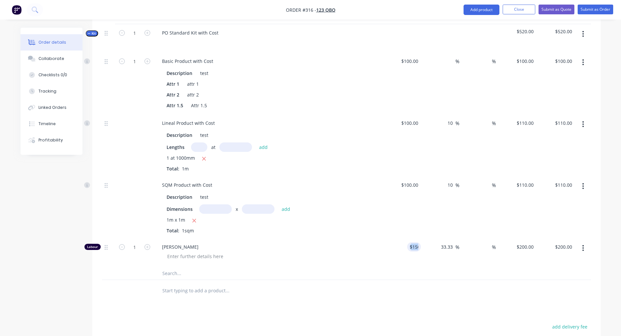
click at [406, 245] on div "$150.00 150" at bounding box center [402, 252] width 38 height 28
click at [401, 274] on div at bounding box center [346, 273] width 489 height 13
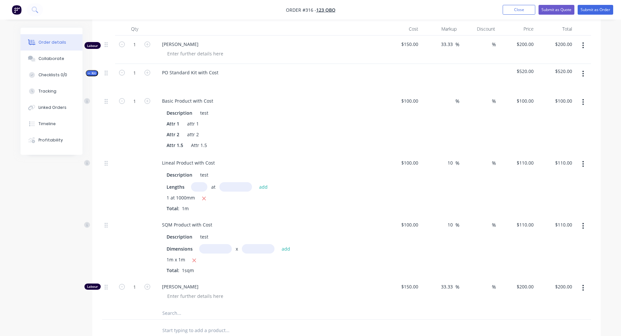
scroll to position [292, 0]
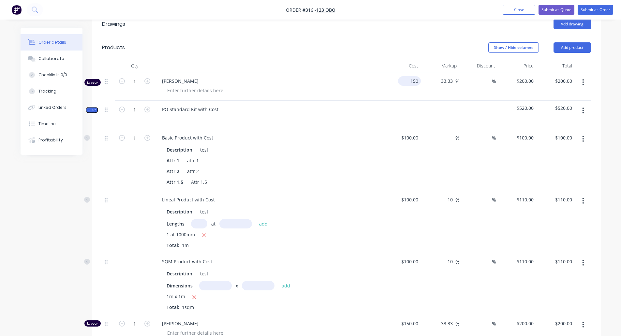
click at [411, 83] on input "150" at bounding box center [411, 80] width 20 height 9
click at [411, 83] on input "150" at bounding box center [415, 80] width 11 height 9
type input "$200.00"
type input "$266.6667"
type input "$266.67"
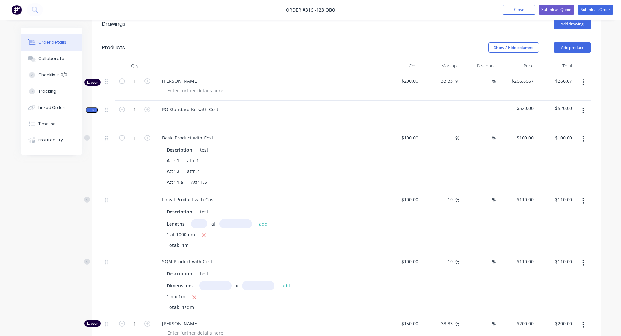
click at [266, 75] on div "[PERSON_NAME]" at bounding box center [268, 86] width 228 height 28
click at [61, 143] on button "Profitability" at bounding box center [52, 140] width 62 height 16
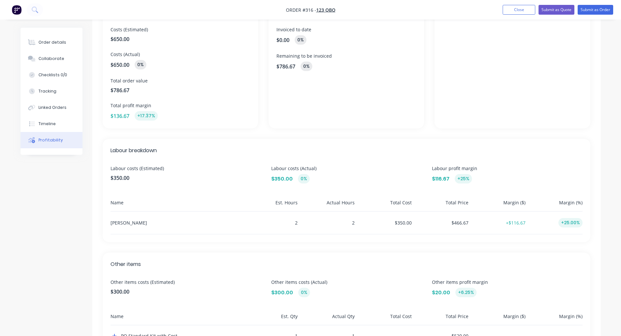
scroll to position [60, 0]
click at [49, 42] on div "Order details" at bounding box center [52, 42] width 28 height 6
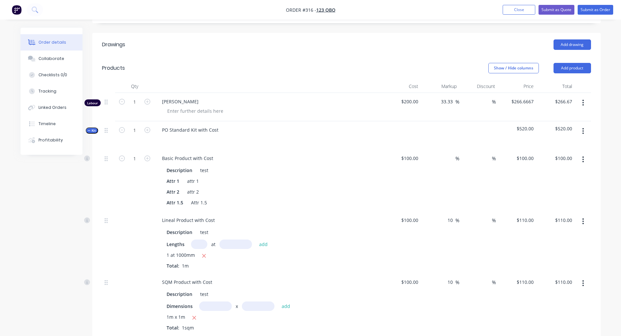
scroll to position [271, 0]
click at [61, 94] on button "Tracking" at bounding box center [52, 91] width 62 height 16
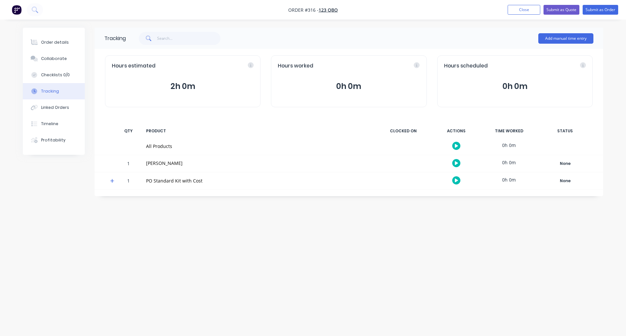
click at [113, 183] on icon at bounding box center [112, 181] width 4 height 4
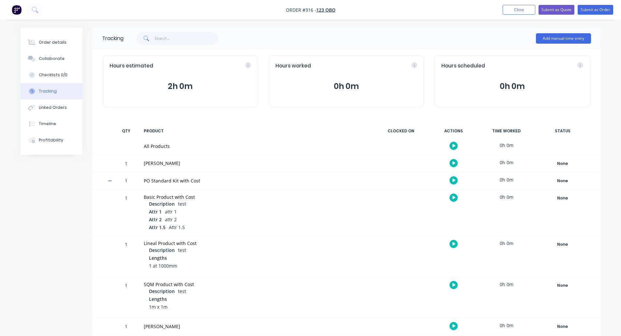
scroll to position [6, 0]
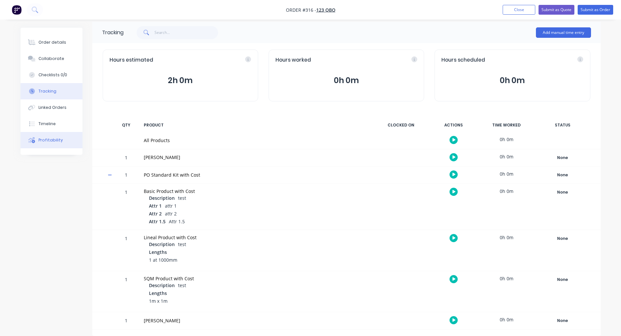
click at [65, 137] on button "Profitability" at bounding box center [52, 140] width 62 height 16
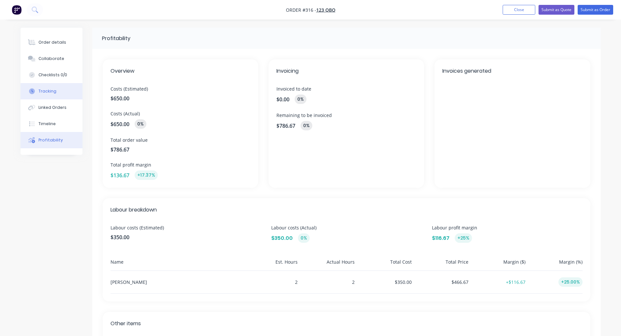
click at [59, 94] on button "Tracking" at bounding box center [52, 91] width 62 height 16
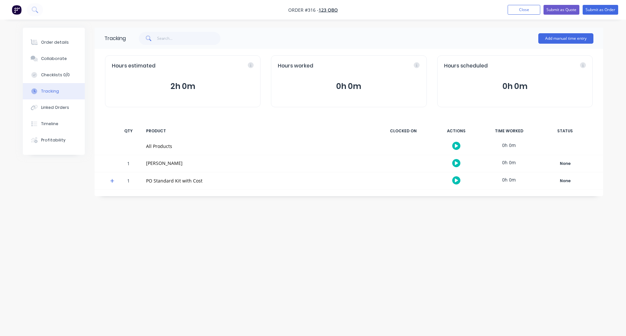
click at [111, 179] on icon at bounding box center [112, 181] width 4 height 5
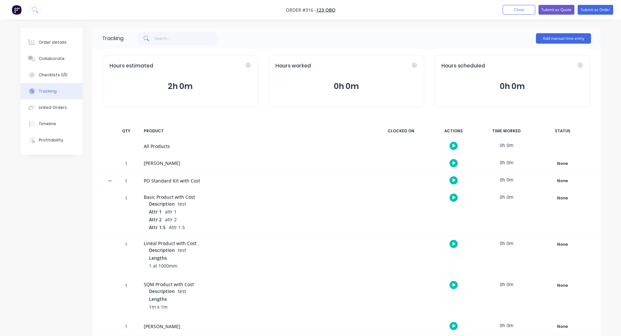
scroll to position [6, 0]
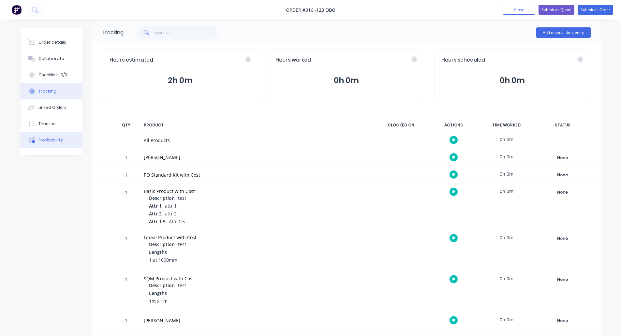
click at [52, 136] on button "Profitability" at bounding box center [52, 140] width 62 height 16
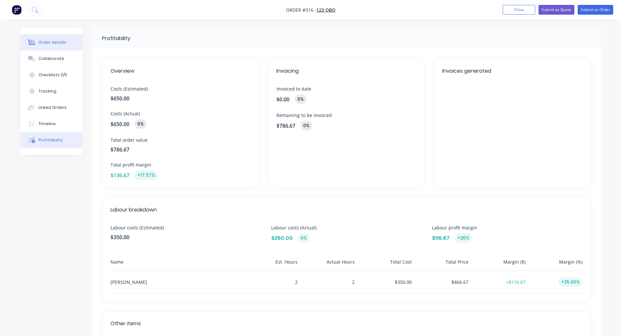
click at [52, 42] on div "Order details" at bounding box center [52, 42] width 28 height 6
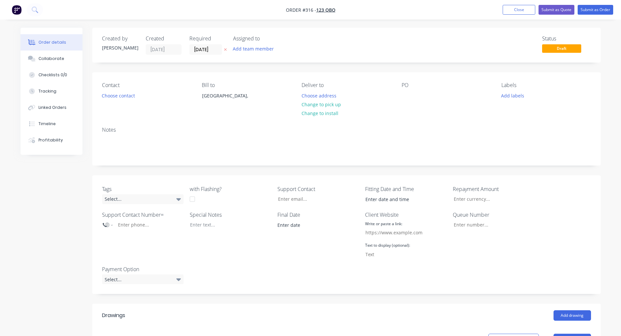
type input "$200.00"
type input "33.33"
type input "$266.6667"
type input "$266.67"
type input "$100.00"
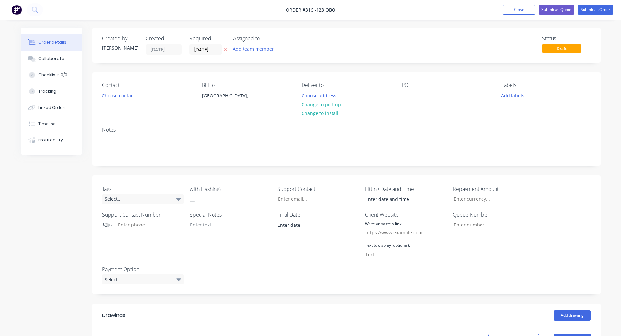
type input "$100.00"
type input "10"
type input "$110.00"
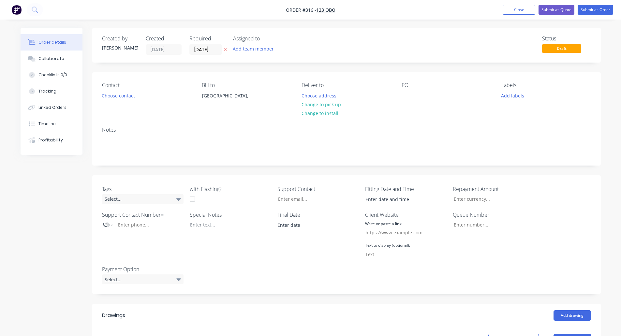
type input "$110.00"
type input "$100.00"
type input "10"
type input "$110.00"
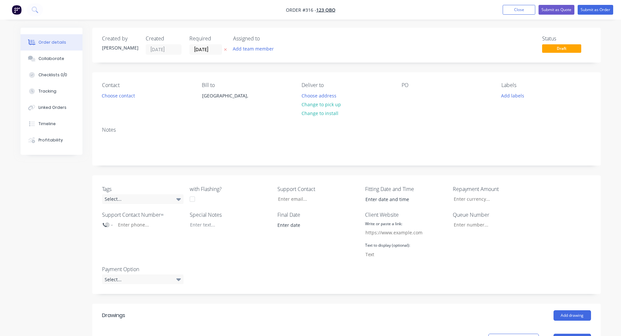
type input "$150.00"
type input "33.33"
type input "$200.00"
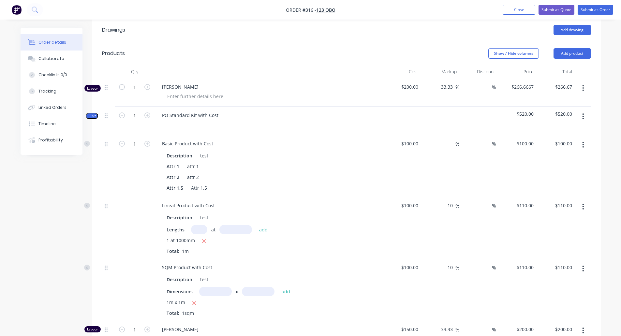
scroll to position [286, 0]
click at [60, 141] on div "Profitability" at bounding box center [50, 140] width 24 height 6
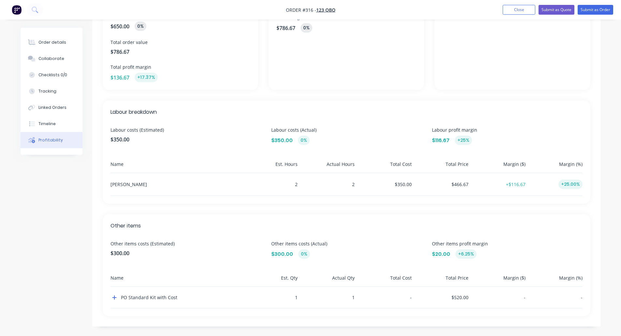
scroll to position [99, 0]
click at [59, 47] on button "Order details" at bounding box center [52, 42] width 62 height 16
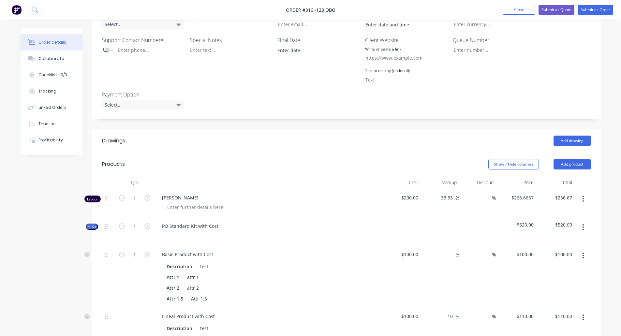
scroll to position [194, 0]
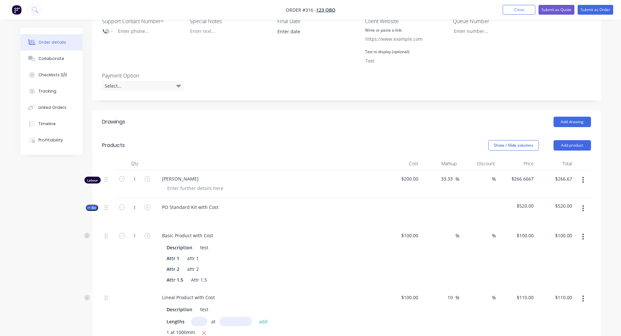
click at [584, 179] on icon "button" at bounding box center [583, 179] width 2 height 7
click at [554, 235] on div "Delete" at bounding box center [560, 236] width 50 height 9
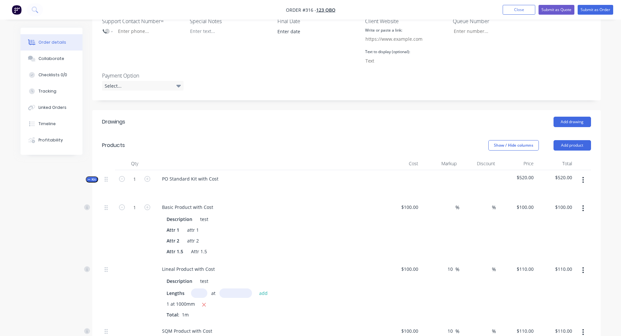
click at [585, 178] on button "button" at bounding box center [583, 180] width 15 height 12
click at [549, 236] on div "Delete" at bounding box center [560, 236] width 50 height 9
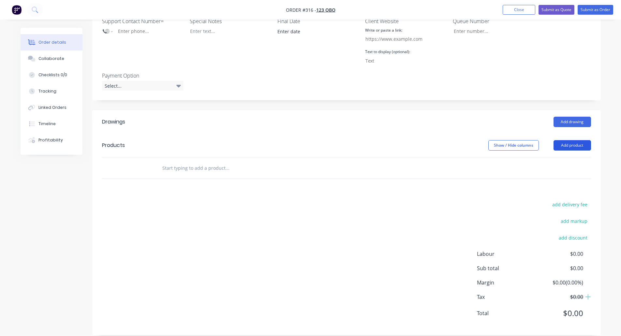
click at [584, 143] on button "Add product" at bounding box center [573, 145] width 38 height 10
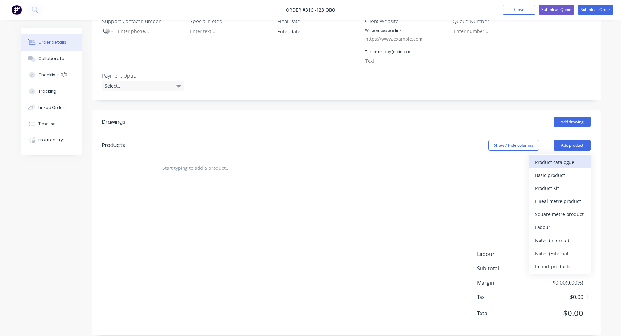
click at [548, 159] on div "Product catalogue" at bounding box center [560, 162] width 50 height 9
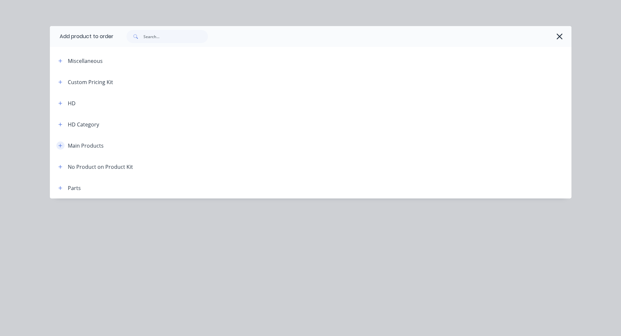
click at [61, 145] on icon "button" at bounding box center [60, 145] width 4 height 5
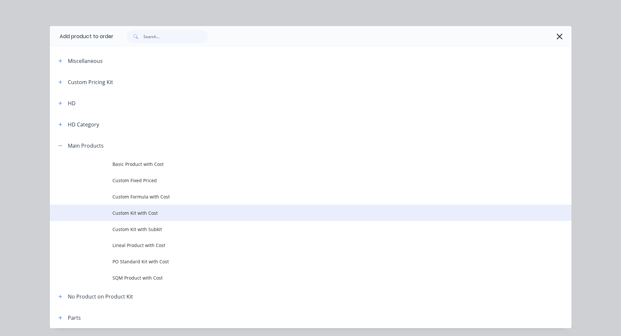
click at [144, 211] on span "Custom Kit with Cost" at bounding box center [296, 213] width 367 height 7
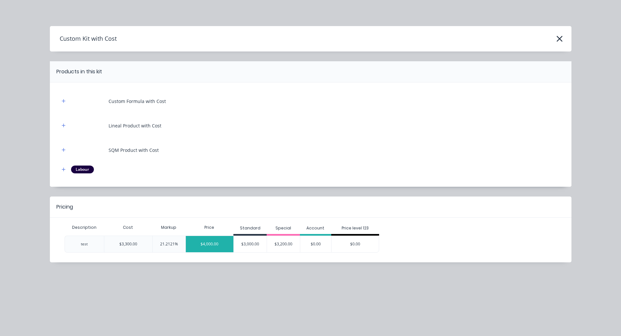
click at [209, 242] on div "$4,000.00" at bounding box center [210, 244] width 48 height 16
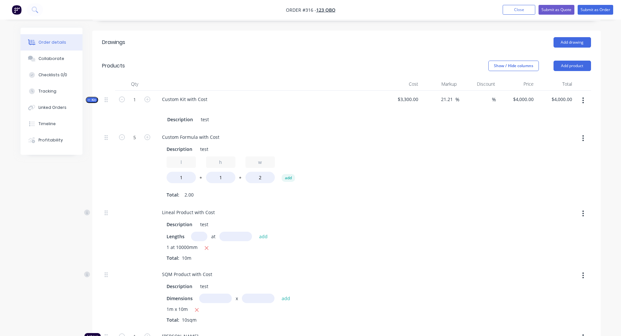
scroll to position [272, 0]
click at [577, 67] on button "Add product" at bounding box center [573, 67] width 38 height 10
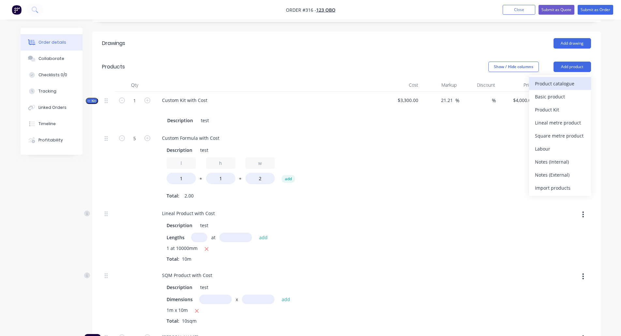
click at [554, 86] on div "Product catalogue" at bounding box center [560, 83] width 50 height 9
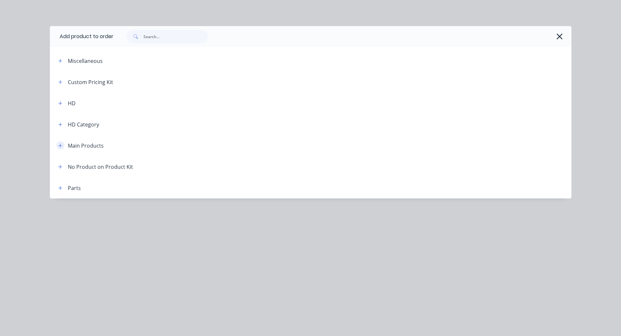
click at [60, 143] on icon "button" at bounding box center [60, 145] width 4 height 5
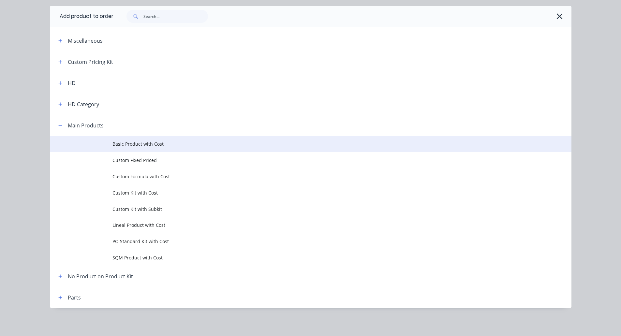
scroll to position [21, 0]
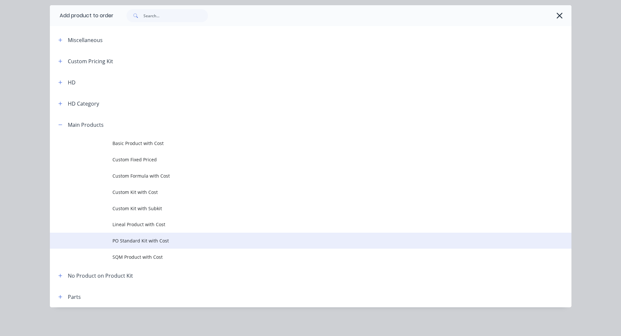
click at [170, 244] on span "PO Standard Kit with Cost" at bounding box center [296, 240] width 367 height 7
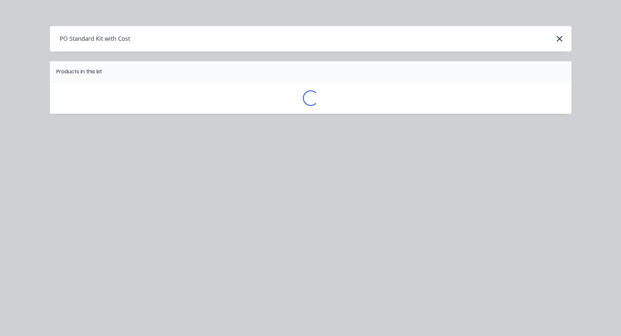
scroll to position [0, 0]
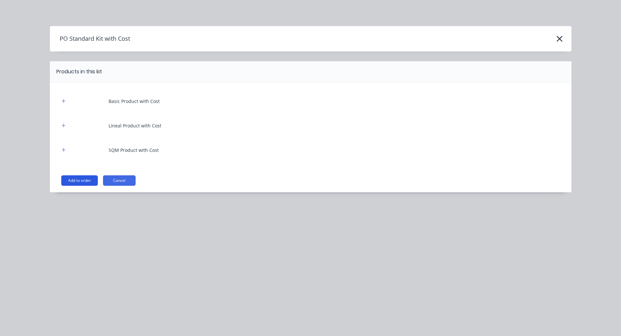
click at [88, 177] on button "Add to order" at bounding box center [79, 180] width 37 height 10
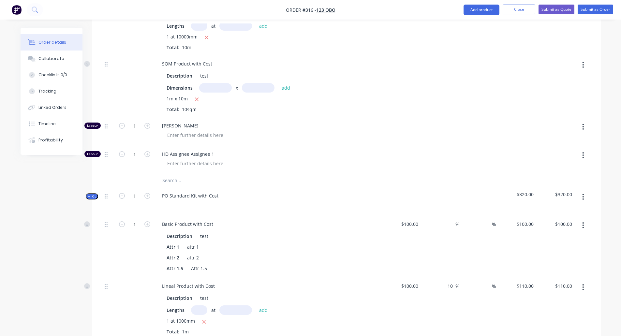
scroll to position [484, 0]
click at [581, 196] on button "button" at bounding box center [583, 197] width 15 height 12
click at [555, 213] on div "Add product to kit" at bounding box center [560, 213] width 50 height 9
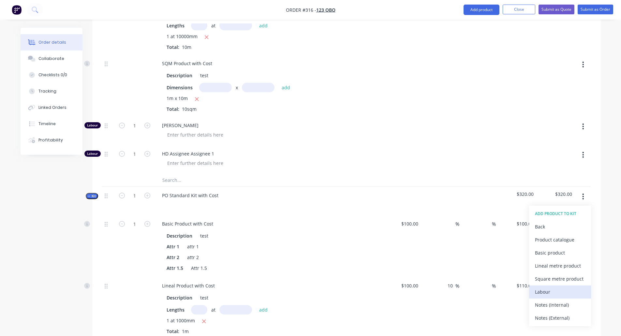
click at [558, 289] on div "Labour" at bounding box center [560, 291] width 50 height 9
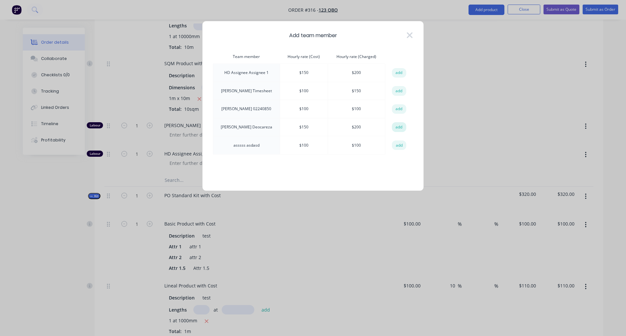
click at [397, 128] on button "add" at bounding box center [399, 127] width 14 height 10
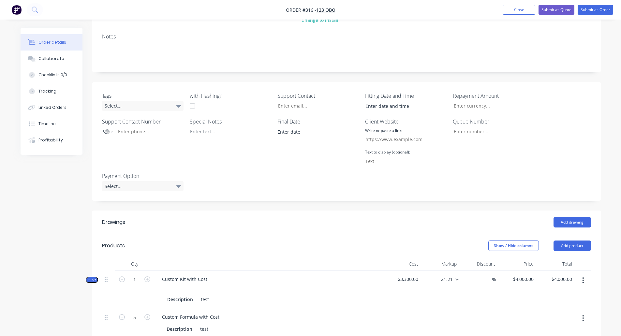
scroll to position [93, 0]
click at [64, 139] on button "Profitability" at bounding box center [52, 140] width 62 height 16
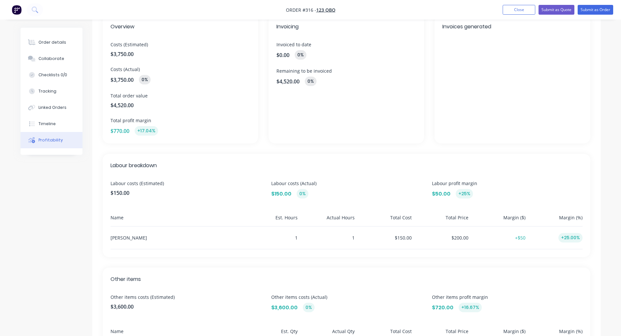
scroll to position [44, 0]
click at [54, 44] on div "Order details" at bounding box center [52, 42] width 28 height 6
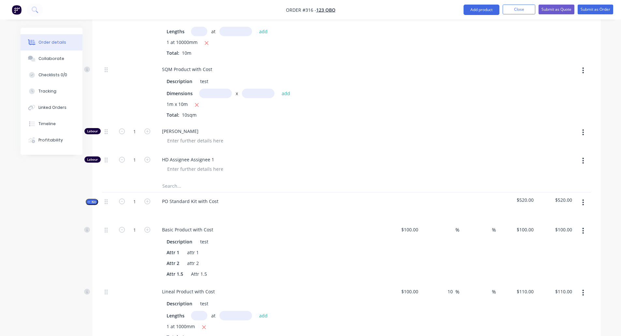
scroll to position [479, 0]
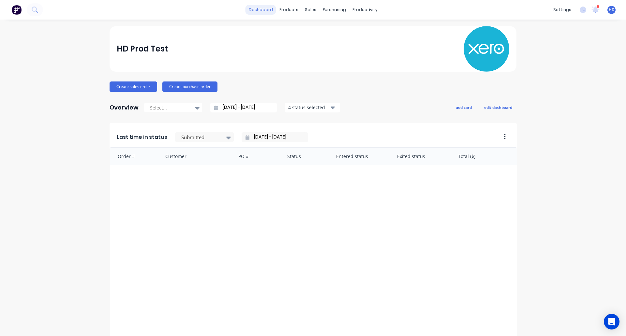
click at [258, 8] on link "dashboard" at bounding box center [261, 10] width 31 height 10
click at [291, 10] on div "products" at bounding box center [288, 10] width 25 height 10
click at [311, 30] on div "Product Catalogue" at bounding box center [315, 31] width 40 height 6
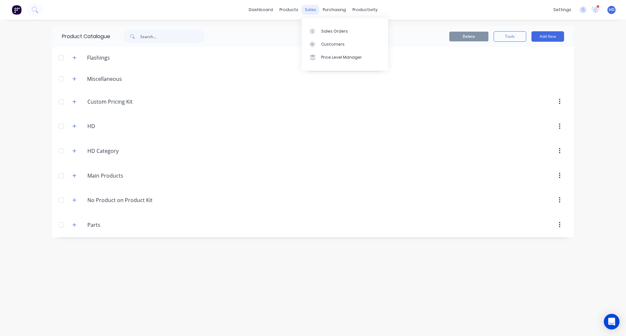
click at [309, 8] on div "sales" at bounding box center [311, 10] width 18 height 10
click at [336, 37] on link "Sales Orders" at bounding box center [345, 30] width 86 height 13
